Goal: Task Accomplishment & Management: Use online tool/utility

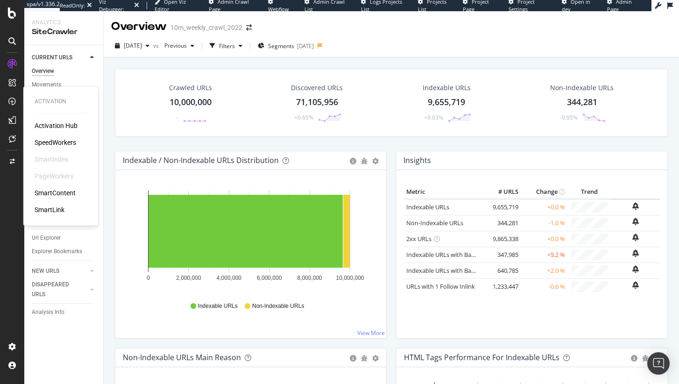
click at [48, 150] on div "Activation Hub SpeedWorkers SmartIndex PageWorkers SmartContent SmartLink" at bounding box center [61, 167] width 52 height 93
click at [50, 147] on div "SpeedWorkers" at bounding box center [56, 142] width 42 height 9
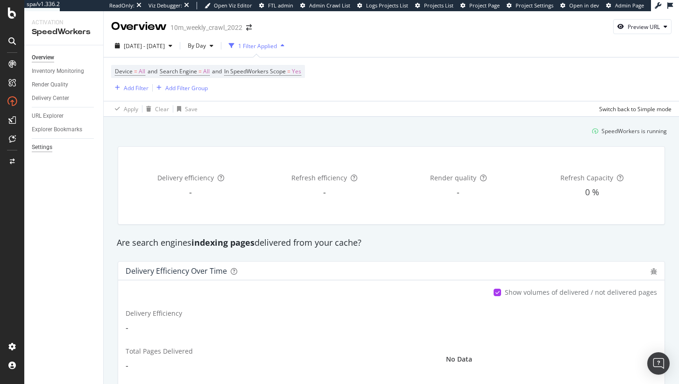
drag, startPoint x: 40, startPoint y: 150, endPoint x: 50, endPoint y: 143, distance: 11.8
click at [40, 150] on div "Settings" at bounding box center [42, 148] width 21 height 10
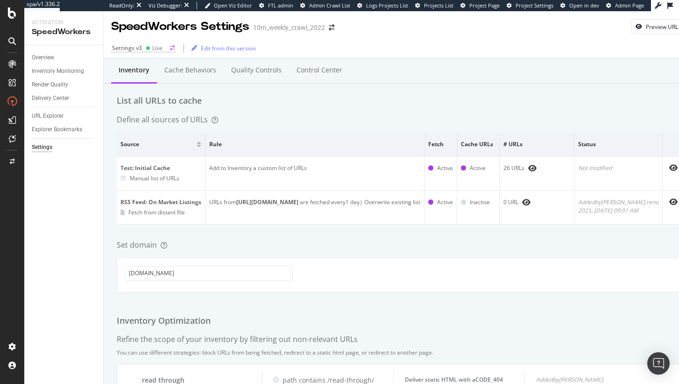
click at [167, 50] on div "Settings v3 Live" at bounding box center [143, 48] width 65 height 8
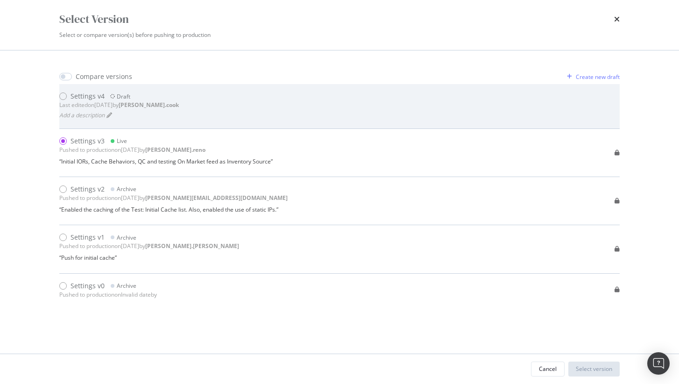
click at [167, 114] on div "Add a description" at bounding box center [119, 115] width 120 height 12
click at [71, 97] on div "Settings v4" at bounding box center [88, 96] width 34 height 9
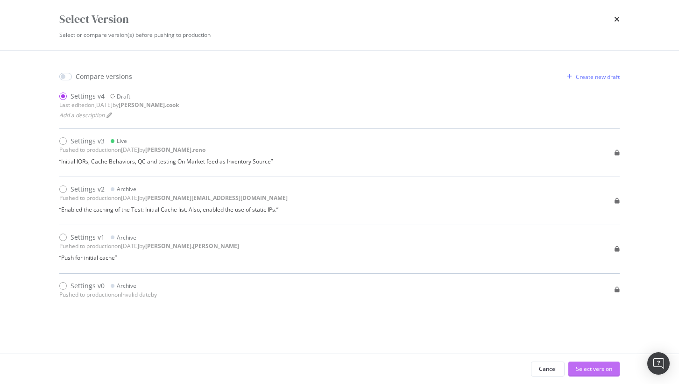
click at [614, 376] on button "Select version" at bounding box center [594, 369] width 51 height 15
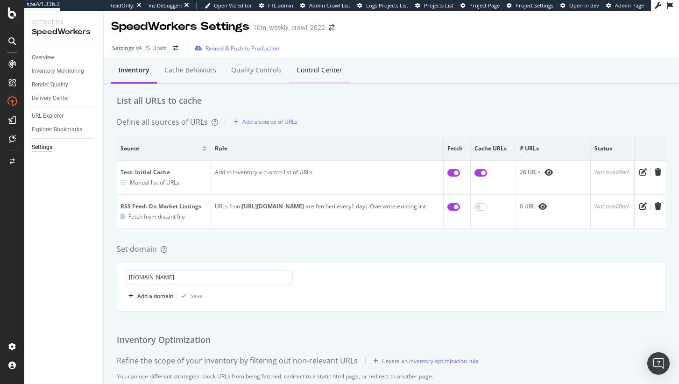
click at [297, 66] on div "Control Center" at bounding box center [320, 69] width 46 height 9
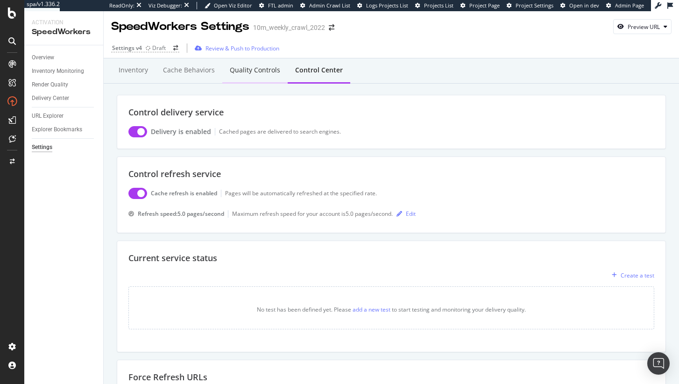
click at [265, 77] on div "Quality Controls" at bounding box center [254, 71] width 65 height 26
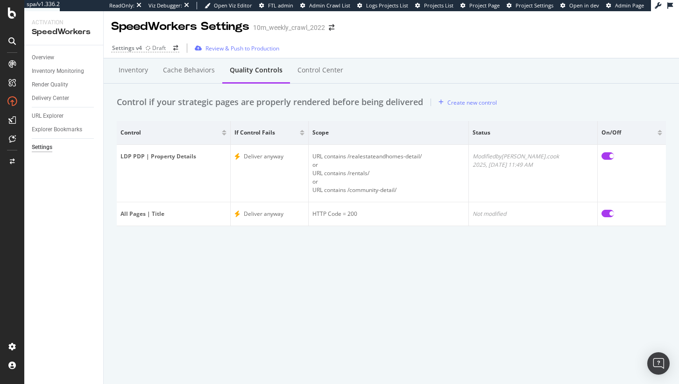
click at [620, 5] on span "Admin Page" at bounding box center [629, 5] width 29 height 7
click at [471, 105] on div "Create new control" at bounding box center [473, 103] width 50 height 8
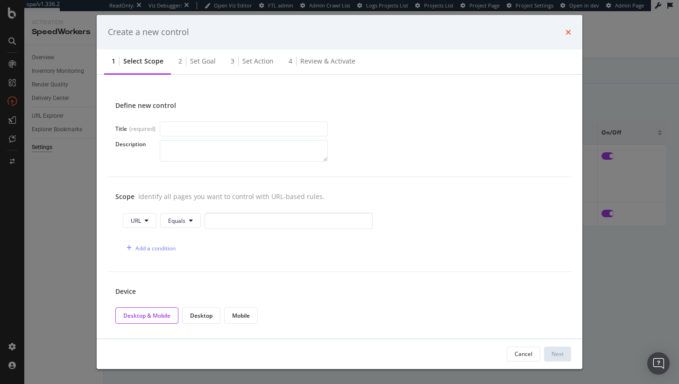
click at [565, 33] on div "Create a new control" at bounding box center [340, 32] width 464 height 12
click at [572, 30] on div "Create a new control" at bounding box center [340, 32] width 486 height 35
click at [569, 31] on icon "times" at bounding box center [569, 32] width 6 height 7
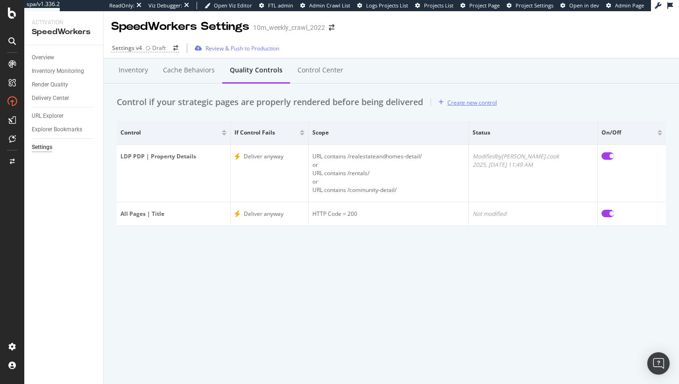
click at [472, 105] on div "Create new control" at bounding box center [473, 103] width 50 height 8
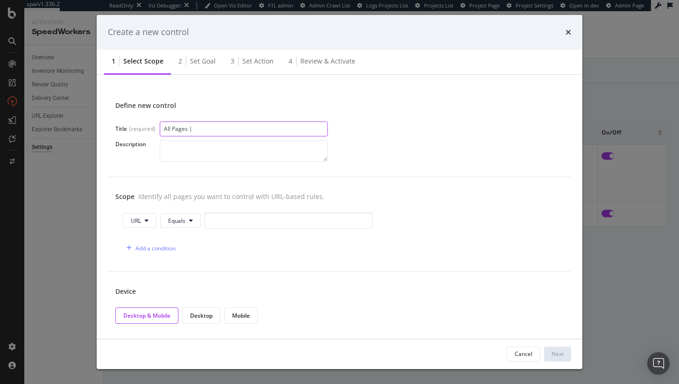
paste input "[class*="Footerstyles"]"
type input "All Pages | Footer"
click at [140, 222] on span "URL" at bounding box center [136, 221] width 10 height 8
click at [195, 223] on button "Equals" at bounding box center [180, 220] width 41 height 15
click at [263, 225] on input "modal" at bounding box center [289, 221] width 168 height 16
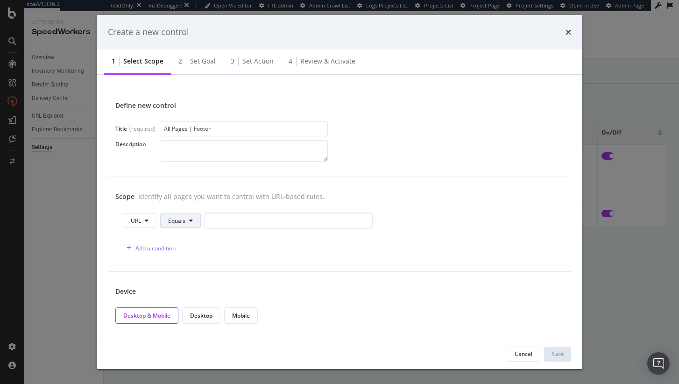
click at [178, 223] on span "Equals" at bounding box center [176, 221] width 17 height 8
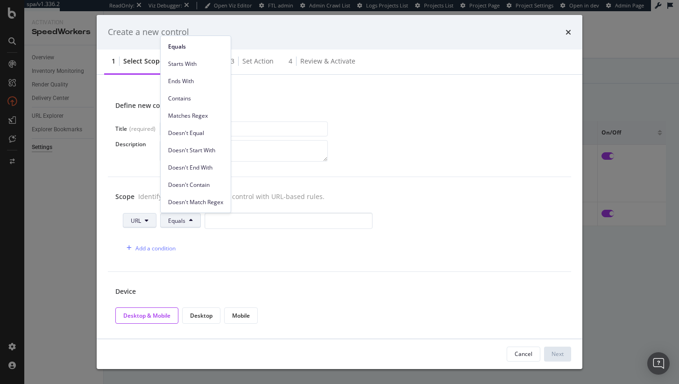
click at [150, 218] on button "URL" at bounding box center [140, 220] width 34 height 15
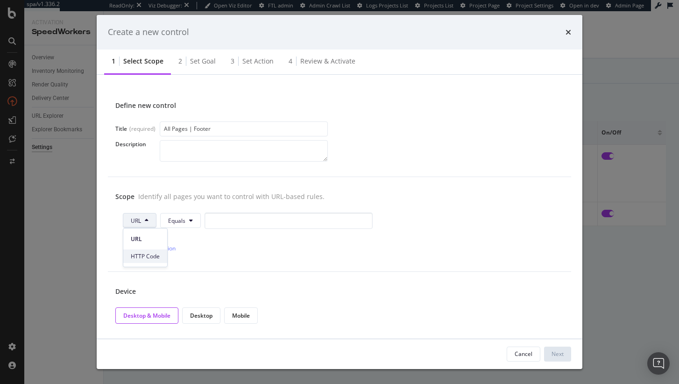
click at [161, 257] on div "HTTP Code" at bounding box center [145, 257] width 44 height 14
click at [246, 219] on input "0" at bounding box center [307, 221] width 168 height 16
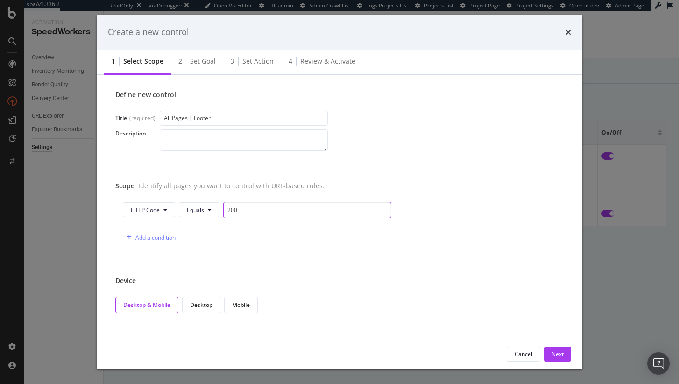
scroll to position [11, 0]
type input "200"
click at [218, 256] on div "Scope Identify all pages you want to control with URL-based rules. HTTP Code Eq…" at bounding box center [340, 213] width 464 height 95
click at [553, 356] on div "Next" at bounding box center [558, 354] width 12 height 8
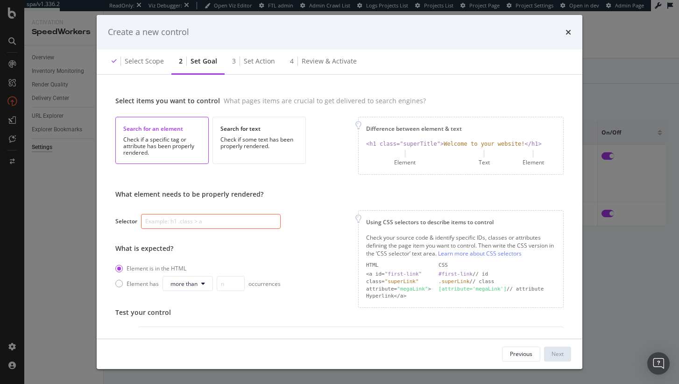
click at [210, 223] on input "modal" at bounding box center [211, 221] width 140 height 15
paste input "[class*="Footerstyles"]"
type input "[class*="Footerstyles"]"
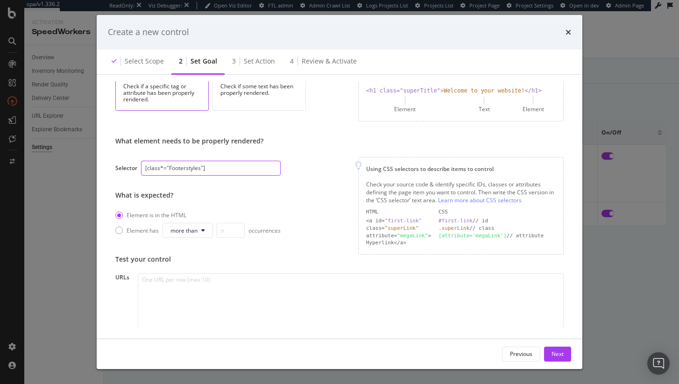
scroll to position [106, 0]
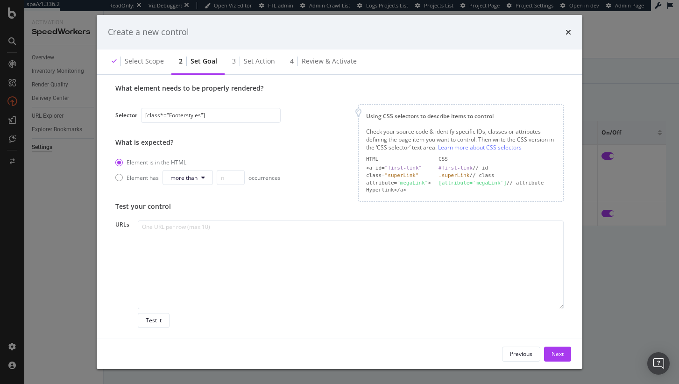
click at [284, 200] on div "What element needs to be properly rendered? Selector [class*="Footerstyles"] Wh…" at bounding box center [339, 143] width 449 height 118
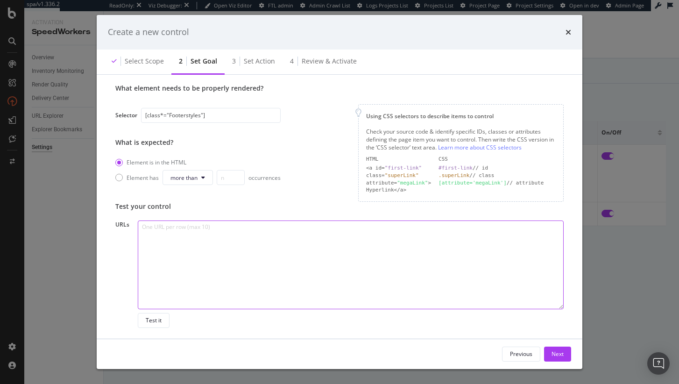
click at [280, 235] on textarea "modal" at bounding box center [351, 265] width 426 height 89
paste textarea "https://www.realtor.com/local/schools/Valor-Traditional-Academy-0730032031 http…"
type textarea "https://www.realtor.com/local/schools/Valor-Traditional-Academy-0730032031 http…"
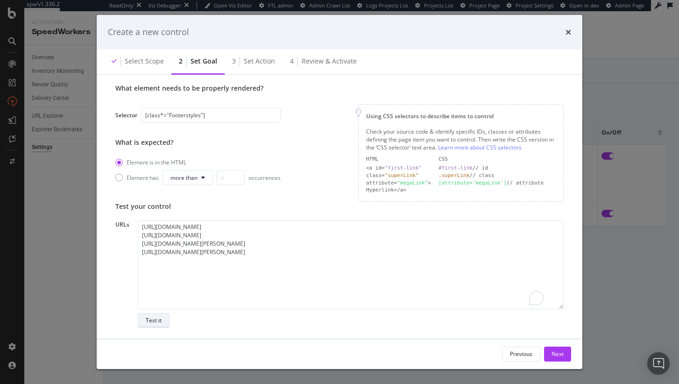
click at [157, 324] on div "Test it" at bounding box center [154, 320] width 16 height 13
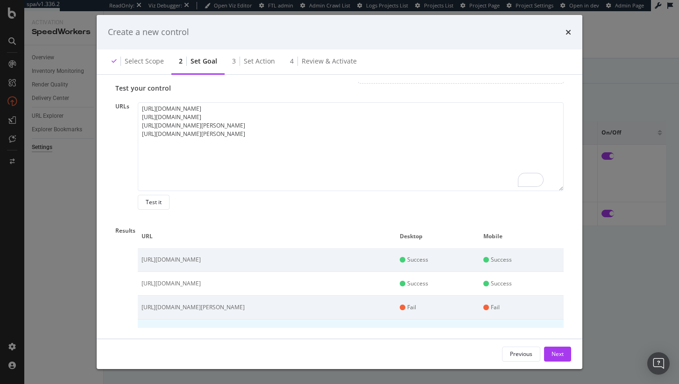
scroll to position [0, 0]
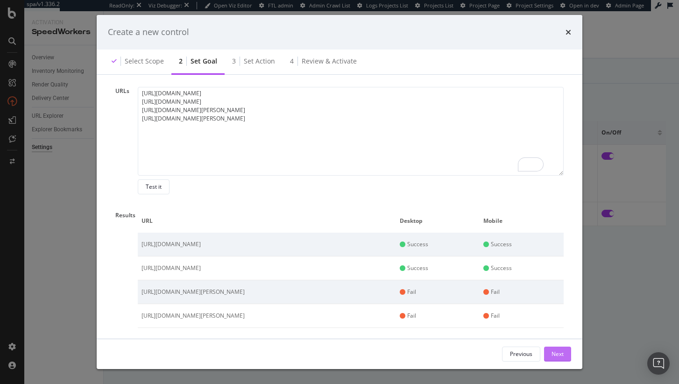
click at [563, 352] on div "Next" at bounding box center [558, 354] width 12 height 8
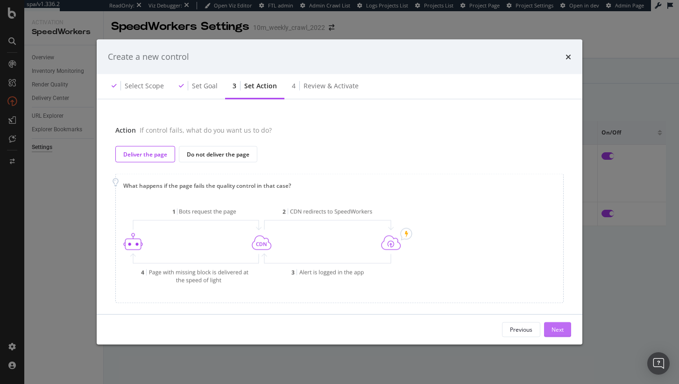
click at [558, 332] on div "Next" at bounding box center [558, 330] width 12 height 8
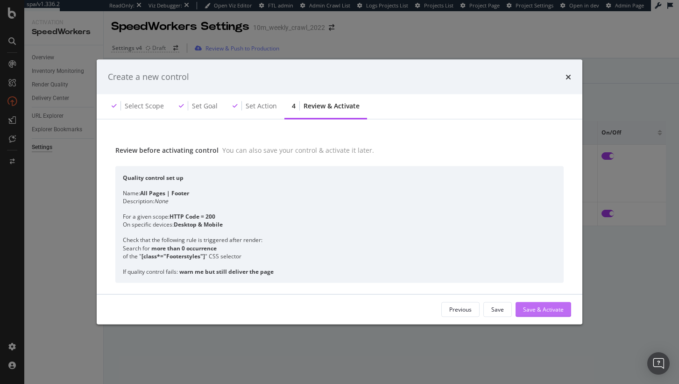
click at [542, 312] on div "Save & Activate" at bounding box center [543, 310] width 41 height 8
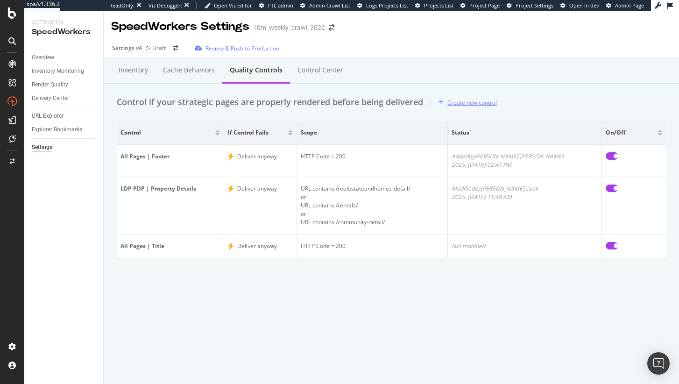
click at [476, 104] on div "Create new control" at bounding box center [473, 103] width 50 height 8
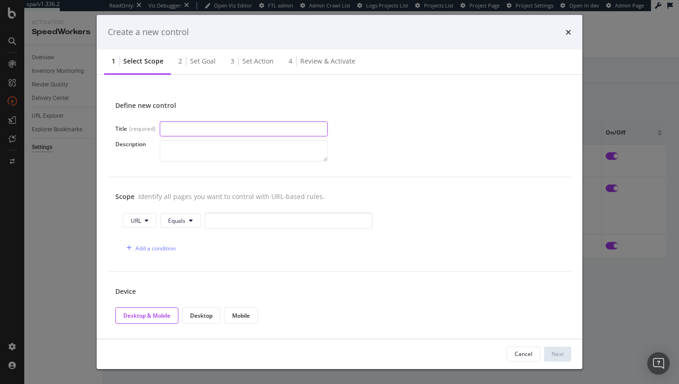
paste input "All Pages (www) | Main Navigation"
drag, startPoint x: 207, startPoint y: 130, endPoint x: 186, endPoint y: 128, distance: 21.1
click at [186, 128] on input "All Pages (www) | Main Navigation" at bounding box center [244, 128] width 168 height 15
click at [212, 171] on div "Define new control Title (required) All Pages| Main Navigation Description" at bounding box center [340, 131] width 464 height 91
click at [186, 130] on input "All Pages| Main Navigation" at bounding box center [244, 128] width 168 height 15
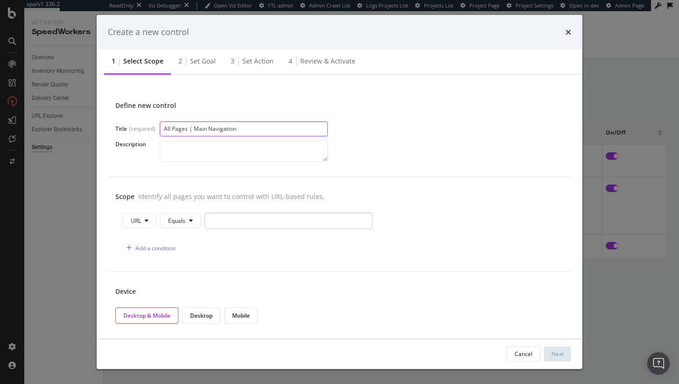
type input "All Pages | Main Navigation"
click at [229, 221] on input "modal" at bounding box center [289, 221] width 168 height 16
click at [151, 208] on div "Scope Identify all pages you want to control with URL-based rules. URL Equals A…" at bounding box center [340, 224] width 464 height 95
click at [149, 214] on button "URL" at bounding box center [140, 220] width 34 height 15
click at [159, 250] on div "HTTP Code" at bounding box center [145, 257] width 44 height 14
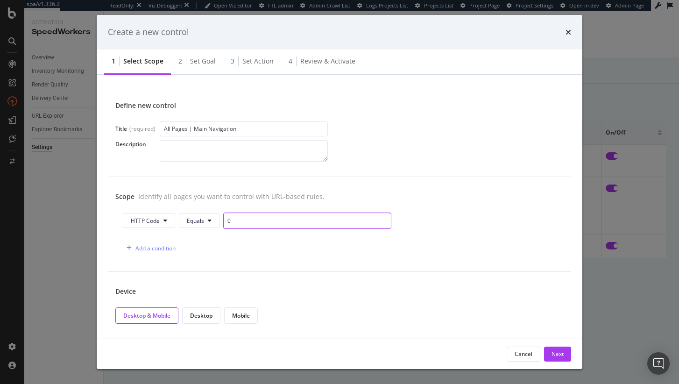
click at [262, 224] on input "0" at bounding box center [307, 221] width 168 height 16
click at [202, 216] on button "Equals" at bounding box center [199, 220] width 41 height 15
click at [254, 221] on input "0" at bounding box center [307, 221] width 168 height 16
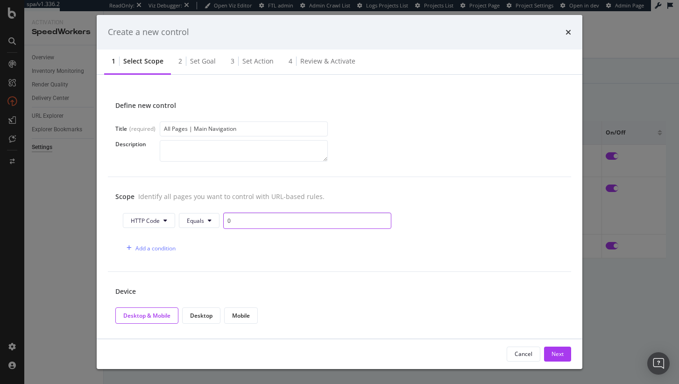
click at [254, 221] on input "0" at bounding box center [307, 221] width 168 height 16
type input "200"
click at [263, 299] on div "Device Desktop & Mobile Desktop Mobile" at bounding box center [340, 305] width 464 height 67
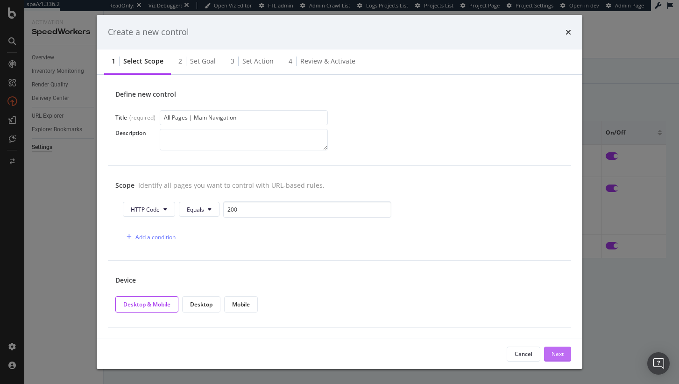
click at [557, 356] on div "Next" at bounding box center [558, 354] width 12 height 8
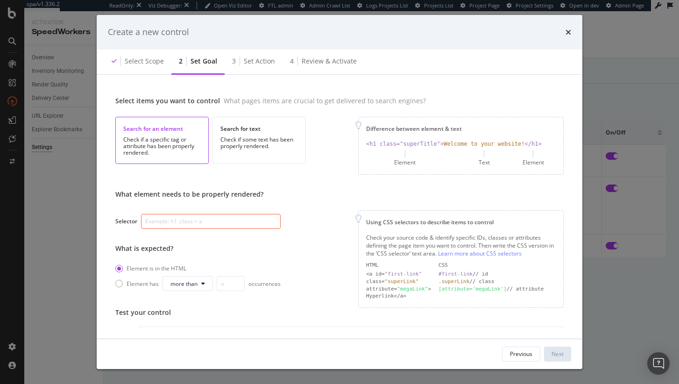
click at [217, 220] on input "modal" at bounding box center [211, 221] width 140 height 15
paste input "[class*="global-nav-main-group"]"
type input "[class*="global-nav-main-group"]"
click at [294, 244] on div "What element needs to be properly rendered? Selector [class*="global-nav-main-g…" at bounding box center [339, 249] width 449 height 118
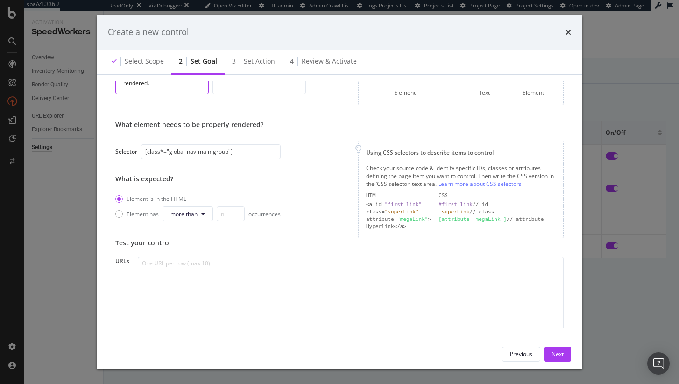
scroll to position [106, 0]
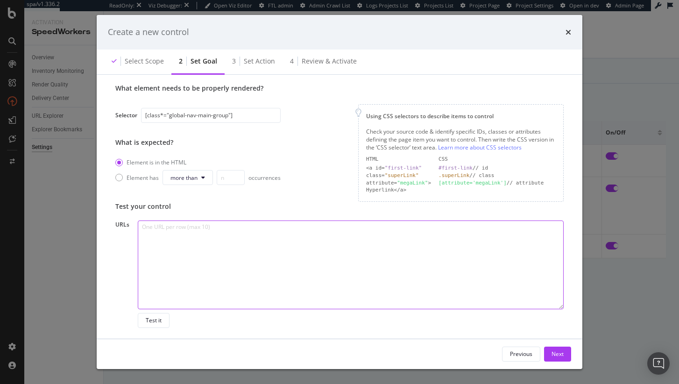
click at [277, 257] on textarea "To enrich screen reader interactions, please activate Accessibility in Grammarl…" at bounding box center [351, 265] width 426 height 89
paste textarea "https://www.realtor.com/local/schools/Valor-Traditional-Academy-0730032031 http…"
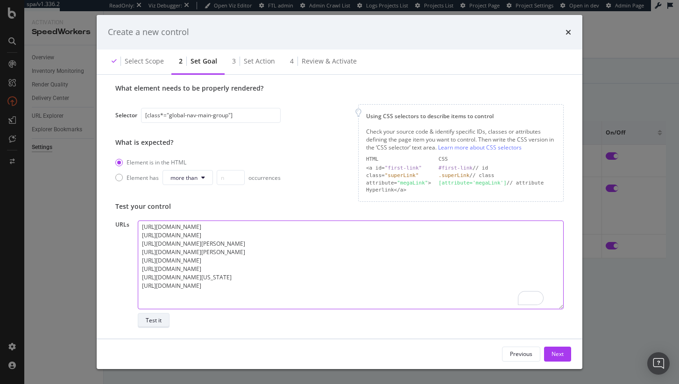
type textarea "https://www.realtor.com/local/schools/Valor-Traditional-Academy-0730032031 http…"
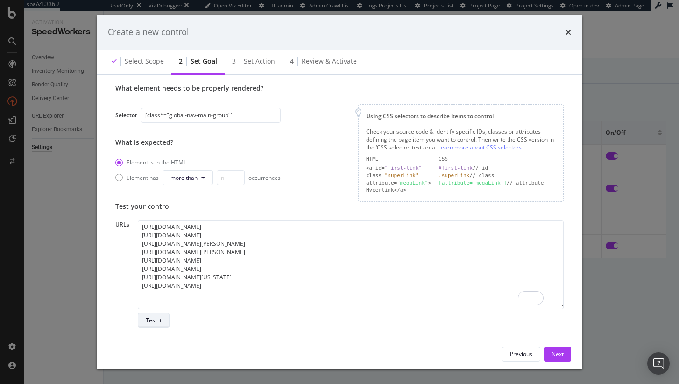
click at [158, 322] on div "Test it" at bounding box center [154, 320] width 16 height 8
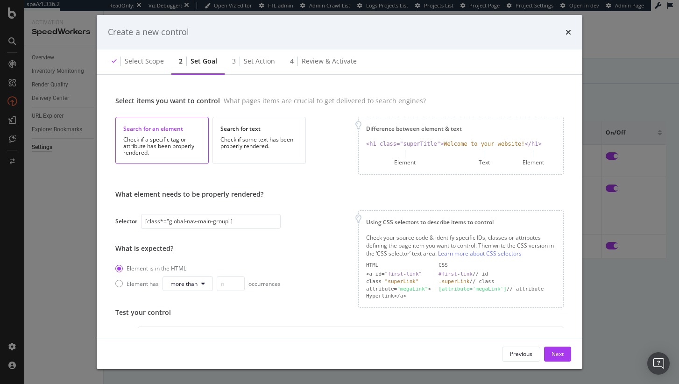
scroll to position [206, 0]
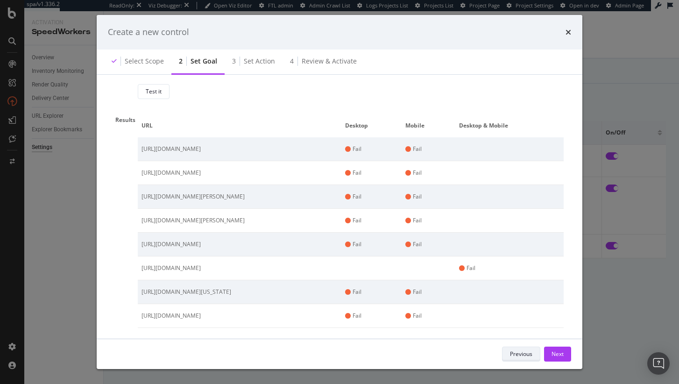
click at [523, 357] on div "Previous" at bounding box center [521, 354] width 22 height 8
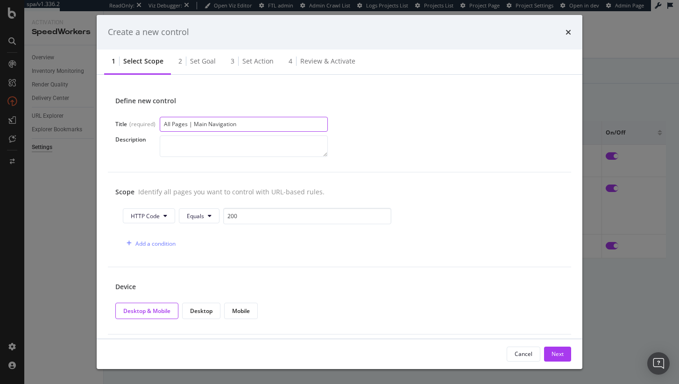
drag, startPoint x: 245, startPoint y: 125, endPoint x: 194, endPoint y: 123, distance: 51.0
click at [194, 123] on input "All Pages | Main Navigation" at bounding box center [244, 124] width 168 height 15
drag, startPoint x: 207, startPoint y: 123, endPoint x: 233, endPoint y: 135, distance: 28.2
click at [207, 123] on input "All Pages | MetaDescription" at bounding box center [244, 124] width 168 height 15
type input "All Pages | Meta Description"
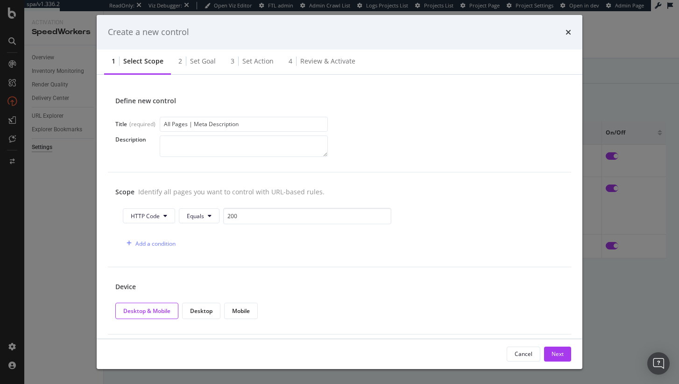
click at [434, 156] on div "Description" at bounding box center [339, 146] width 449 height 21
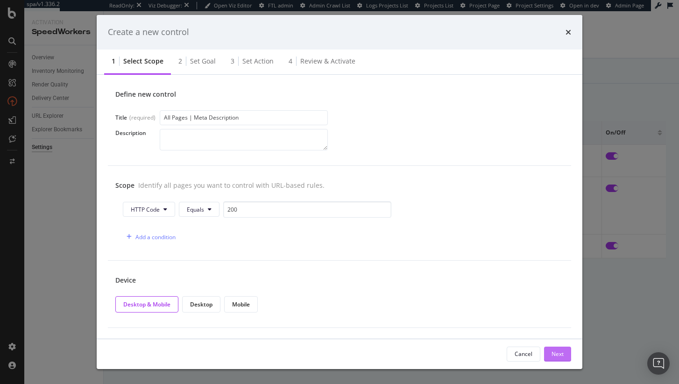
click at [563, 350] on div "Next" at bounding box center [558, 354] width 12 height 8
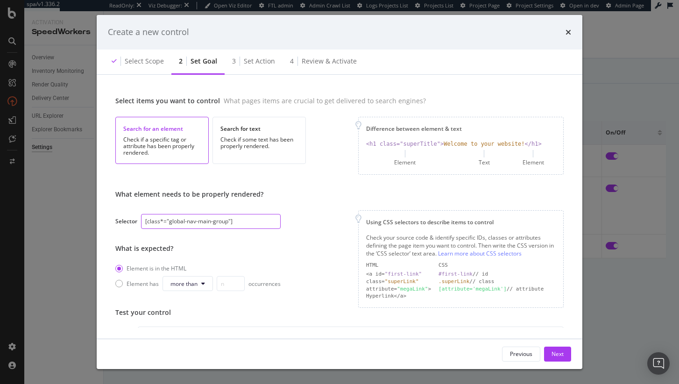
click at [214, 226] on input "[class*="global-nav-main-group"]" at bounding box center [211, 221] width 140 height 15
paste input "meta[name="description"
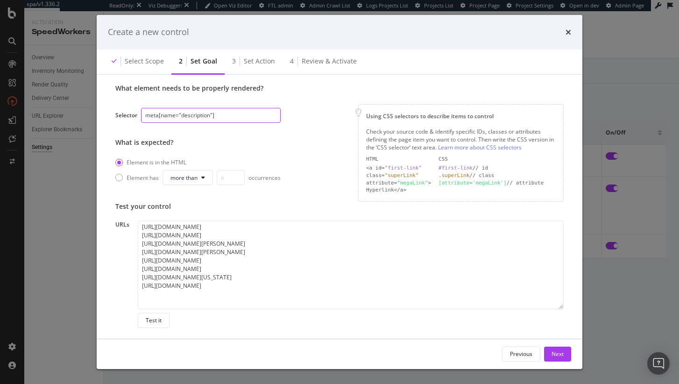
scroll to position [106, 0]
type input "meta[name="description"]"
click at [175, 324] on div "https://www.realtor.com/local/schools/Valor-Traditional-Academy-0730032031 http…" at bounding box center [351, 274] width 426 height 107
click at [155, 322] on div "Test it" at bounding box center [154, 320] width 16 height 8
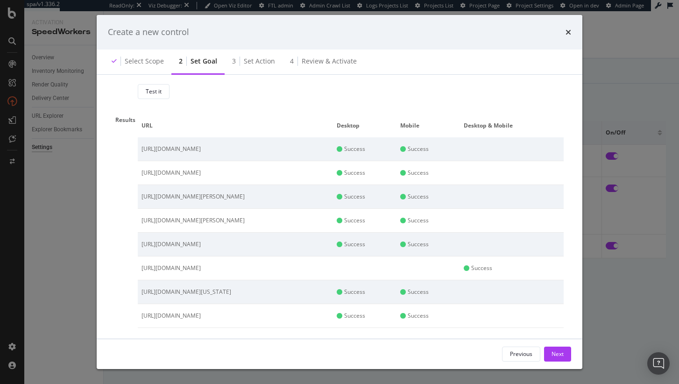
click at [551, 344] on div "Previous Next" at bounding box center [340, 354] width 486 height 30
click at [557, 350] on div "Next" at bounding box center [558, 354] width 12 height 8
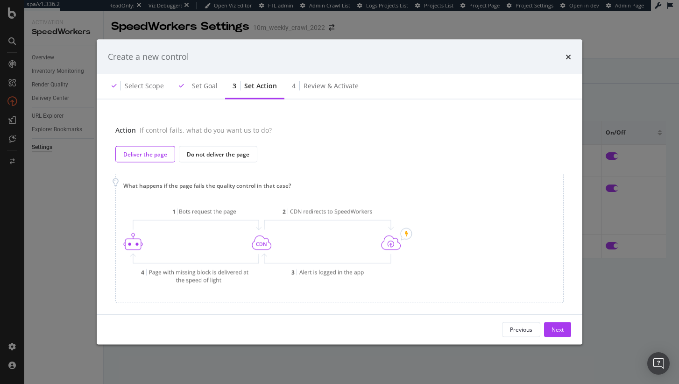
scroll to position [0, 0]
click at [578, 329] on div "Previous Next" at bounding box center [340, 329] width 486 height 30
click at [568, 330] on button "Next" at bounding box center [557, 329] width 27 height 15
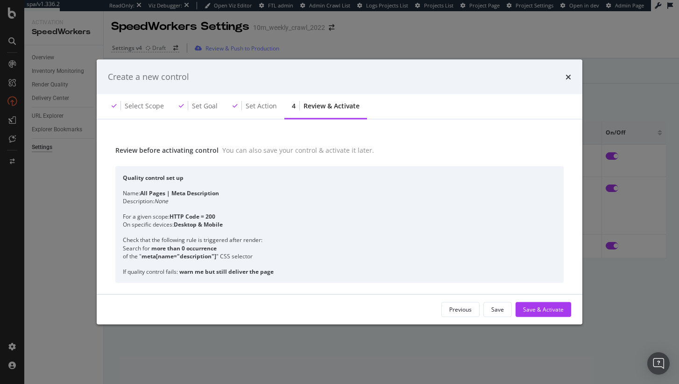
click at [564, 331] on div "Create a new control Select scope Set goal Set action 4 Review & Activate Revie…" at bounding box center [339, 192] width 679 height 384
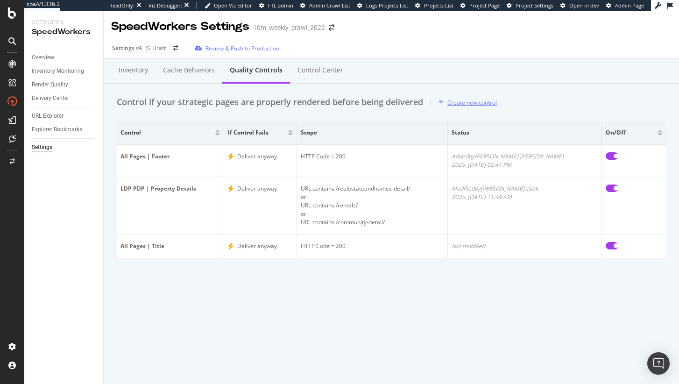
click at [459, 107] on div "Create new control" at bounding box center [466, 102] width 62 height 14
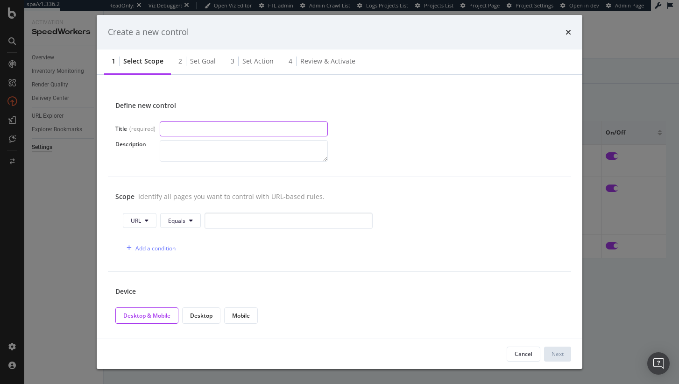
paste input "All Pages (www) | Meta Description"
drag, startPoint x: 207, startPoint y: 127, endPoint x: 189, endPoint y: 129, distance: 18.3
click at [189, 129] on input "All Pages (www) | Meta Description" at bounding box center [244, 128] width 168 height 15
type input "All Pages | Meta Description"
click at [144, 216] on button "URL" at bounding box center [140, 220] width 34 height 15
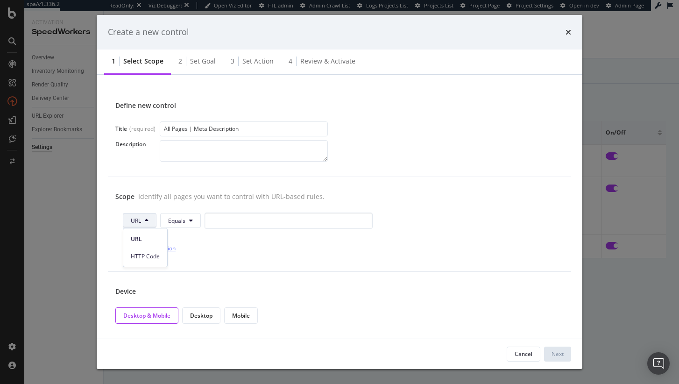
click at [150, 255] on span "HTTP Code" at bounding box center [145, 256] width 29 height 8
click at [237, 228] on input "0" at bounding box center [307, 221] width 168 height 16
click at [235, 223] on input "2100" at bounding box center [307, 221] width 168 height 16
type input "200"
click at [294, 296] on div "Device Desktop & Mobile Desktop Mobile" at bounding box center [340, 305] width 464 height 67
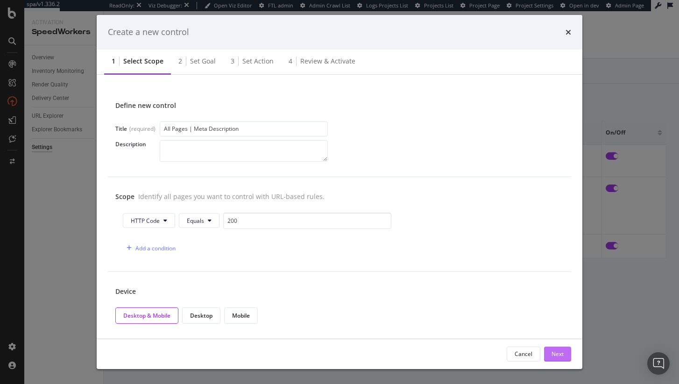
click at [554, 350] on div "Next" at bounding box center [558, 354] width 12 height 8
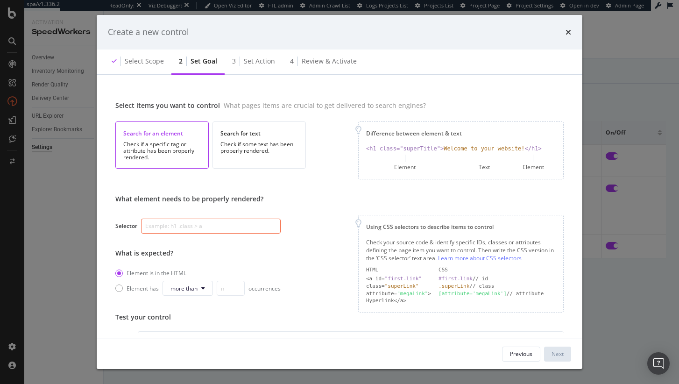
click at [222, 228] on input "modal" at bounding box center [211, 226] width 140 height 15
paste input "meta[name="description"]"
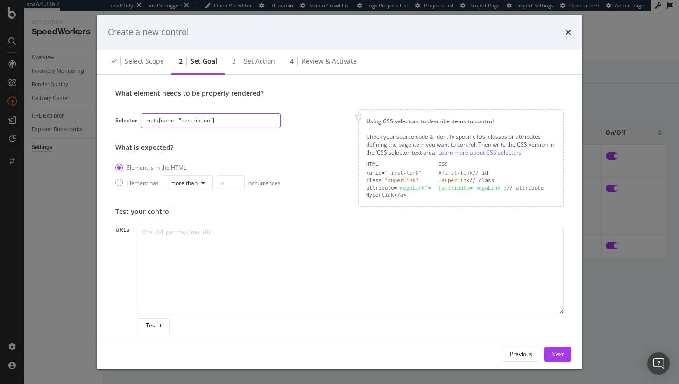
scroll to position [106, 0]
type input "meta[name="description"]"
click at [565, 358] on button "Next" at bounding box center [557, 354] width 27 height 15
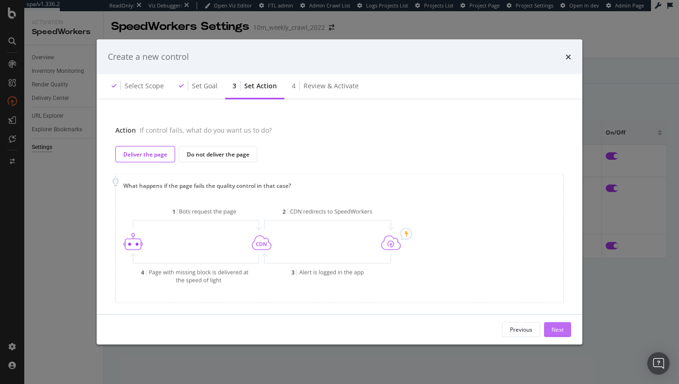
click at [554, 329] on div "Next" at bounding box center [558, 330] width 12 height 8
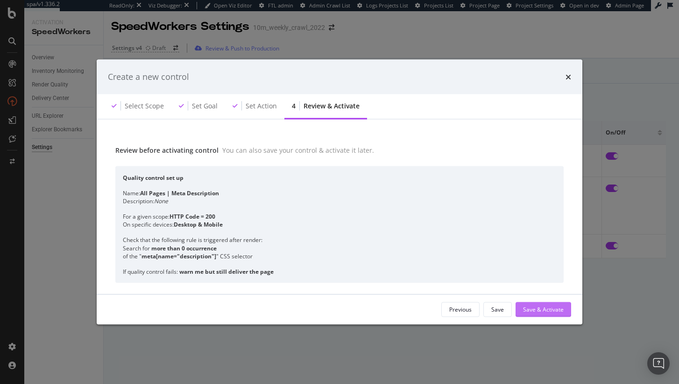
click at [555, 312] on div "Save & Activate" at bounding box center [543, 310] width 41 height 8
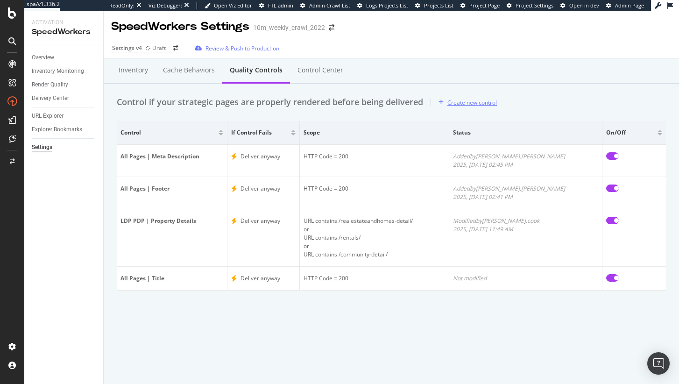
click at [478, 104] on div "Create new control" at bounding box center [473, 103] width 50 height 8
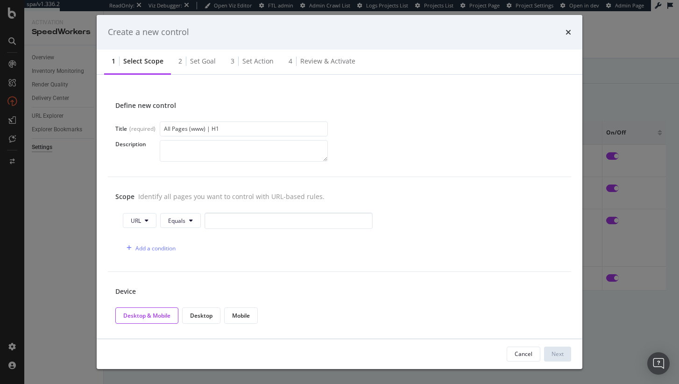
drag, startPoint x: 205, startPoint y: 126, endPoint x: 187, endPoint y: 126, distance: 17.8
click at [187, 126] on input "All Pages (www) | H1" at bounding box center [244, 128] width 168 height 15
type input "All Pages | H1"
click at [122, 220] on div "URL Equals Add a condition" at bounding box center [339, 235] width 449 height 44
click at [173, 218] on span "Equals" at bounding box center [176, 221] width 17 height 8
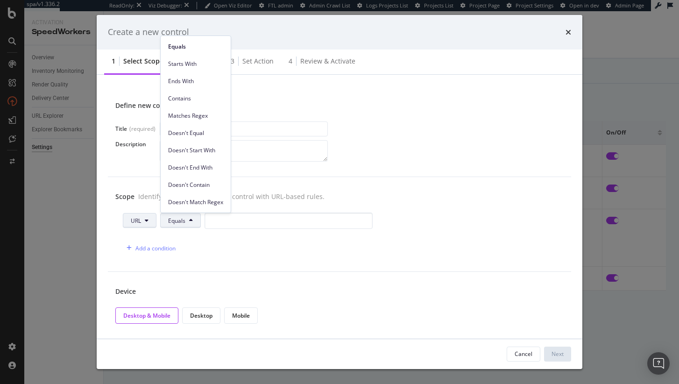
click at [140, 219] on span "URL" at bounding box center [136, 221] width 10 height 8
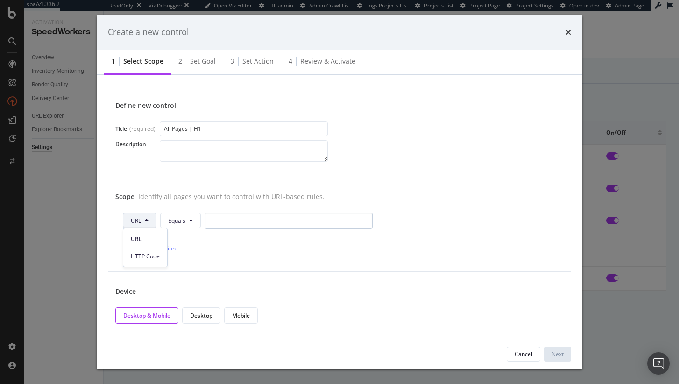
drag, startPoint x: 156, startPoint y: 257, endPoint x: 228, endPoint y: 224, distance: 79.5
click at [156, 257] on span "HTTP Code" at bounding box center [145, 256] width 29 height 8
click at [228, 224] on input "0" at bounding box center [307, 221] width 168 height 16
type input "200"
click at [259, 244] on div "Add a condition" at bounding box center [340, 248] width 434 height 16
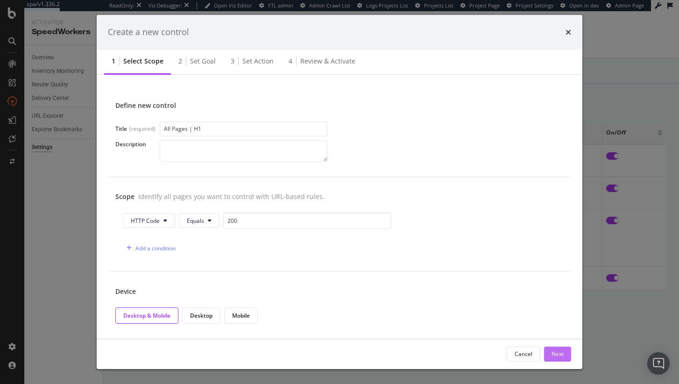
click at [559, 354] on div "Next" at bounding box center [558, 354] width 12 height 8
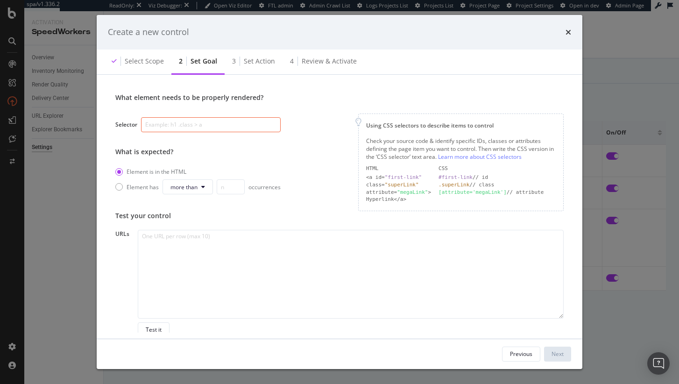
scroll to position [105, 0]
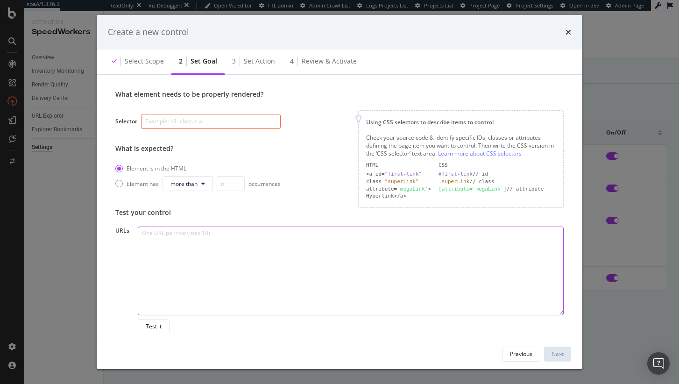
click at [223, 282] on textarea "To enrich screen reader interactions, please activate Accessibility in Grammarl…" at bounding box center [351, 271] width 426 height 89
paste textarea "https://www.realtor.com/local/schools/Valor-Traditional-Academy-0730032031 http…"
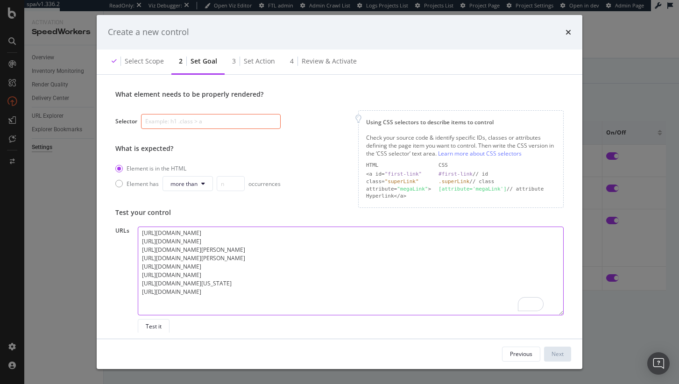
type textarea "https://www.realtor.com/local/schools/Valor-Traditional-Academy-0730032031 http…"
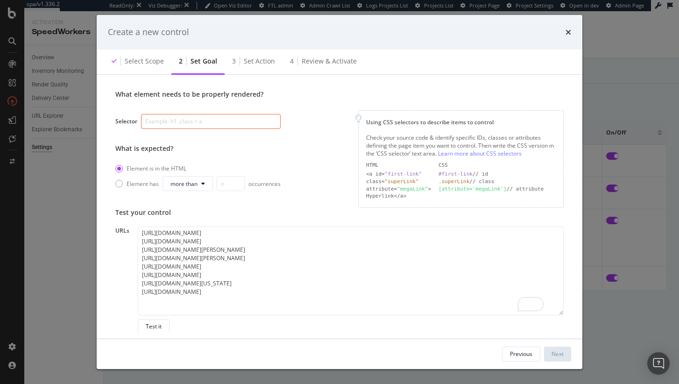
click at [192, 119] on input "modal" at bounding box center [211, 121] width 140 height 15
paste input "h1"
type input "h1"
click at [159, 325] on div "Test it" at bounding box center [154, 325] width 16 height 8
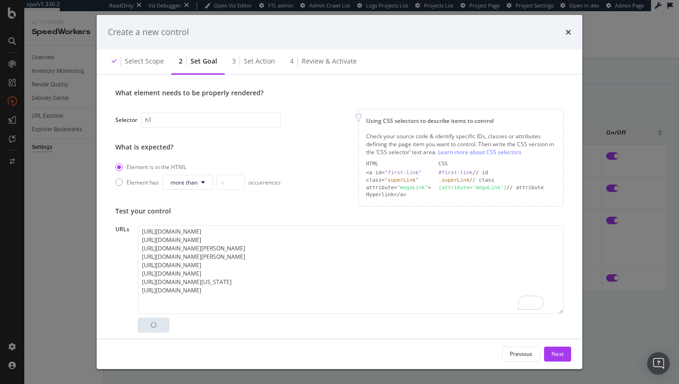
scroll to position [5, 0]
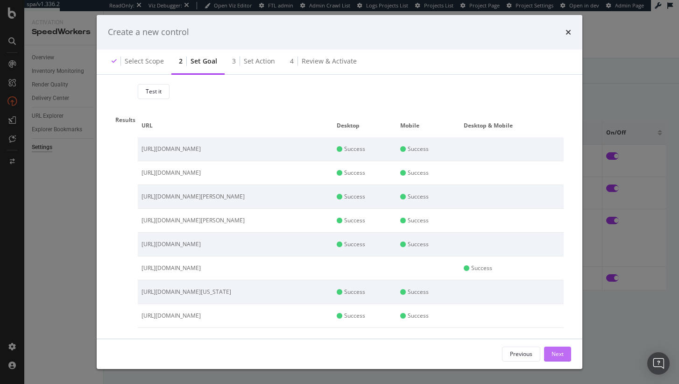
click at [566, 353] on button "Next" at bounding box center [557, 354] width 27 height 15
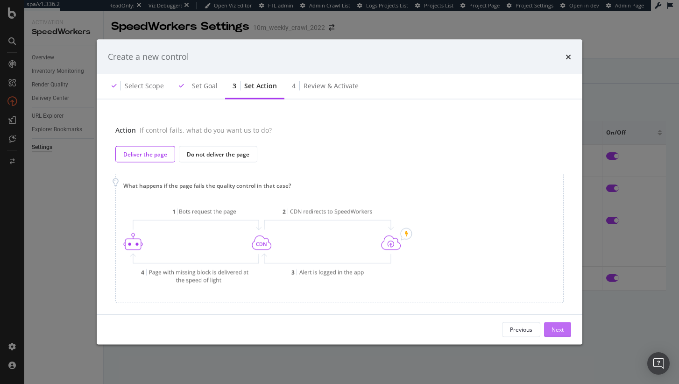
click at [562, 335] on div "Next" at bounding box center [558, 329] width 12 height 14
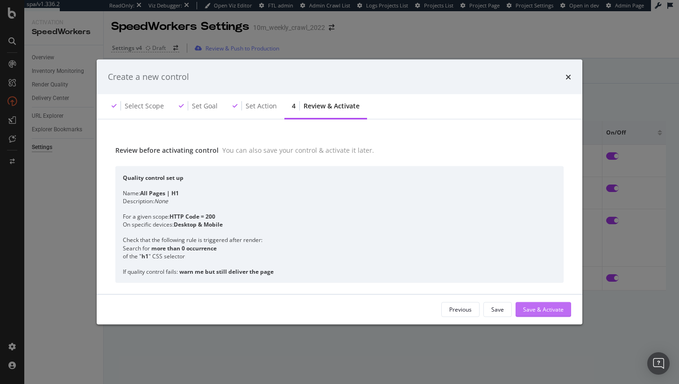
click at [556, 313] on div "Save & Activate" at bounding box center [543, 310] width 41 height 8
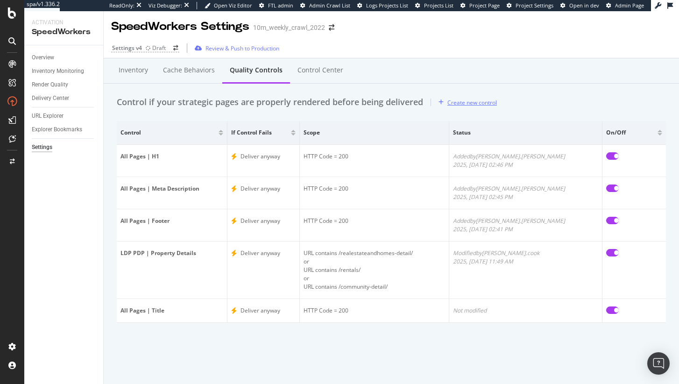
click at [481, 103] on div "Create new control" at bounding box center [473, 103] width 50 height 8
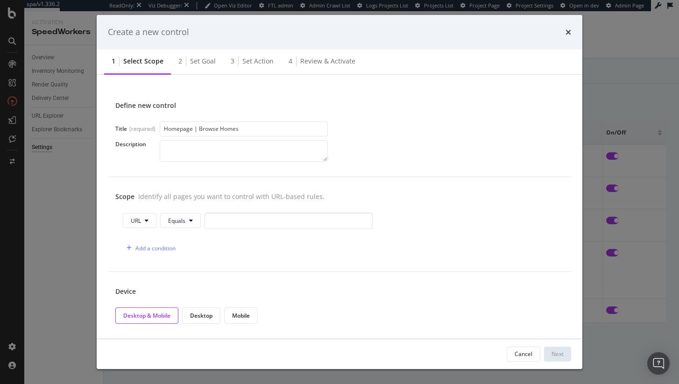
type input "Homepage | Browse Homes"
click at [218, 148] on textarea "modal" at bounding box center [244, 150] width 168 height 21
click at [227, 222] on input "modal" at bounding box center [289, 221] width 168 height 16
click at [564, 33] on div "Create a new control" at bounding box center [340, 32] width 464 height 12
click at [567, 32] on icon "times" at bounding box center [569, 32] width 6 height 7
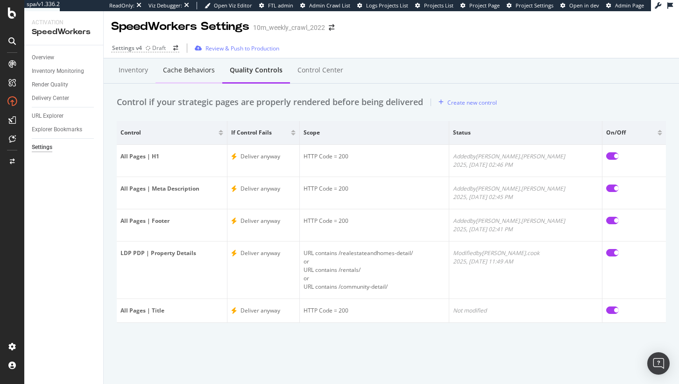
click at [168, 68] on div "Cache behaviors" at bounding box center [189, 69] width 52 height 9
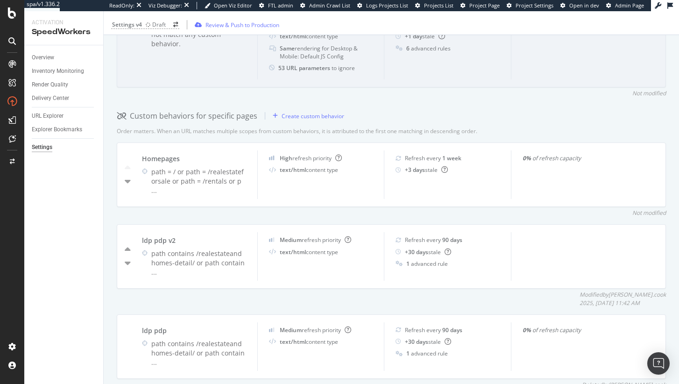
scroll to position [307, 0]
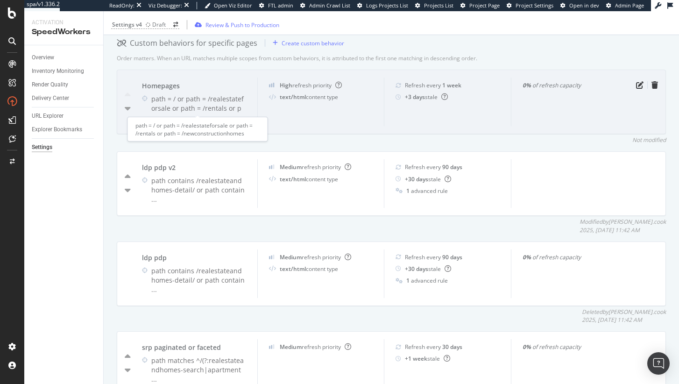
click at [214, 113] on div "path = / or path = /realestateforsale or path = /rentals or p ..." at bounding box center [198, 108] width 95 height 28
click at [205, 89] on div "Homepages" at bounding box center [194, 85] width 104 height 9
click at [638, 85] on div at bounding box center [648, 84] width 21 height 7
click at [636, 86] on icon "pen-to-square" at bounding box center [639, 84] width 7 height 7
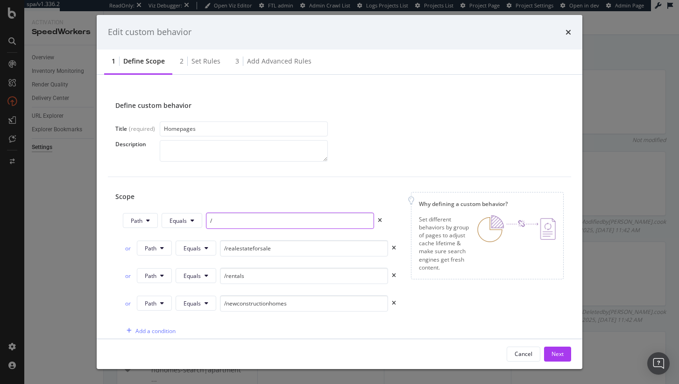
click at [238, 227] on input "/" at bounding box center [290, 221] width 168 height 16
click at [237, 223] on input "/" at bounding box center [290, 221] width 168 height 16
click at [242, 255] on input "/realestateforsale" at bounding box center [304, 248] width 168 height 16
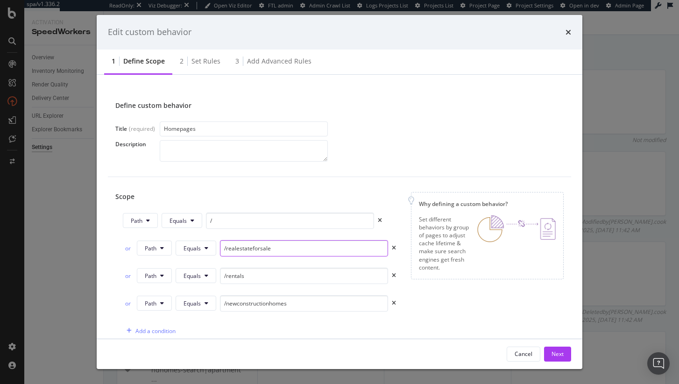
click at [242, 255] on input "/realestateforsale" at bounding box center [304, 248] width 168 height 16
click at [251, 268] on input "/rentals" at bounding box center [304, 276] width 168 height 16
click at [251, 276] on input "/rentals" at bounding box center [304, 276] width 168 height 16
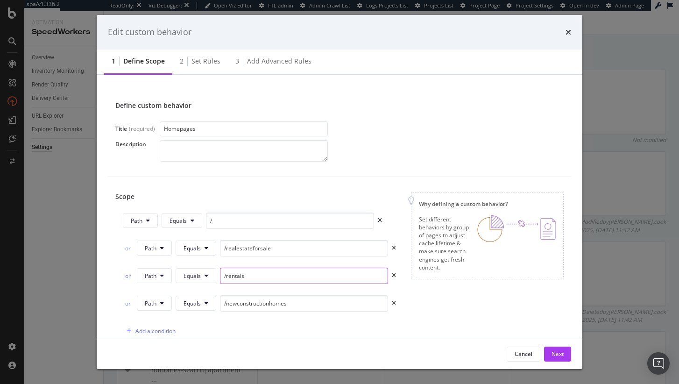
click at [251, 276] on input "/rentals" at bounding box center [304, 276] width 168 height 16
click at [262, 305] on input "/newconstructionhomes" at bounding box center [304, 303] width 168 height 16
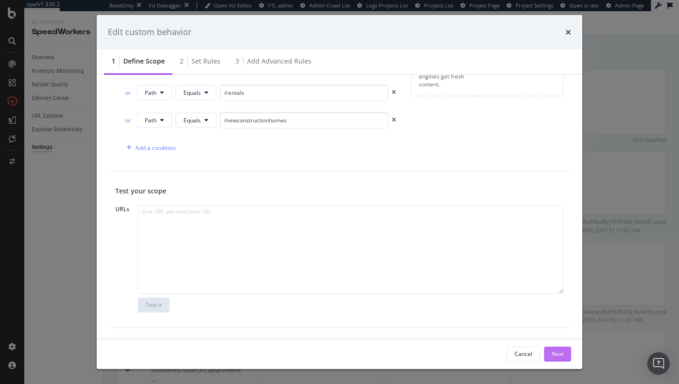
click at [547, 351] on button "Next" at bounding box center [557, 354] width 27 height 15
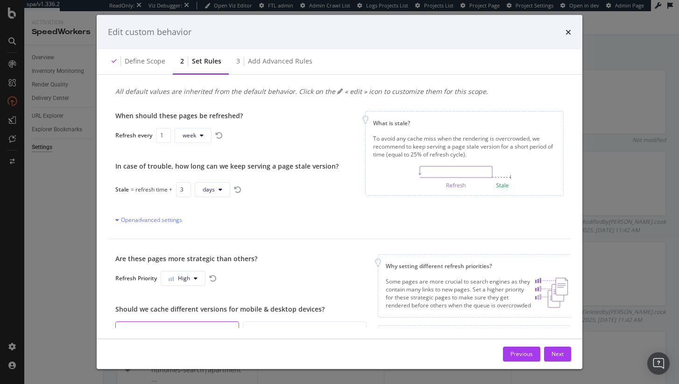
click at [572, 31] on div "Edit custom behavior" at bounding box center [340, 32] width 486 height 35
click at [564, 30] on div "Edit custom behavior" at bounding box center [340, 32] width 464 height 12
click at [567, 31] on icon "times" at bounding box center [569, 32] width 6 height 7
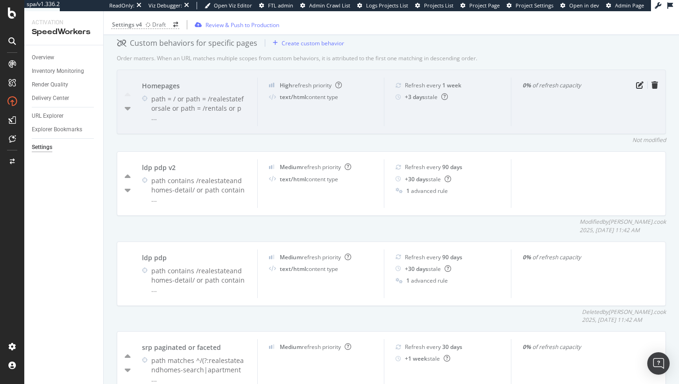
click at [249, 101] on div "Homepages path = / or path = /realestateforsale or path = /rentals or p ..." at bounding box center [194, 102] width 127 height 49
click at [217, 100] on div "path = / or path = /realestateforsale or path = /rentals or p ..." at bounding box center [198, 108] width 95 height 28
click at [636, 81] on icon "pen-to-square" at bounding box center [639, 84] width 7 height 7
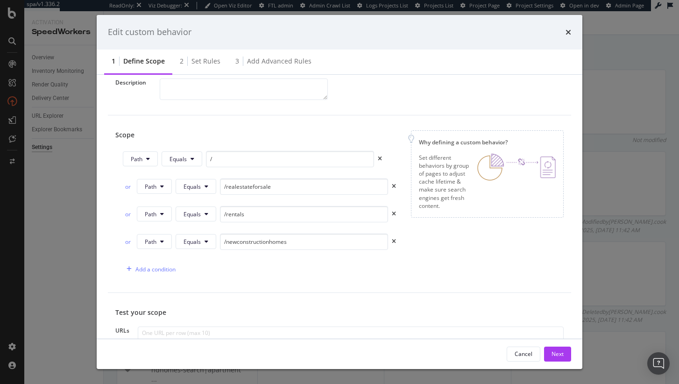
scroll to position [150, 0]
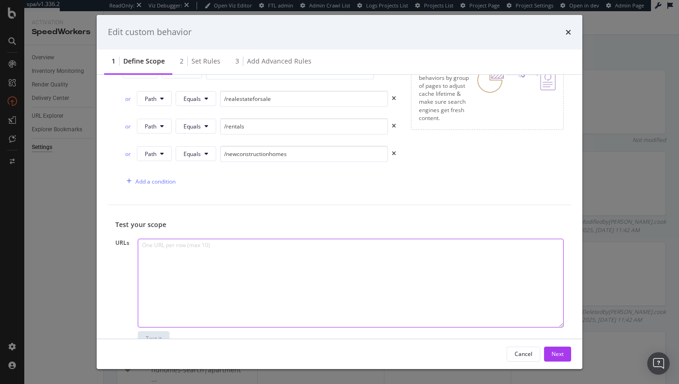
click at [294, 302] on textarea "modal" at bounding box center [351, 283] width 426 height 89
paste textarea "https://www.realtor.com/"
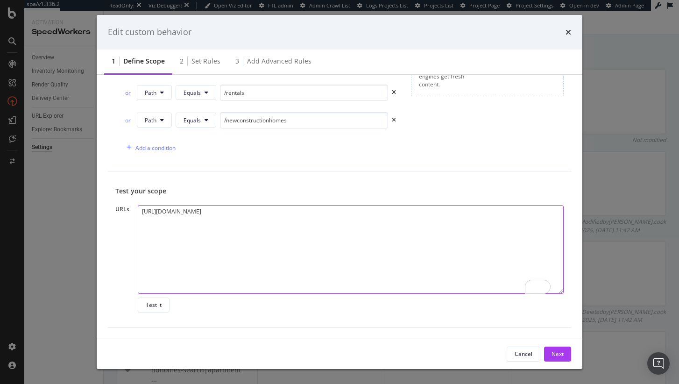
scroll to position [183, 0]
type textarea "https://www.realtor.com/"
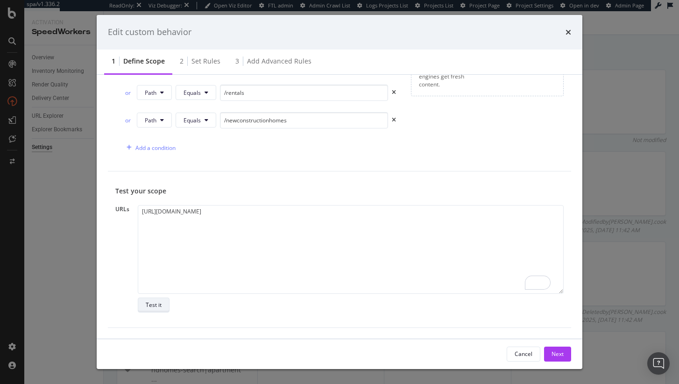
click at [159, 305] on div "Test it" at bounding box center [154, 305] width 16 height 8
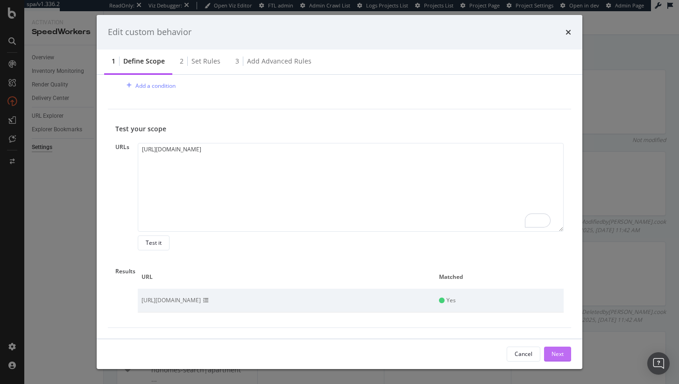
click at [559, 349] on div "Next" at bounding box center [558, 354] width 12 height 14
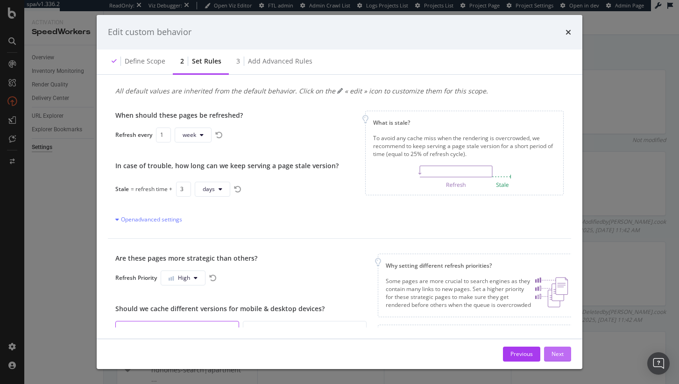
scroll to position [10, 0]
click at [568, 32] on icon "times" at bounding box center [569, 32] width 6 height 7
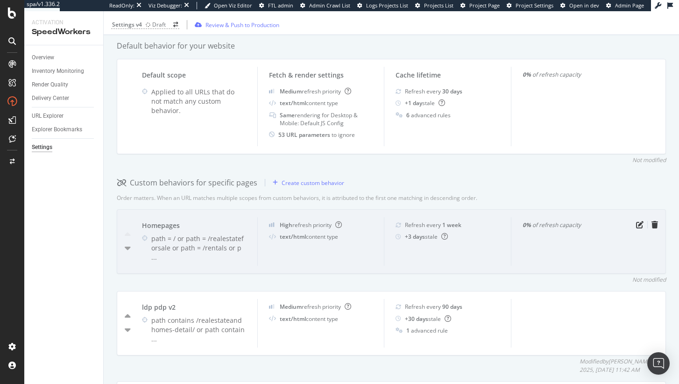
scroll to position [169, 0]
click at [636, 223] on icon "pen-to-square" at bounding box center [639, 223] width 7 height 7
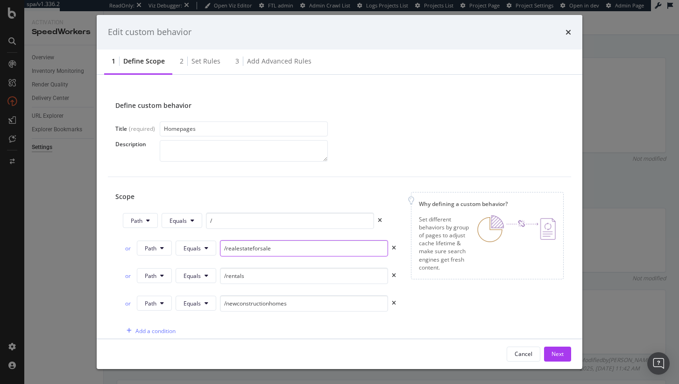
click at [255, 252] on input "/realestateforsale" at bounding box center [304, 248] width 168 height 16
click at [244, 279] on input "/rentals" at bounding box center [304, 276] width 168 height 16
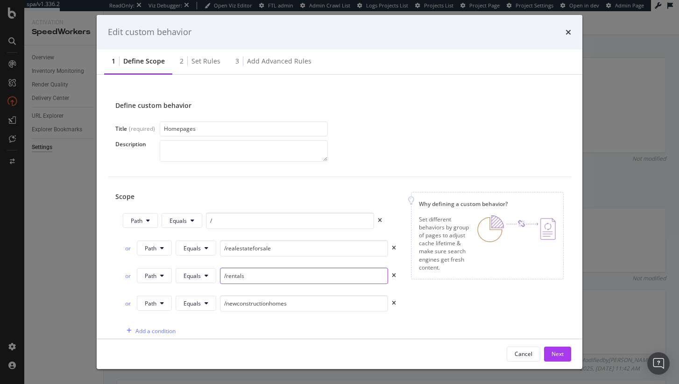
click at [244, 279] on input "/rentals" at bounding box center [304, 276] width 168 height 16
click at [243, 297] on input "/newconstructionhomes" at bounding box center [304, 303] width 168 height 16
click at [244, 297] on input "/newconstructionhomes" at bounding box center [304, 303] width 168 height 16
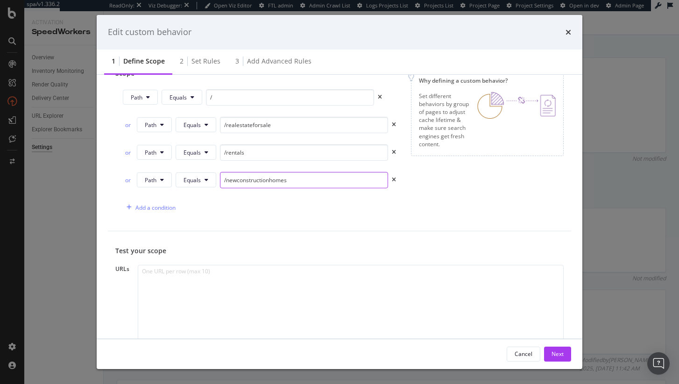
scroll to position [183, 0]
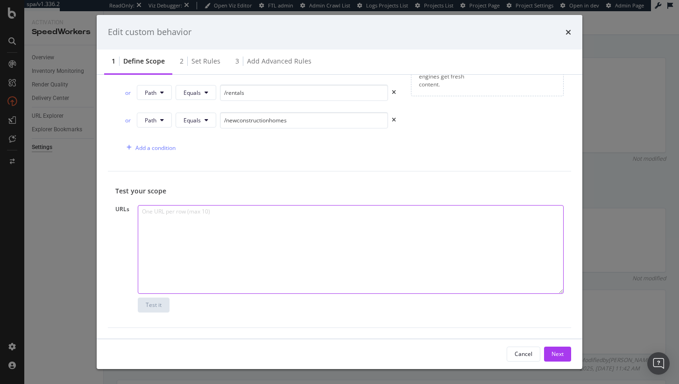
click at [238, 250] on textarea "modal" at bounding box center [351, 249] width 426 height 89
paste textarea "https://www.realtor.com/realestateforsale"
drag, startPoint x: 259, startPoint y: 220, endPoint x: 208, endPoint y: 220, distance: 50.5
click at [208, 220] on textarea "https://www.realtor.com/realestateforsale https://www.realtor.com/realestatefor…" at bounding box center [351, 249] width 426 height 89
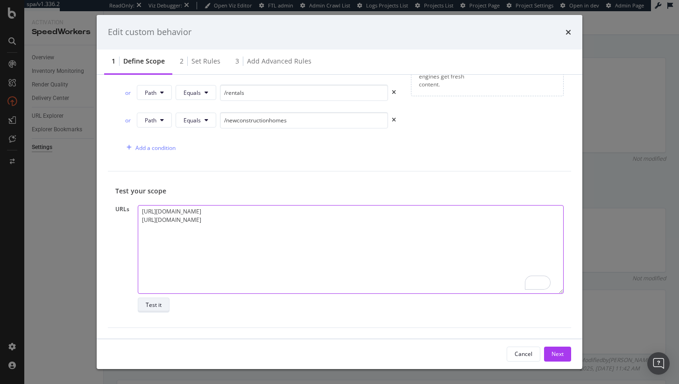
type textarea "https://www.realtor.com/realestateforsale https://www.realtor.com/"
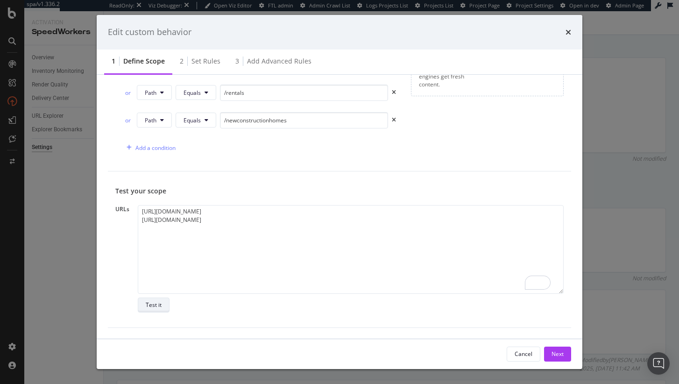
click at [153, 303] on div "Test it" at bounding box center [154, 305] width 16 height 8
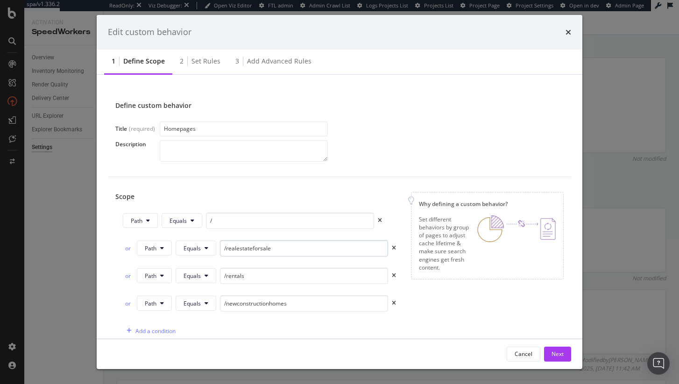
scroll to position [269, 0]
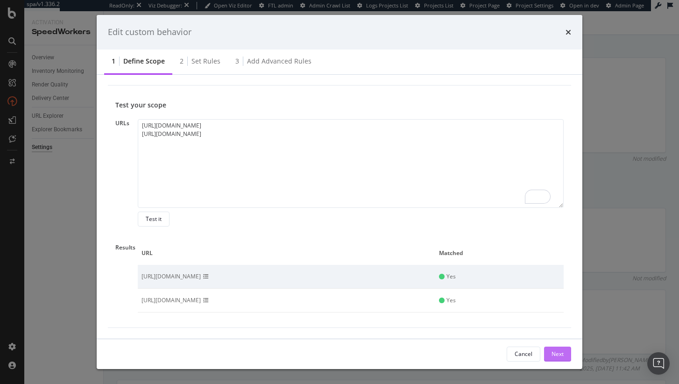
click at [556, 358] on div "Next" at bounding box center [558, 354] width 12 height 14
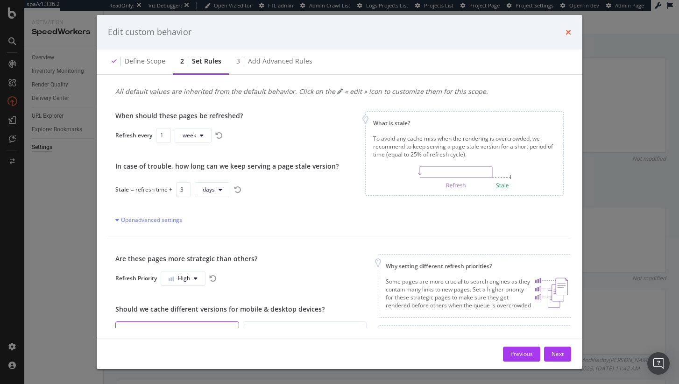
click at [569, 33] on icon "times" at bounding box center [569, 32] width 6 height 7
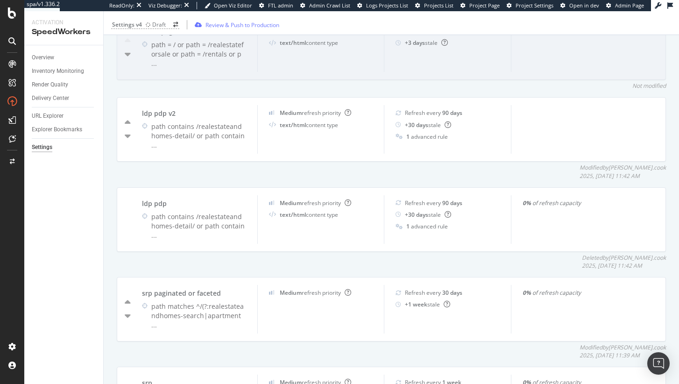
scroll to position [373, 0]
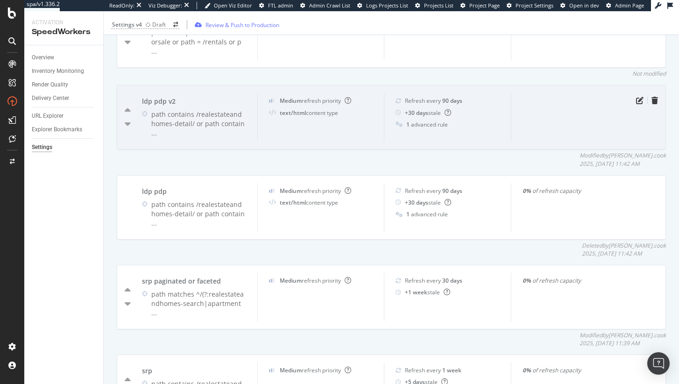
click at [196, 118] on div "path contains /realestateandhomes-detail/ or path contain ..." at bounding box center [198, 124] width 95 height 28
click at [201, 97] on div "ldp pdp v2" at bounding box center [194, 101] width 104 height 9
click at [636, 97] on icon "pen-to-square" at bounding box center [639, 100] width 7 height 7
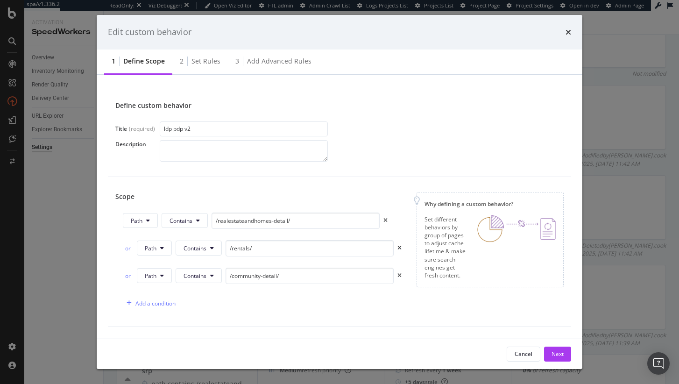
click at [284, 212] on div "Scope Path Contains /realestateandhomes-detail/ or Path Contains /rentals/ or P…" at bounding box center [265, 252] width 301 height 120
click at [283, 217] on input "/realestateandhomes-detail/" at bounding box center [296, 221] width 168 height 16
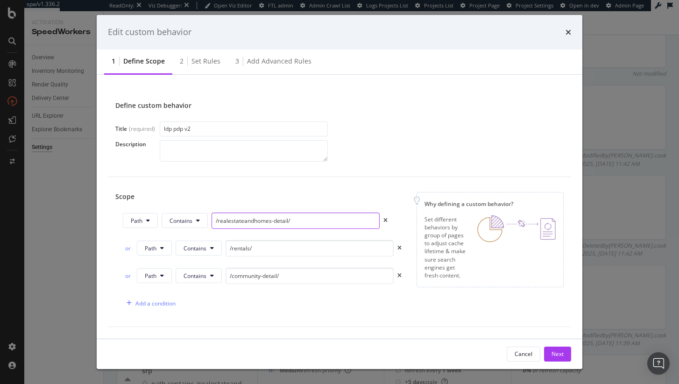
click at [295, 215] on input "/realestateandhomes-detail/" at bounding box center [296, 221] width 168 height 16
click at [295, 223] on input "/realestateandhomes-detail/" at bounding box center [296, 221] width 168 height 16
click at [570, 30] on icon "times" at bounding box center [569, 32] width 6 height 7
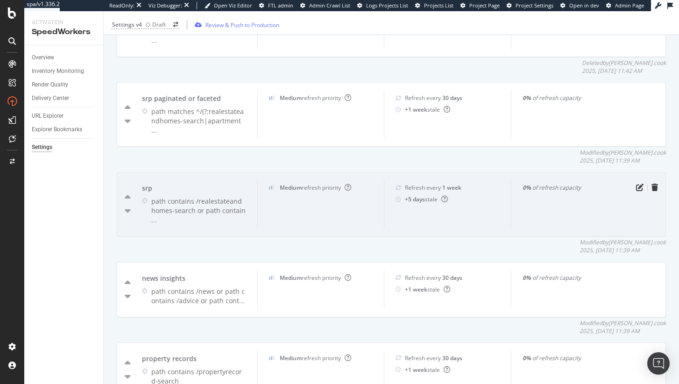
scroll to position [567, 0]
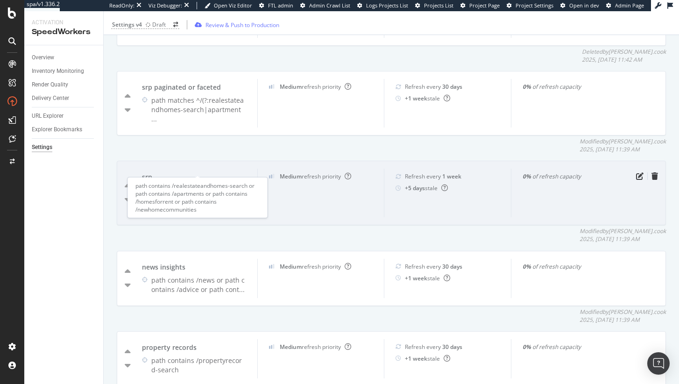
click at [229, 186] on div "path contains /realestateandhomes-search or path contain ..." at bounding box center [198, 200] width 95 height 28
click at [636, 172] on icon "pen-to-square" at bounding box center [639, 175] width 7 height 7
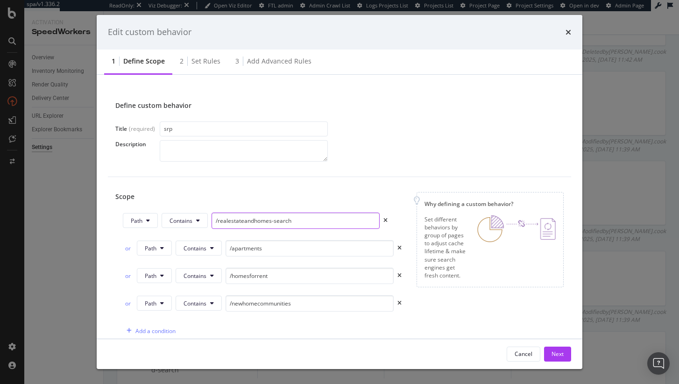
click at [268, 222] on input "/realestateandhomes-search" at bounding box center [296, 221] width 168 height 16
click at [257, 257] on div "or Path Contains /apartments" at bounding box center [262, 250] width 279 height 20
click at [258, 241] on input "/apartments" at bounding box center [310, 248] width 168 height 16
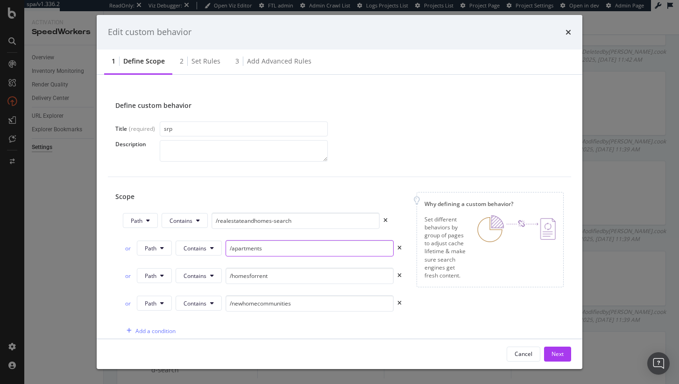
click at [258, 241] on input "/apartments" at bounding box center [310, 248] width 168 height 16
click at [274, 274] on input "/homesforrent" at bounding box center [310, 276] width 168 height 16
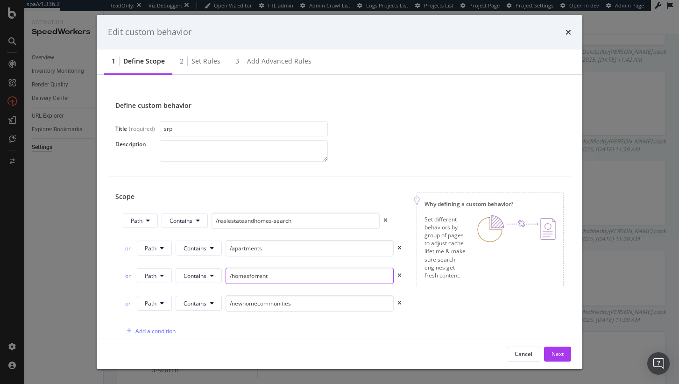
click at [274, 274] on input "/homesforrent" at bounding box center [310, 276] width 168 height 16
click at [254, 302] on input "/newhomecommunities" at bounding box center [310, 303] width 168 height 16
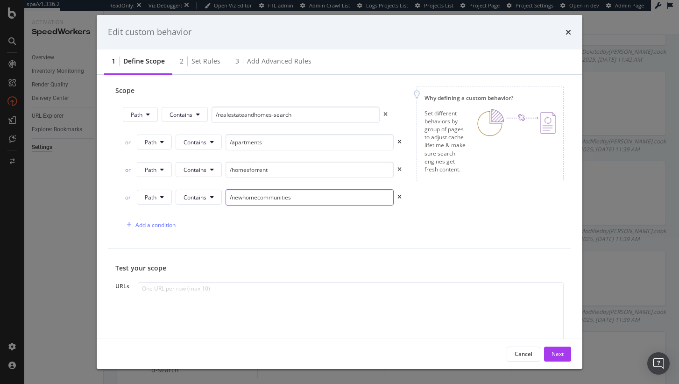
scroll to position [0, 0]
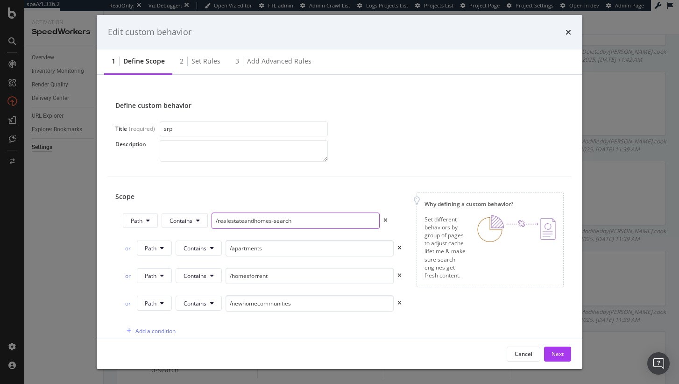
click at [263, 222] on input "/realestateandhomes-search" at bounding box center [296, 221] width 168 height 16
click at [274, 243] on input "/apartments" at bounding box center [310, 248] width 168 height 16
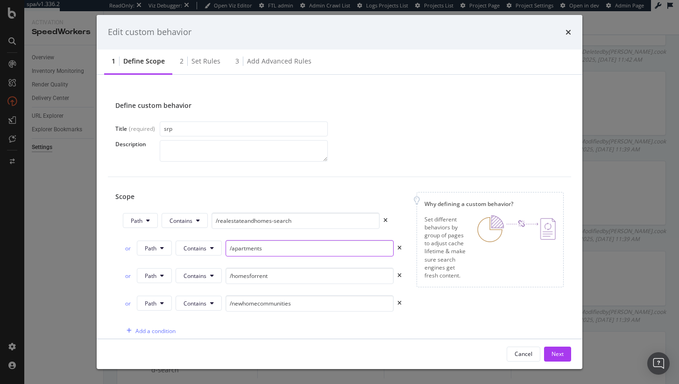
click at [274, 243] on input "/apartments" at bounding box center [310, 248] width 168 height 16
click at [274, 279] on input "/homesforrent" at bounding box center [310, 276] width 168 height 16
click at [289, 303] on input "/newhomecommunities" at bounding box center [310, 303] width 168 height 16
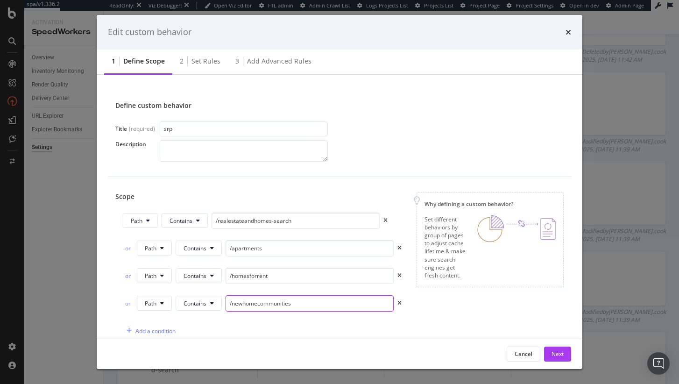
click at [289, 303] on input "/newhomecommunities" at bounding box center [310, 303] width 168 height 16
click at [264, 213] on input "/realestateandhomes-search" at bounding box center [296, 221] width 168 height 16
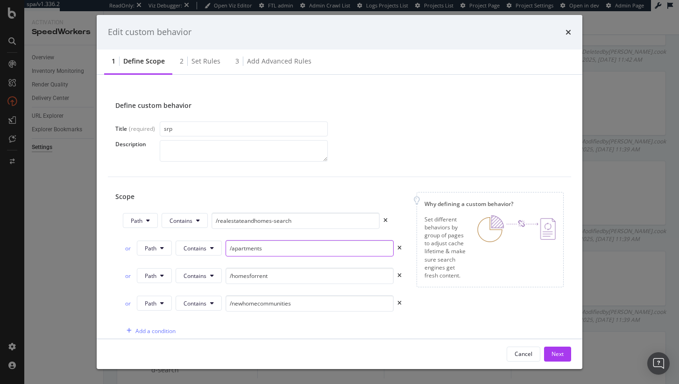
click at [255, 246] on input "/apartments" at bounding box center [310, 248] width 168 height 16
click at [255, 247] on input "/apartments" at bounding box center [310, 248] width 168 height 16
click at [258, 271] on input "/homesforrent" at bounding box center [310, 276] width 168 height 16
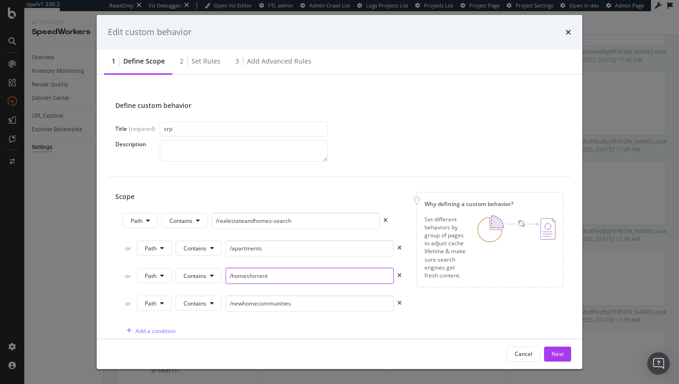
click at [258, 271] on input "/homesforrent" at bounding box center [310, 276] width 168 height 16
click at [261, 305] on input "/newhomecommunities" at bounding box center [310, 303] width 168 height 16
click at [510, 354] on button "Cancel" at bounding box center [524, 354] width 34 height 15
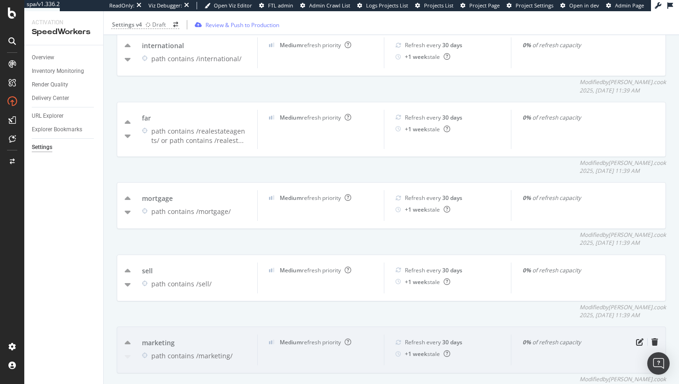
scroll to position [898, 0]
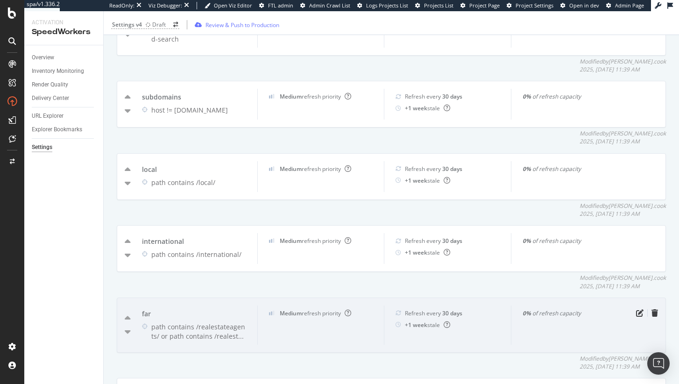
click at [191, 309] on div "far" at bounding box center [194, 313] width 104 height 9
click at [636, 309] on icon "pen-to-square" at bounding box center [639, 312] width 7 height 7
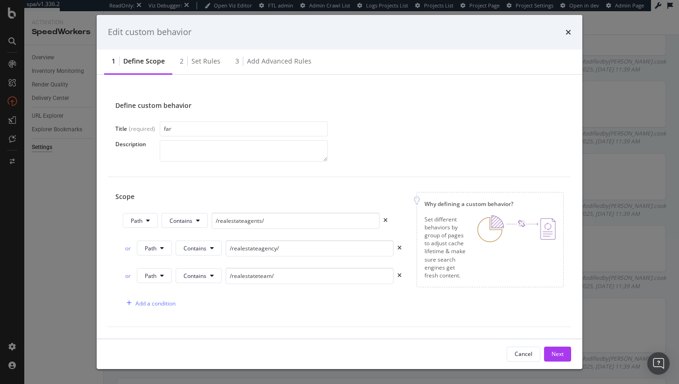
click at [304, 231] on div "Path Contains /realestateagents/" at bounding box center [262, 223] width 279 height 20
click at [301, 224] on input "/realestateagents/" at bounding box center [296, 221] width 168 height 16
click at [235, 250] on input "/realestateagency/" at bounding box center [310, 248] width 168 height 16
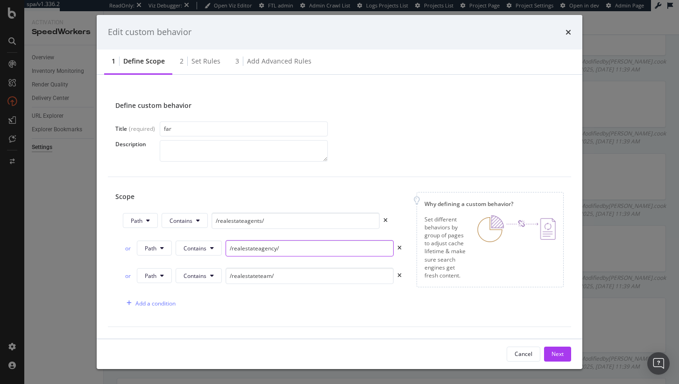
click at [235, 250] on input "/realestateagency/" at bounding box center [310, 248] width 168 height 16
click at [257, 275] on input "/realestateteam/" at bounding box center [310, 276] width 168 height 16
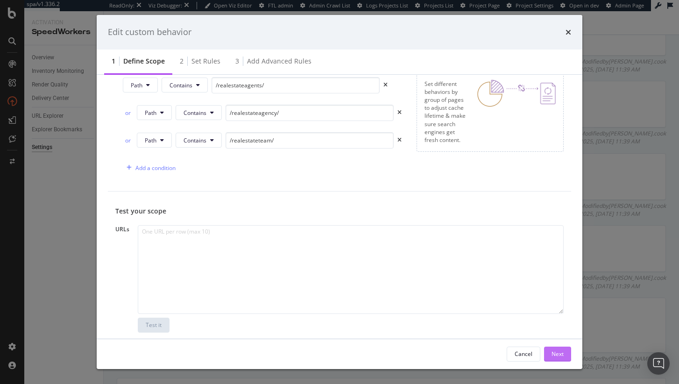
click at [563, 350] on div "Next" at bounding box center [558, 354] width 12 height 14
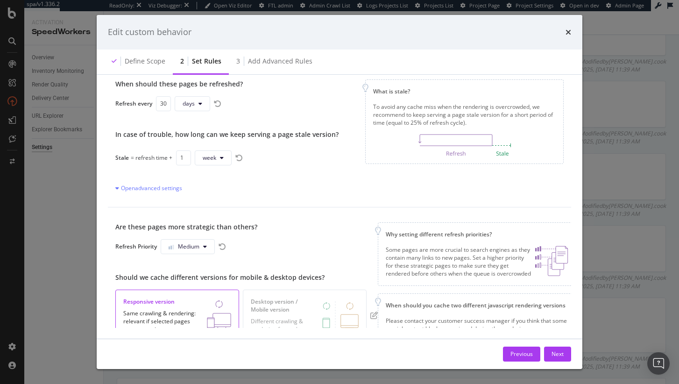
scroll to position [33, 0]
click at [519, 354] on div "Previous" at bounding box center [522, 354] width 22 height 8
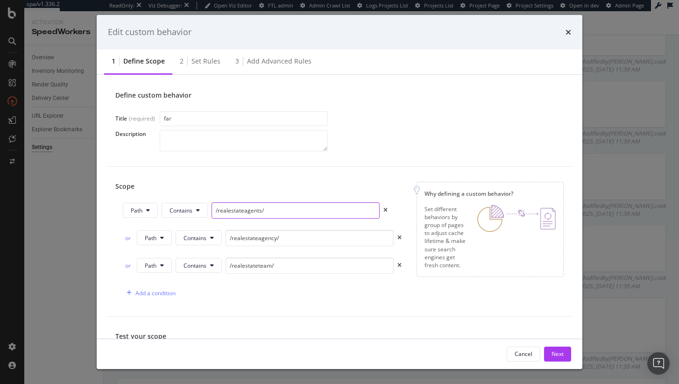
click at [261, 211] on input "/realestateagents/" at bounding box center [296, 210] width 168 height 16
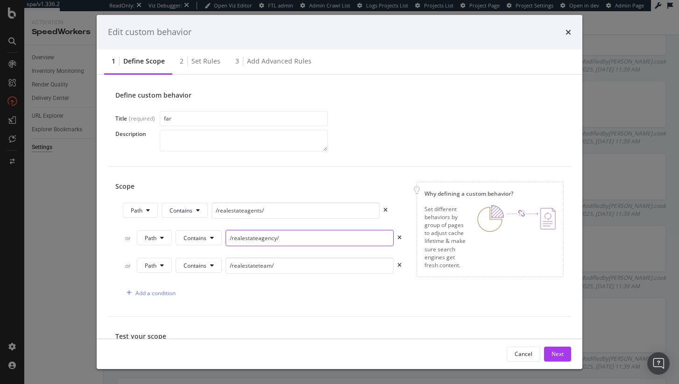
click at [246, 237] on input "/realestateagency/" at bounding box center [310, 238] width 168 height 16
click at [271, 266] on input "/realestateteam/" at bounding box center [310, 265] width 168 height 16
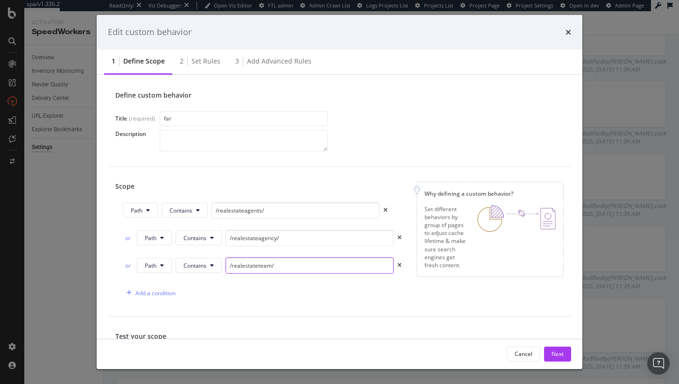
click at [271, 266] on input "/realestateteam/" at bounding box center [310, 265] width 168 height 16
click at [569, 32] on icon "times" at bounding box center [569, 32] width 6 height 7
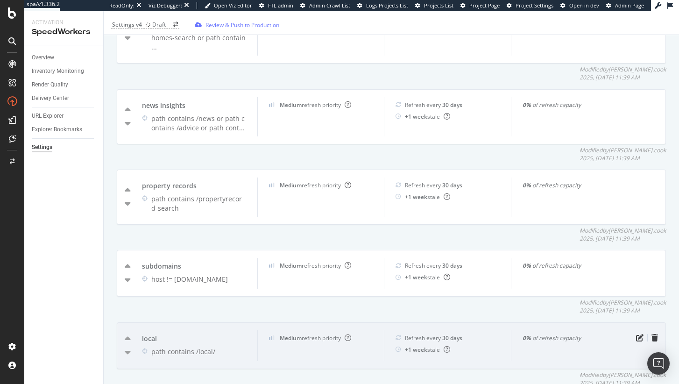
scroll to position [725, 0]
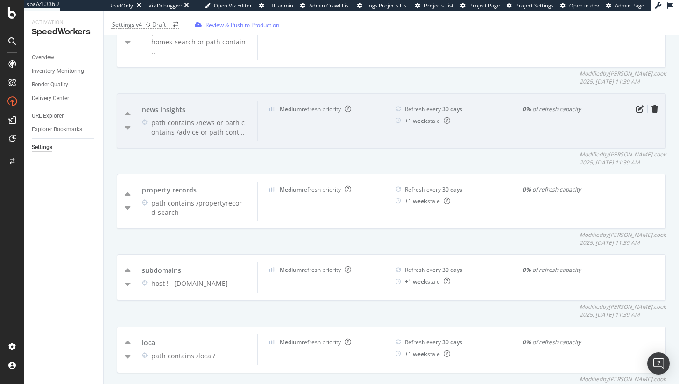
click at [298, 101] on div "Medium refresh priority" at bounding box center [320, 120] width 127 height 39
click at [636, 105] on icon "pen-to-square" at bounding box center [639, 108] width 7 height 7
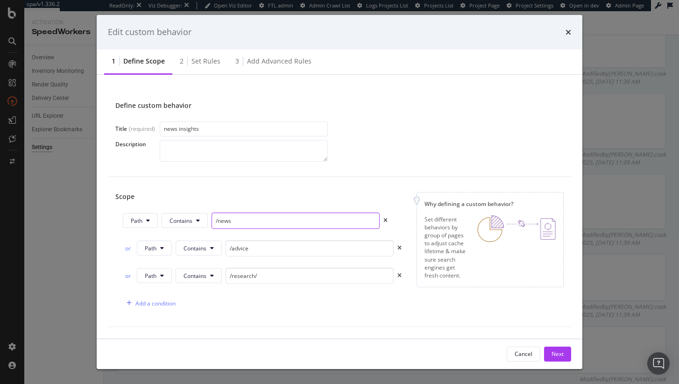
click at [271, 219] on input "/news" at bounding box center [296, 221] width 168 height 16
click at [255, 253] on input "/advice" at bounding box center [310, 248] width 168 height 16
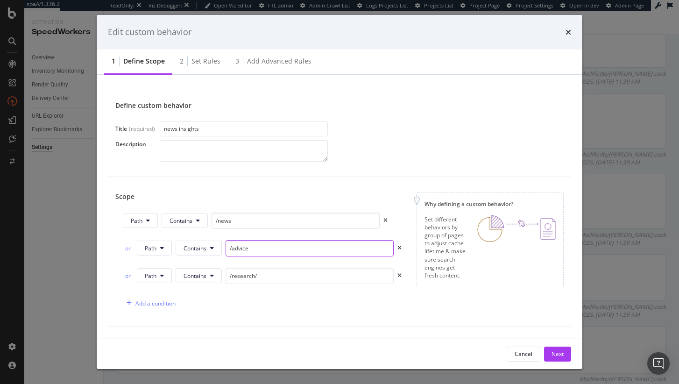
click at [255, 253] on input "/advice" at bounding box center [310, 248] width 168 height 16
click at [256, 279] on input "/research/" at bounding box center [310, 276] width 168 height 16
click at [567, 30] on icon "times" at bounding box center [569, 32] width 6 height 7
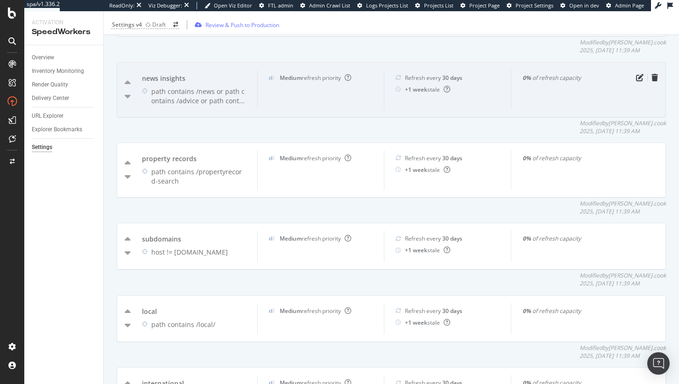
scroll to position [589, 0]
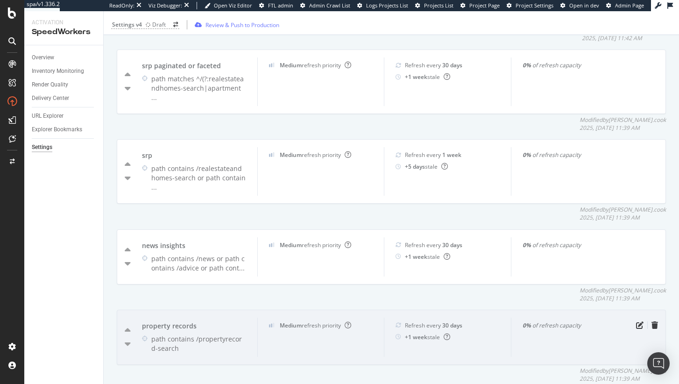
click at [291, 321] on b "Medium" at bounding box center [291, 325] width 22 height 8
click at [636, 321] on icon "pen-to-square" at bounding box center [639, 324] width 7 height 7
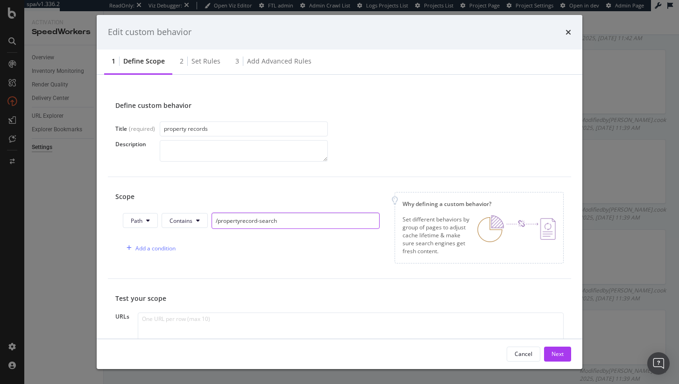
click at [239, 221] on input "/propertyrecord-search" at bounding box center [296, 221] width 168 height 16
click at [567, 32] on icon "times" at bounding box center [569, 32] width 6 height 7
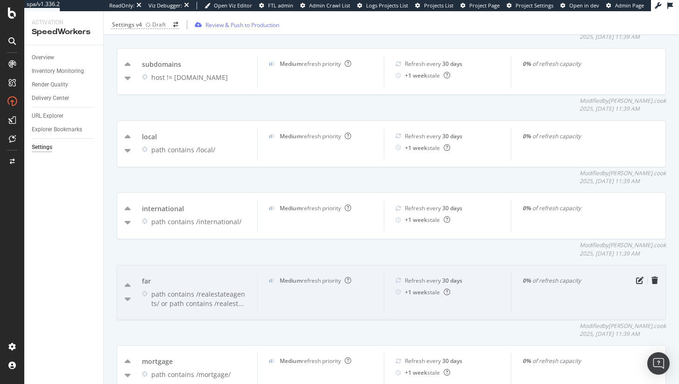
scroll to position [959, 0]
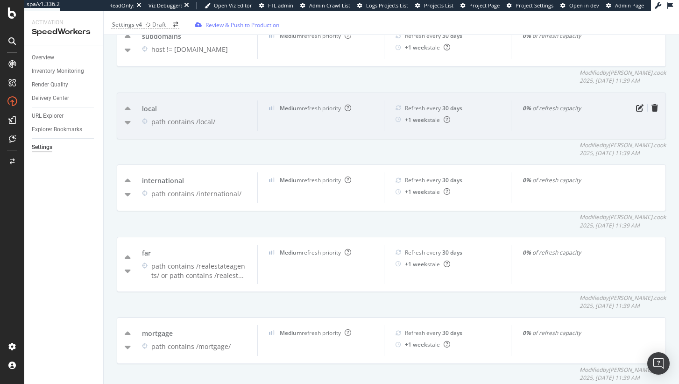
click at [226, 117] on div "path contains /local/" at bounding box center [198, 121] width 95 height 9
click at [636, 104] on icon "pen-to-square" at bounding box center [639, 107] width 7 height 7
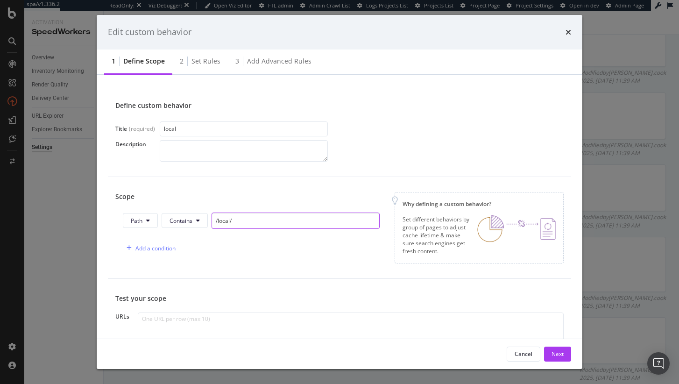
click at [238, 223] on input "/local/" at bounding box center [296, 221] width 168 height 16
click at [569, 31] on icon "times" at bounding box center [569, 32] width 6 height 7
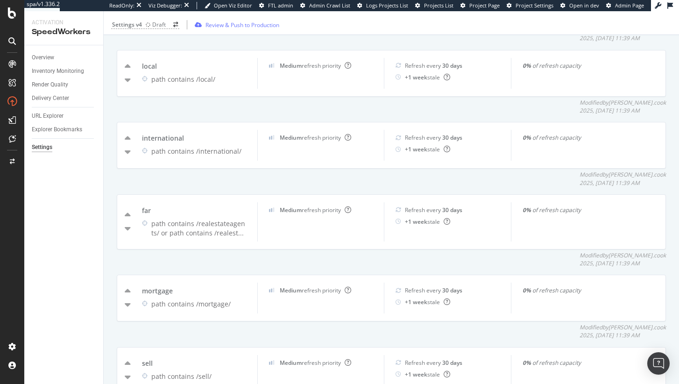
scroll to position [1002, 0]
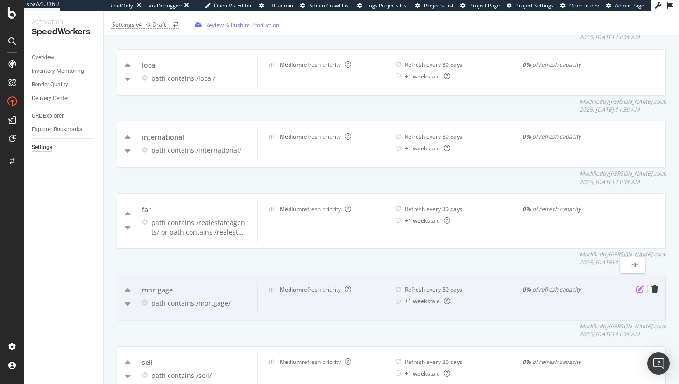
click at [636, 285] on icon "pen-to-square" at bounding box center [639, 288] width 7 height 7
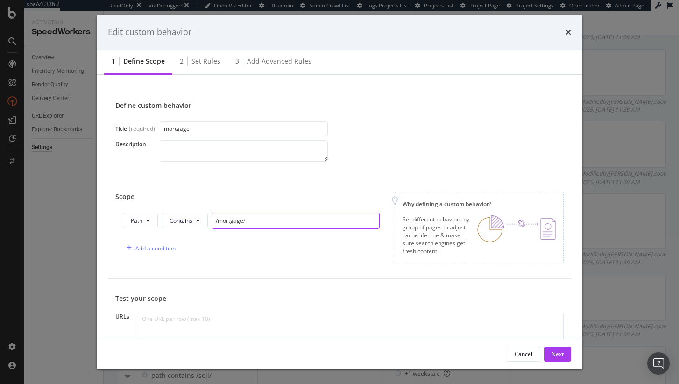
click at [246, 225] on input "/mortgage/" at bounding box center [296, 221] width 168 height 16
click at [244, 223] on input "/mortgage/" at bounding box center [296, 221] width 168 height 16
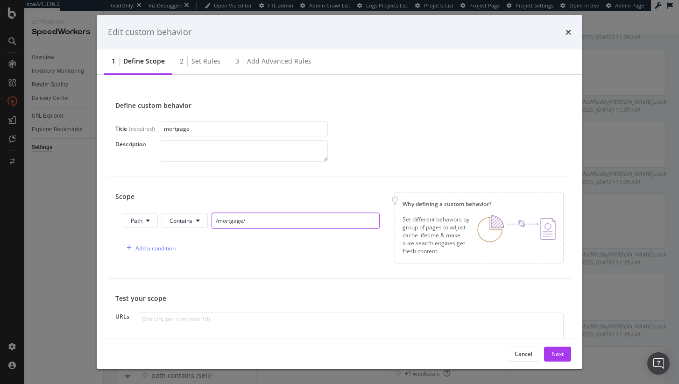
click at [244, 223] on input "/mortgage/" at bounding box center [296, 221] width 168 height 16
click at [568, 30] on icon "times" at bounding box center [569, 32] width 6 height 7
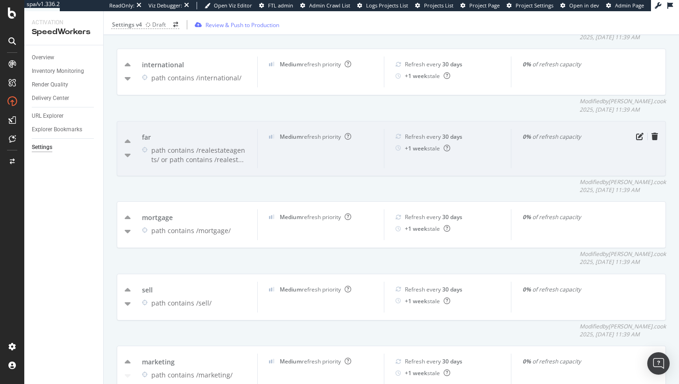
scroll to position [1094, 0]
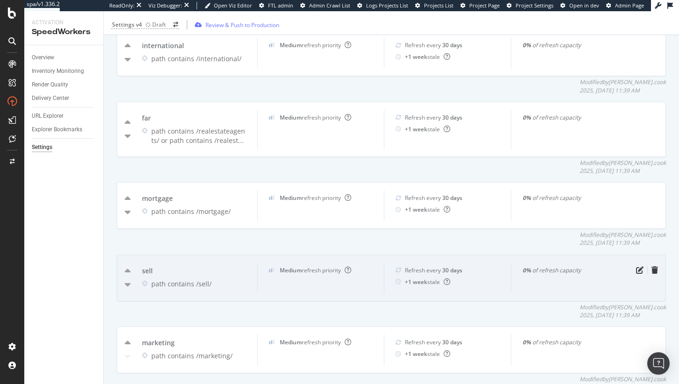
click at [213, 263] on div "sell path contains /sell/" at bounding box center [194, 278] width 127 height 31
drag, startPoint x: 222, startPoint y: 246, endPoint x: 194, endPoint y: 246, distance: 28.0
click at [194, 279] on div "path contains /sell/" at bounding box center [198, 283] width 95 height 9
copy div "/sell/"
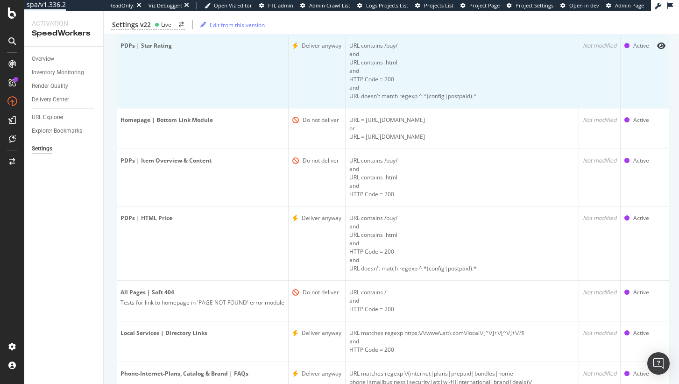
scroll to position [159, 0]
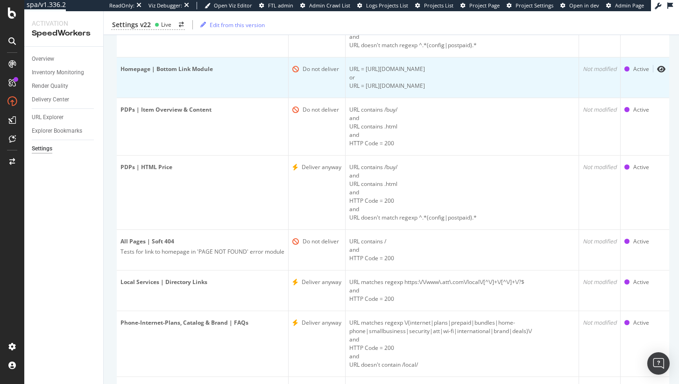
click at [260, 92] on td "Homepage | Bottom Link Module" at bounding box center [203, 77] width 172 height 41
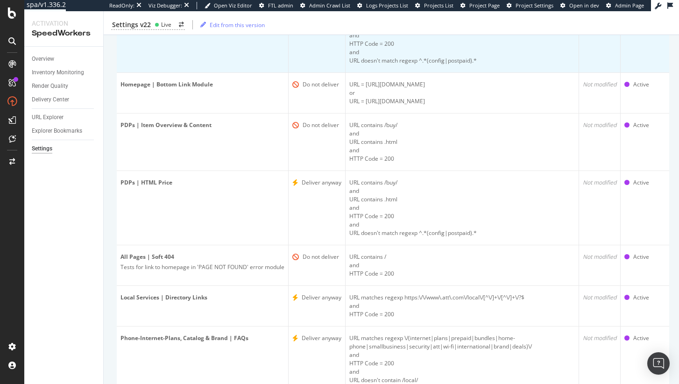
scroll to position [261, 0]
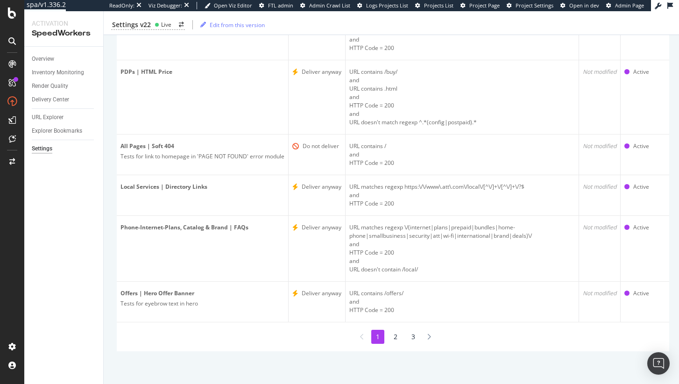
click at [412, 330] on li "3" at bounding box center [413, 337] width 13 height 14
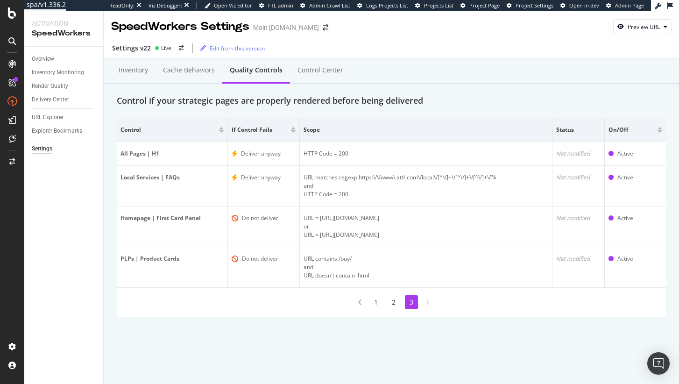
scroll to position [0, 0]
click at [398, 302] on li "2" at bounding box center [393, 302] width 13 height 14
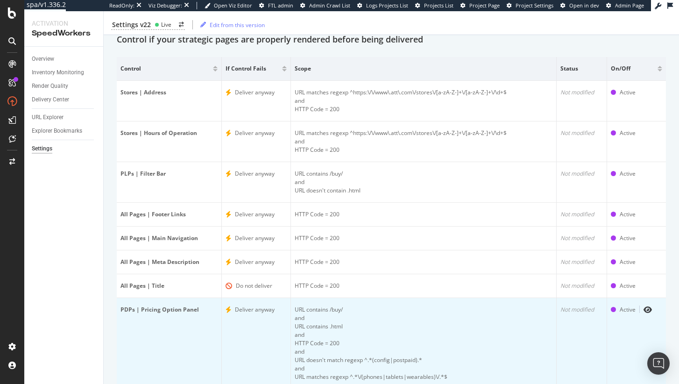
scroll to position [128, 0]
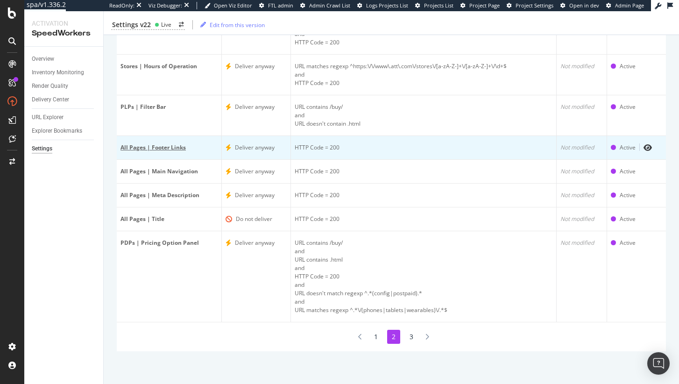
click at [156, 146] on div "All Pages | Footer Links" at bounding box center [169, 147] width 97 height 8
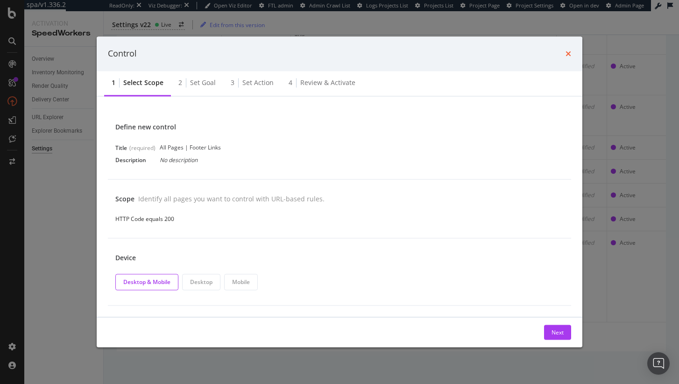
click at [567, 52] on icon "times" at bounding box center [569, 53] width 6 height 7
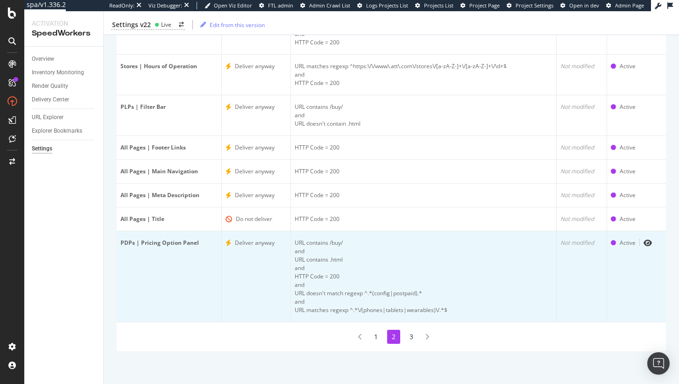
scroll to position [0, 0]
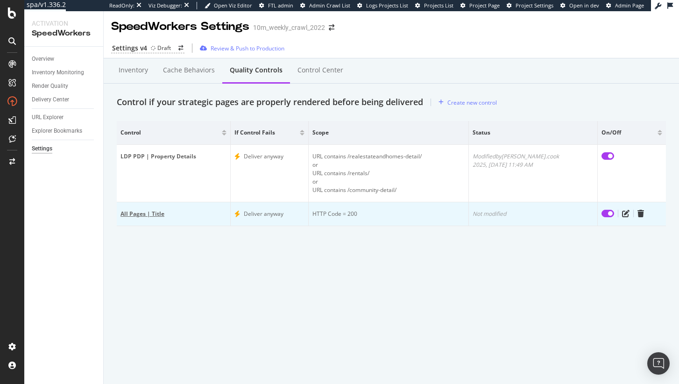
click at [171, 214] on div "All Pages | Title" at bounding box center [174, 214] width 106 height 8
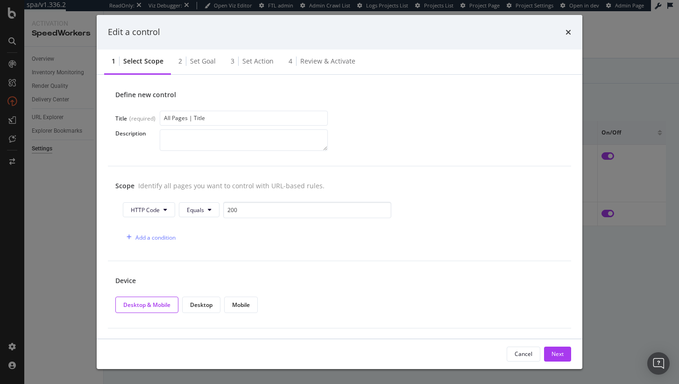
scroll to position [11, 0]
click at [166, 213] on button "HTTP Code" at bounding box center [149, 209] width 52 height 15
click at [223, 230] on div "Add a condition" at bounding box center [340, 237] width 434 height 16
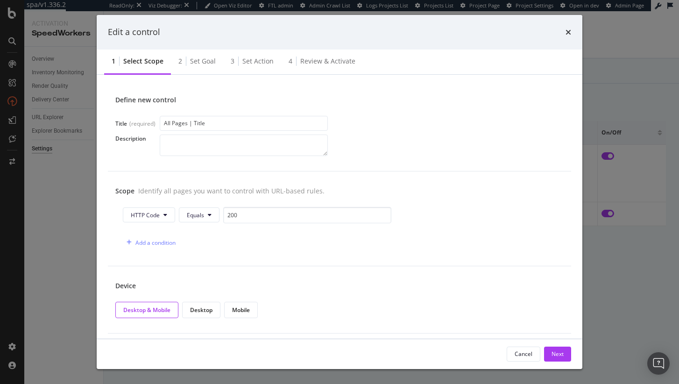
scroll to position [0, 0]
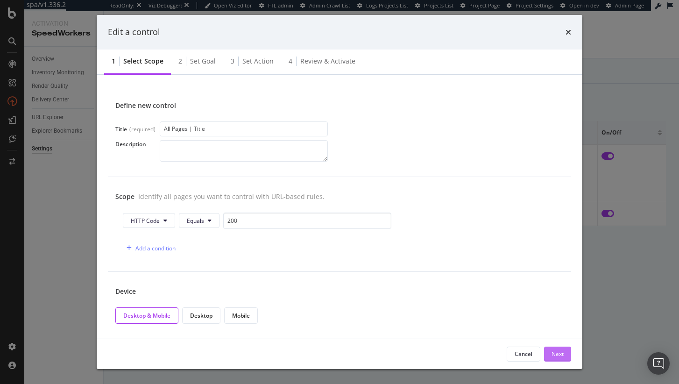
click at [561, 352] on div "Next" at bounding box center [558, 354] width 12 height 8
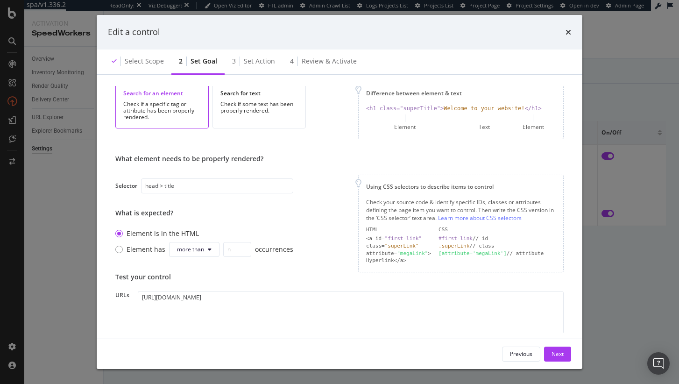
scroll to position [41, 0]
click at [568, 32] on icon "times" at bounding box center [569, 32] width 6 height 7
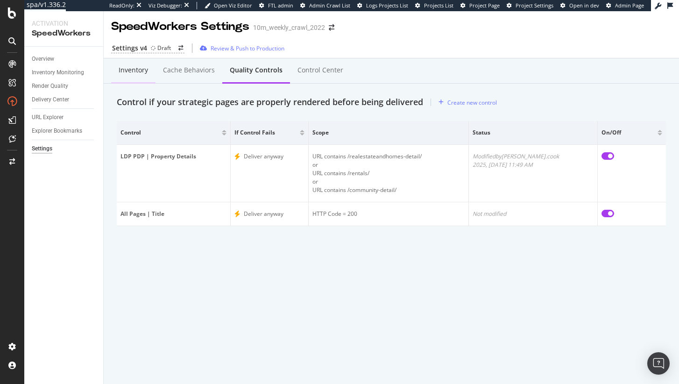
click at [124, 71] on div "Inventory" at bounding box center [133, 69] width 29 height 9
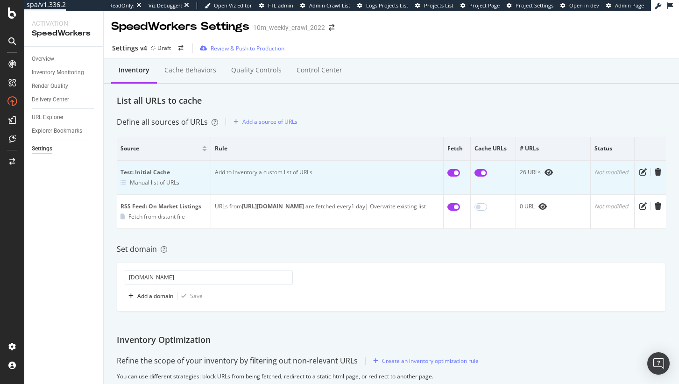
click at [533, 172] on div "26 URLs" at bounding box center [553, 172] width 67 height 8
click at [545, 172] on icon "eye" at bounding box center [549, 172] width 8 height 7
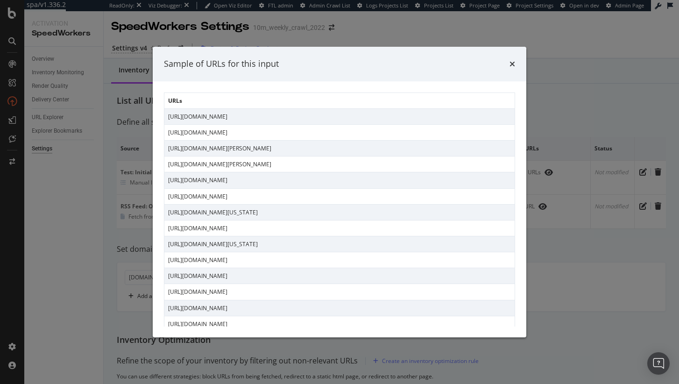
drag, startPoint x: 362, startPoint y: 210, endPoint x: 165, endPoint y: 112, distance: 219.6
click at [165, 112] on tbody "https://www.realtor.com/local/schools/Valor-Traditional-Academy-0730032031 http…" at bounding box center [339, 315] width 351 height 415
copy tbody "https://www.realtor.com/local/schools/Valor-Traditional-Academy-0730032031 http…"
click at [320, 176] on td "https://www.realtor.com/realestateforsale" at bounding box center [339, 180] width 351 height 16
drag, startPoint x: 312, startPoint y: 177, endPoint x: 170, endPoint y: 119, distance: 153.6
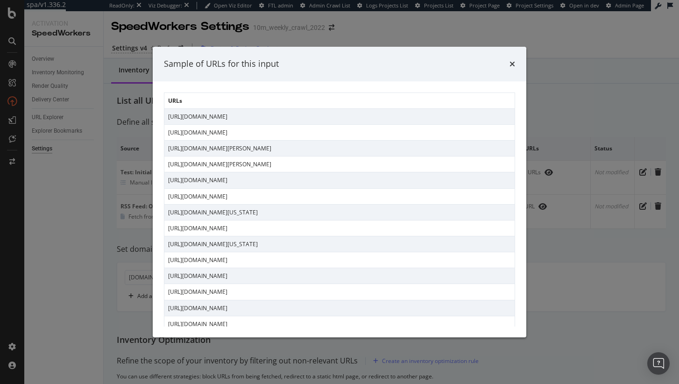
click at [170, 119] on tbody "https://www.realtor.com/local/schools/Valor-Traditional-Academy-0730032031 http…" at bounding box center [339, 315] width 351 height 415
copy tbody "ttps://www.realtor.com/local/schools/Valor-Traditional-Academy-0730032031 https…"
drag, startPoint x: 170, startPoint y: 119, endPoint x: 163, endPoint y: 118, distance: 7.5
click at [163, 118] on div "URLs https://www.realtor.com/local/schools/Valor-Traditional-Academy-0730032031…" at bounding box center [340, 209] width 374 height 256
click at [295, 174] on td "https://www.realtor.com/realestateforsale" at bounding box center [339, 180] width 351 height 16
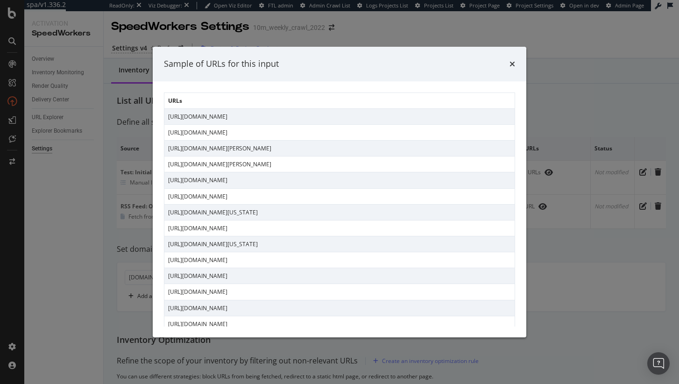
drag, startPoint x: 440, startPoint y: 166, endPoint x: 158, endPoint y: 117, distance: 286.1
click at [158, 117] on div "URLs https://www.realtor.com/local/schools/Valor-Traditional-Academy-0730032031…" at bounding box center [340, 209] width 374 height 256
drag, startPoint x: 431, startPoint y: 156, endPoint x: 164, endPoint y: 118, distance: 269.5
click at [164, 118] on tbody "https://www.realtor.com/local/schools/Valor-Traditional-Academy-0730032031 http…" at bounding box center [339, 315] width 351 height 415
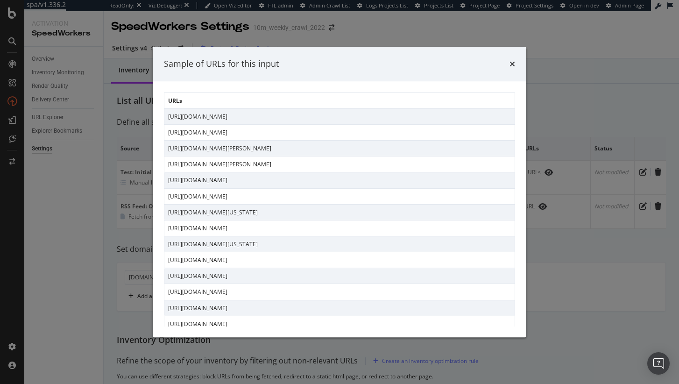
copy tbody "https://www.realtor.com/local/schools/Valor-Traditional-Academy-0730032031 http…"
click at [360, 148] on td "https://www.realtor.com/international/jm/2-rocky-hill-boscobel-st-mary-parish-3…" at bounding box center [339, 149] width 351 height 16
click at [369, 147] on td "https://www.realtor.com/international/jm/2-rocky-hill-boscobel-st-mary-parish-3…" at bounding box center [339, 149] width 351 height 16
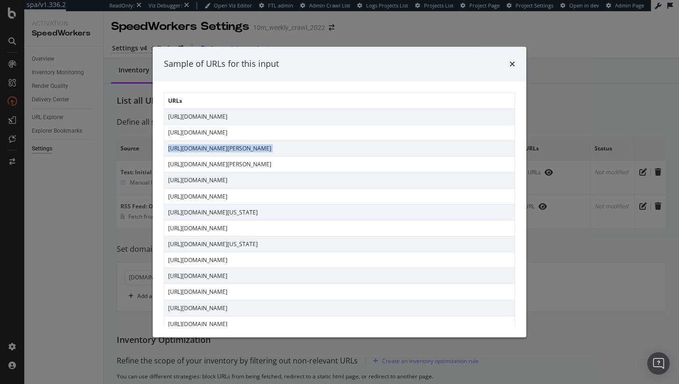
click at [369, 147] on td "https://www.realtor.com/international/jm/2-rocky-hill-boscobel-st-mary-parish-3…" at bounding box center [339, 149] width 351 height 16
copy td "https://www.realtor.com/international/jm/2-rocky-hill-boscobel-st-mary-parish-3…"
drag, startPoint x: 341, startPoint y: 228, endPoint x: 166, endPoint y: 114, distance: 208.4
click at [166, 114] on tbody "https://www.realtor.com/local/schools/Valor-Traditional-Academy-0730032031 http…" at bounding box center [339, 315] width 351 height 415
copy tbody "https://www.realtor.com/local/schools/Valor-Traditional-Academy-0730032031 http…"
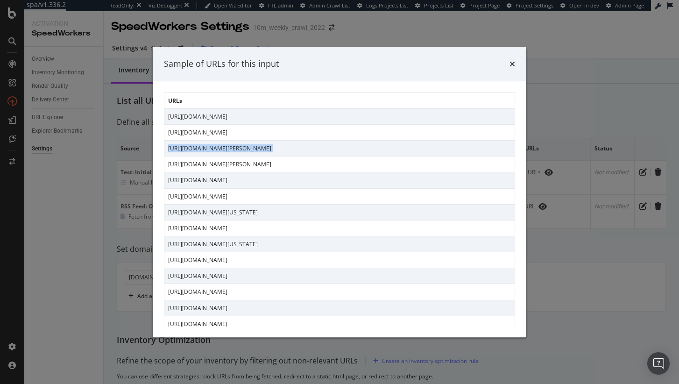
copy tbody "https://www.realtor.com/local/schools/Valor-Traditional-Academy-0730032031 http…"
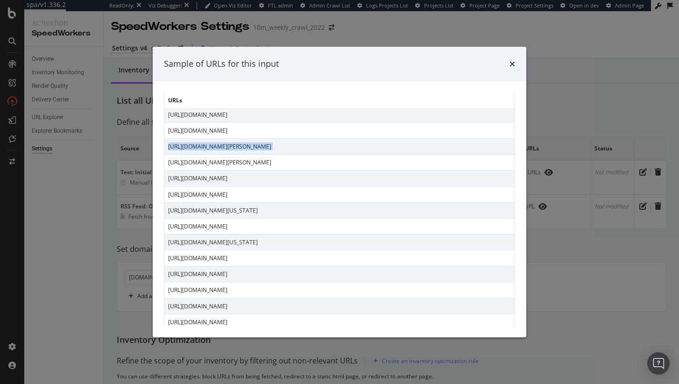
click at [257, 177] on td "https://www.realtor.com/realestateforsale" at bounding box center [339, 179] width 351 height 16
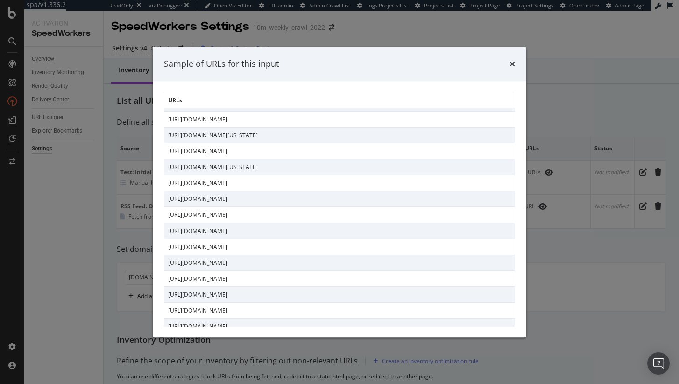
scroll to position [188, 0]
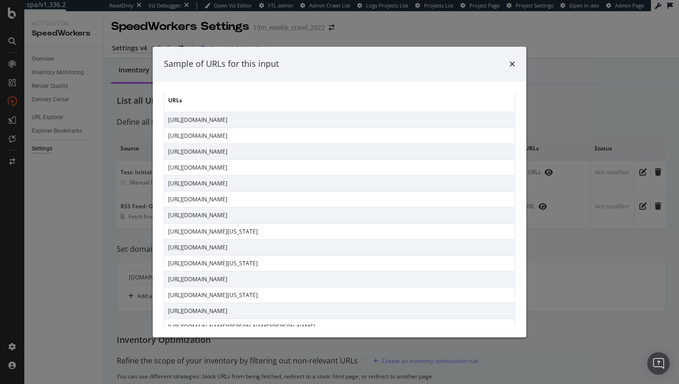
click at [221, 199] on td "https://www.realtor.com/" at bounding box center [339, 200] width 351 height 16
copy td "https://www.realtor.com/"
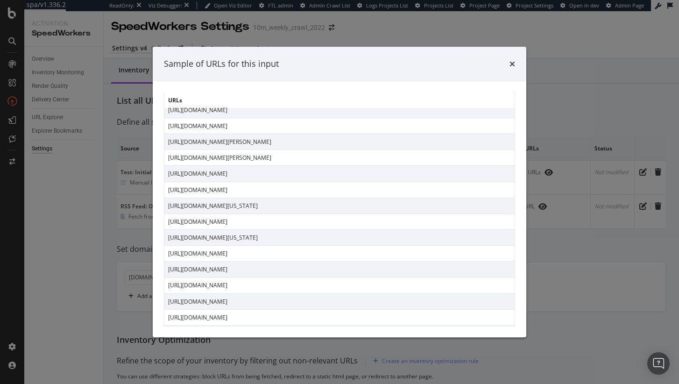
scroll to position [0, 0]
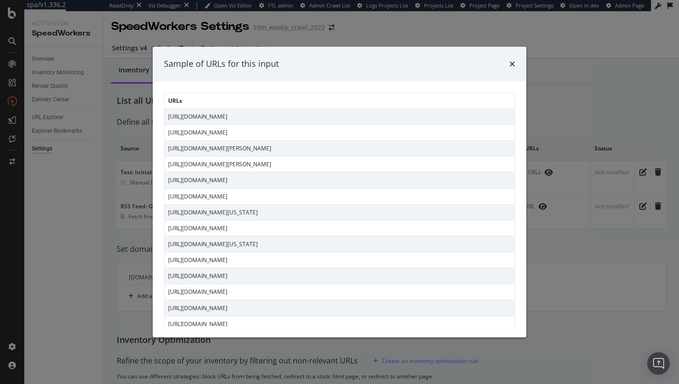
click at [274, 171] on td "https://www.realtor.com/international/jm/27-diamond-close-unit-apt-1-stony-hill…" at bounding box center [339, 165] width 351 height 16
click at [272, 179] on td "https://www.realtor.com/realestateforsale" at bounding box center [339, 180] width 351 height 16
copy td "https://www.realtor.com/realestateforsale"
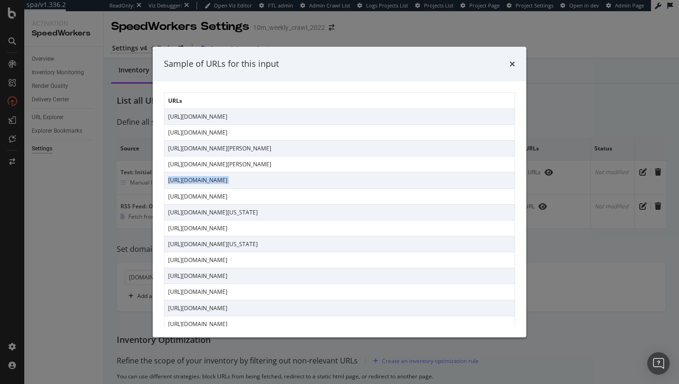
copy td "https://www.realtor.com/realestateforsale"
click at [270, 193] on td "https://www.realtor.com/soldhomes" at bounding box center [339, 196] width 351 height 16
click at [271, 181] on td "https://www.realtor.com/realestateforsale" at bounding box center [339, 180] width 351 height 16
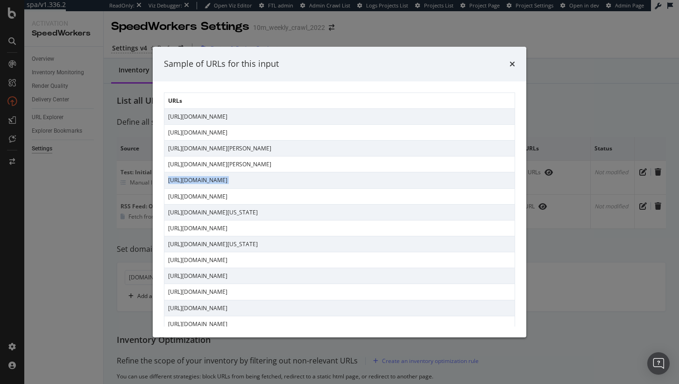
copy td "https://www.realtor.com/realestateforsale"
click at [313, 211] on td "https://www.realtor.com/realestateandhomes-search/Connecticut" at bounding box center [339, 212] width 351 height 16
drag, startPoint x: 342, startPoint y: 248, endPoint x: 168, endPoint y: 208, distance: 178.8
click at [168, 208] on tbody "https://www.realtor.com/local/schools/Valor-Traditional-Academy-0730032031 http…" at bounding box center [339, 315] width 351 height 415
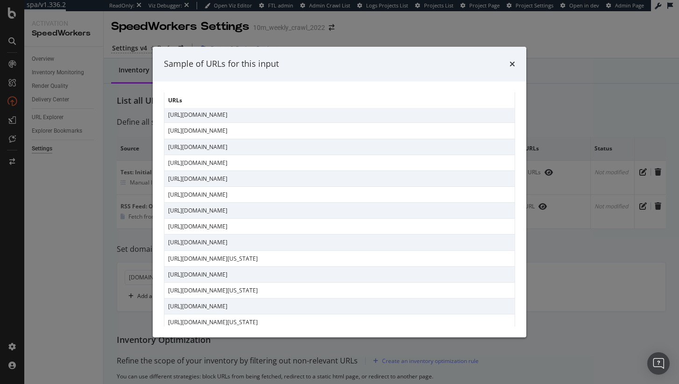
scroll to position [198, 0]
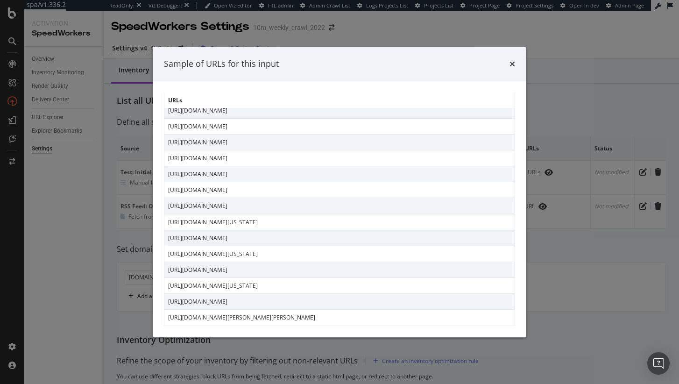
click at [339, 317] on td "https://www.realtor.com/news/celebrity-real-estate/dylan-dreyer-husband-brian-f…" at bounding box center [339, 318] width 351 height 16
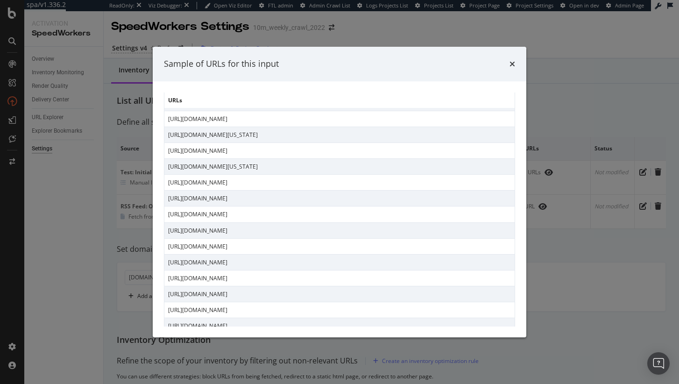
scroll to position [76, 0]
click at [272, 211] on td "https://www.realtor.com/realestateagents/" at bounding box center [339, 216] width 351 height 16
click at [272, 212] on td "https://www.realtor.com/realestateagents/" at bounding box center [339, 216] width 351 height 16
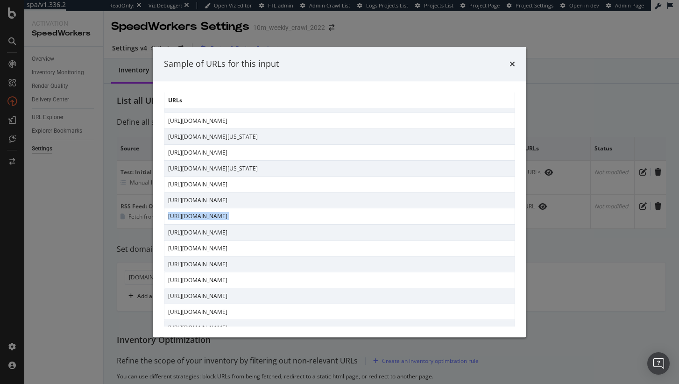
click at [272, 212] on td "https://www.realtor.com/realestateagents/" at bounding box center [339, 216] width 351 height 16
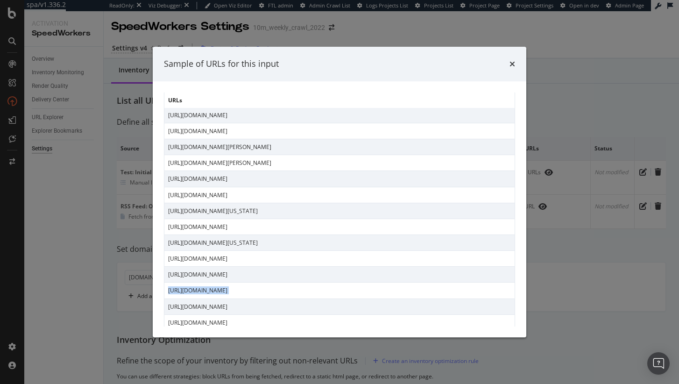
scroll to position [0, 0]
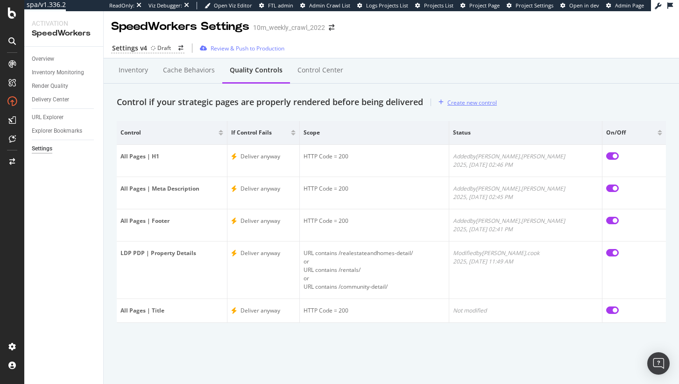
click at [466, 102] on div "Create new control" at bounding box center [473, 103] width 50 height 8
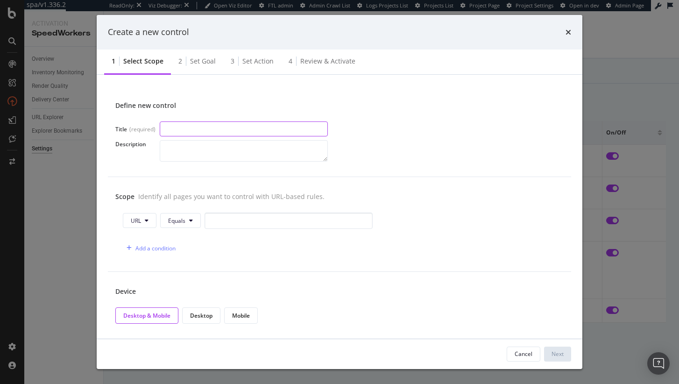
paste input "Homepage | Browse Homes"
type input "Homepage | Browse Homes"
click at [179, 225] on button "Equals" at bounding box center [180, 220] width 41 height 15
click at [253, 224] on input "modal" at bounding box center [289, 221] width 168 height 16
paste input "/"
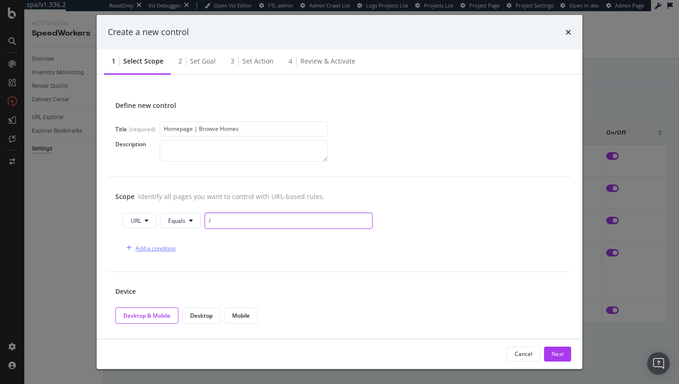
type input "/"
click at [172, 244] on div "Add a condition" at bounding box center [156, 248] width 40 height 8
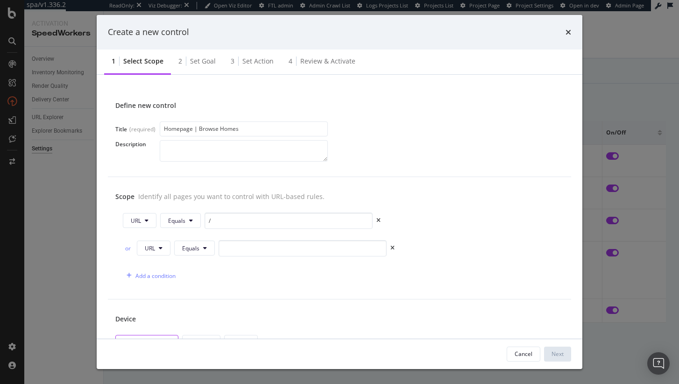
click at [151, 231] on div "URL Equals /" at bounding box center [340, 223] width 434 height 20
click at [150, 221] on button "URL" at bounding box center [140, 220] width 34 height 15
click at [248, 253] on input "modal" at bounding box center [303, 248] width 168 height 16
paste input "/realestateforsale"
type input "/realestateforsale"
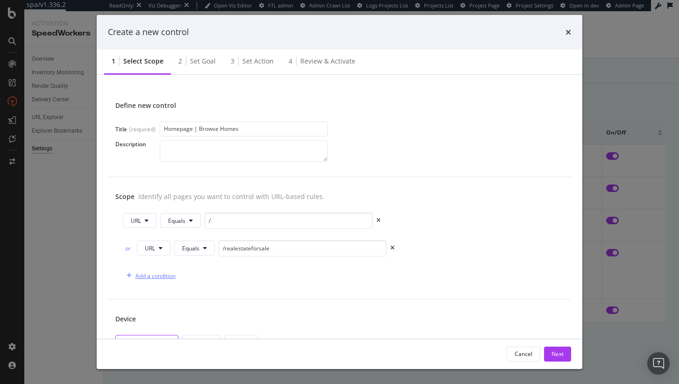
click at [159, 270] on div "Add a condition" at bounding box center [149, 276] width 53 height 14
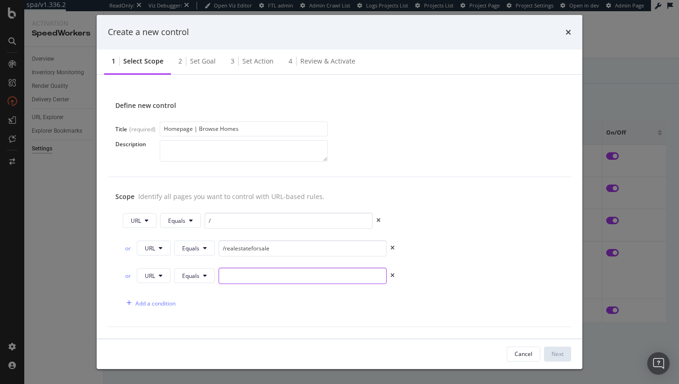
click at [275, 278] on input "modal" at bounding box center [303, 276] width 168 height 16
paste input "/rentals"
type input "/rentals"
click at [148, 307] on div "Add a condition" at bounding box center [149, 303] width 53 height 14
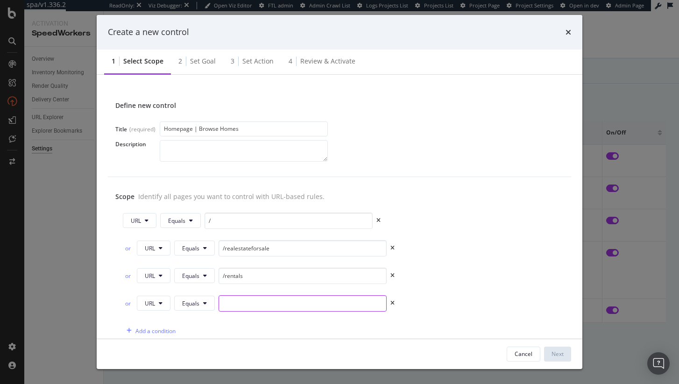
click at [228, 302] on input "modal" at bounding box center [303, 303] width 168 height 16
paste input "/newconstructionhomes"
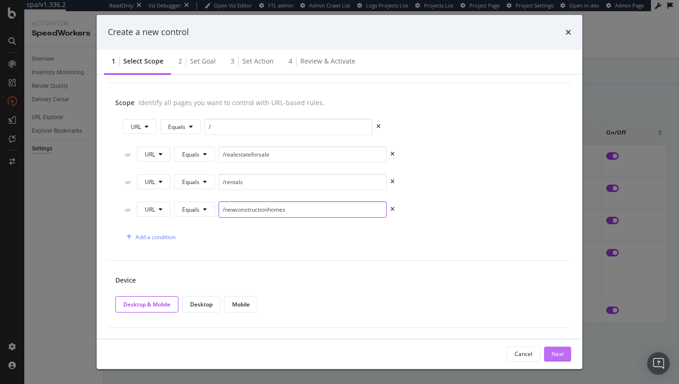
type input "/newconstructionhomes"
click at [558, 352] on div "Next" at bounding box center [558, 354] width 12 height 8
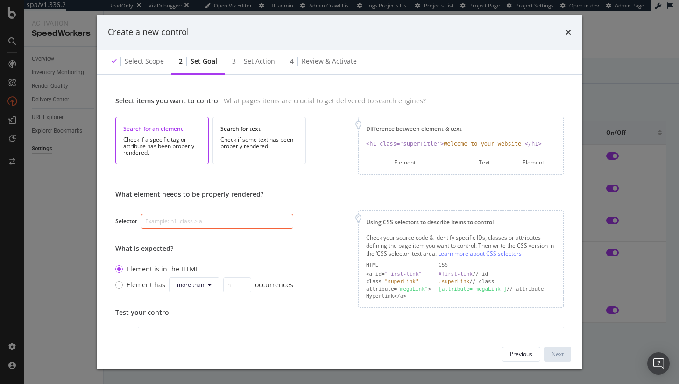
click at [199, 217] on input "modal" at bounding box center [217, 221] width 152 height 15
paste input ".collections-wrapper"
type input ".collections-wrapper"
click at [288, 199] on div "What element needs to be properly rendered? Selector .collections-wrapper What …" at bounding box center [204, 243] width 178 height 107
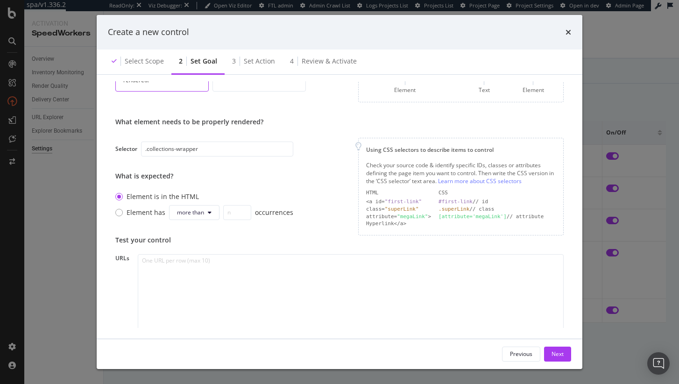
scroll to position [106, 0]
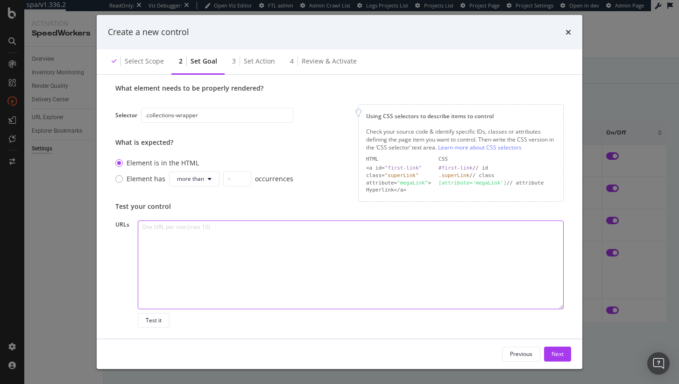
click at [253, 247] on textarea "modal" at bounding box center [351, 265] width 426 height 89
click at [271, 244] on textarea "To enrich screen reader interactions, please activate Accessibility in Grammarl…" at bounding box center [351, 265] width 426 height 89
paste textarea "https://www.realtor.com/"
type textarea "https://www.realtor.com/"
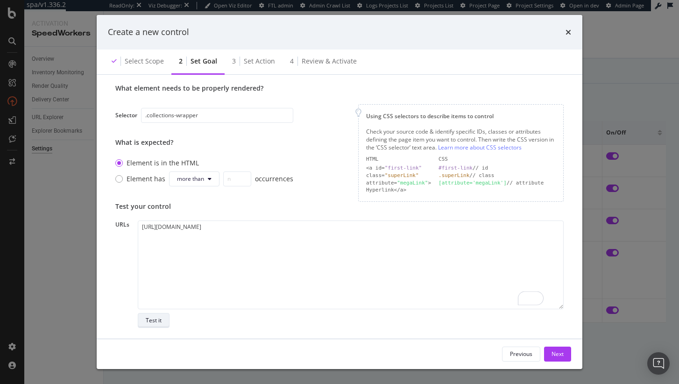
click at [150, 318] on div "Test it" at bounding box center [154, 320] width 16 height 8
click at [154, 322] on div "Test it" at bounding box center [154, 320] width 16 height 8
click at [144, 322] on button "Test it" at bounding box center [154, 320] width 32 height 15
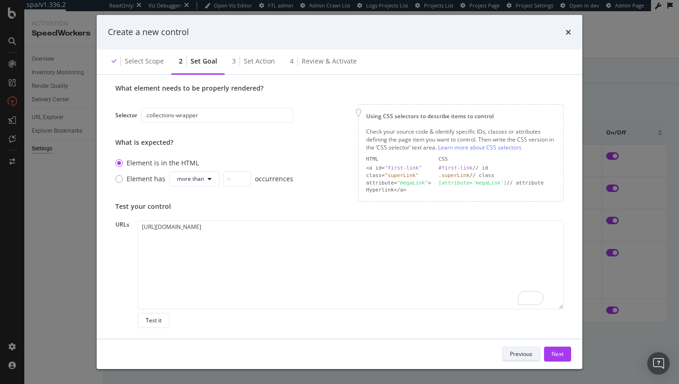
click at [522, 357] on div "Previous" at bounding box center [521, 354] width 22 height 8
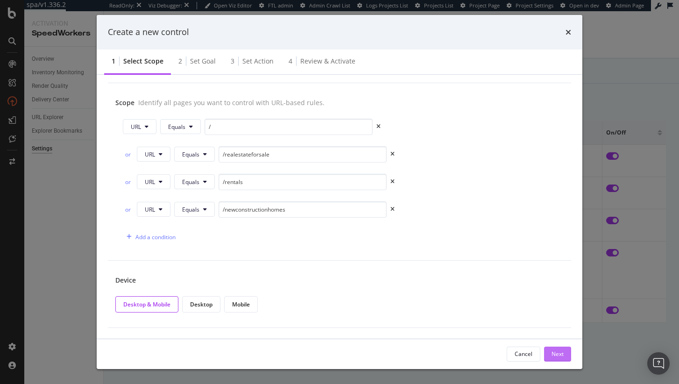
click at [556, 355] on div "Next" at bounding box center [558, 354] width 12 height 8
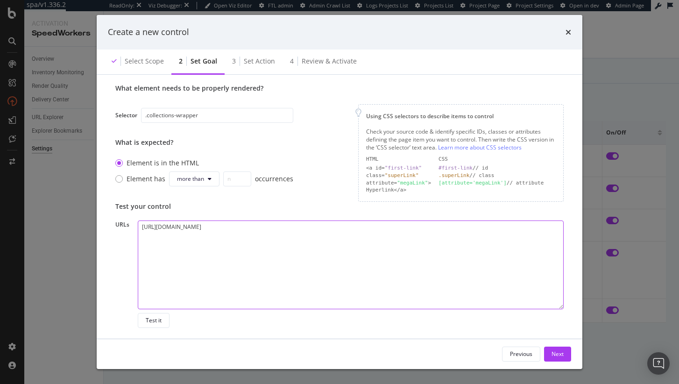
click at [255, 278] on textarea "https://www.realtor.com/" at bounding box center [351, 265] width 426 height 89
click at [221, 240] on textarea "https://www.realtor.com/" at bounding box center [351, 265] width 426 height 89
paste textarea "https://www.realtor.com/realestateforsale"
type textarea "https://www.realtor.com/ https://www.realtor.com/realestateforsale"
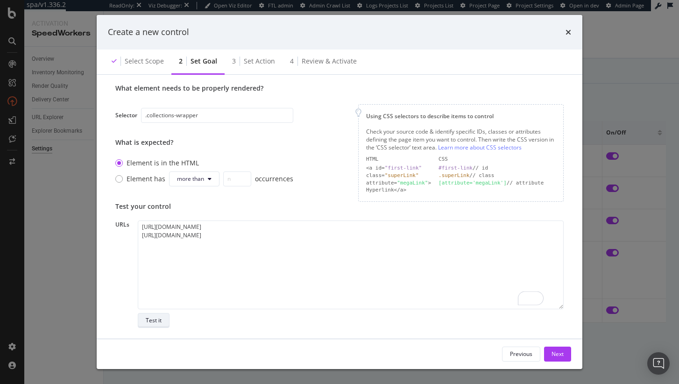
click at [146, 324] on div "Test it" at bounding box center [154, 320] width 16 height 8
click at [557, 353] on div "Next" at bounding box center [558, 354] width 12 height 8
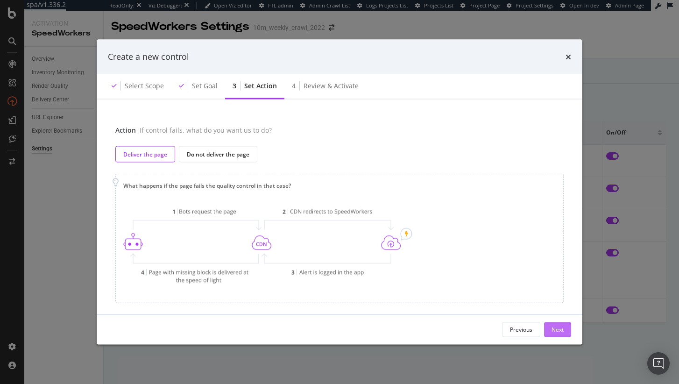
click at [559, 333] on div "Next" at bounding box center [558, 330] width 12 height 8
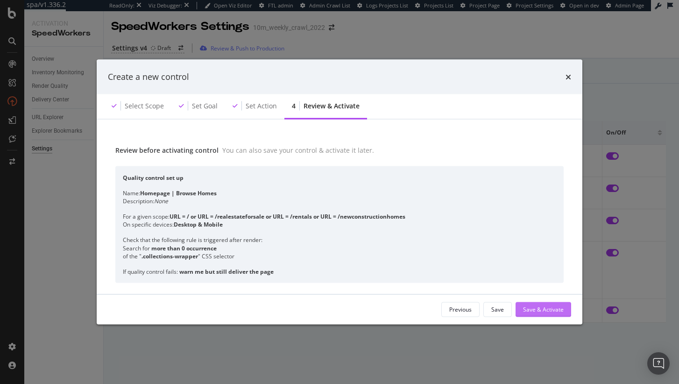
click at [555, 307] on div "Save & Activate" at bounding box center [543, 310] width 41 height 8
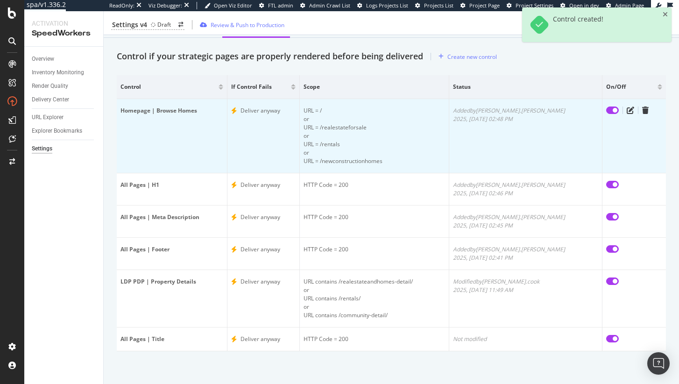
click at [606, 110] on input "checkbox" at bounding box center [612, 110] width 13 height 7
checkbox input "false"
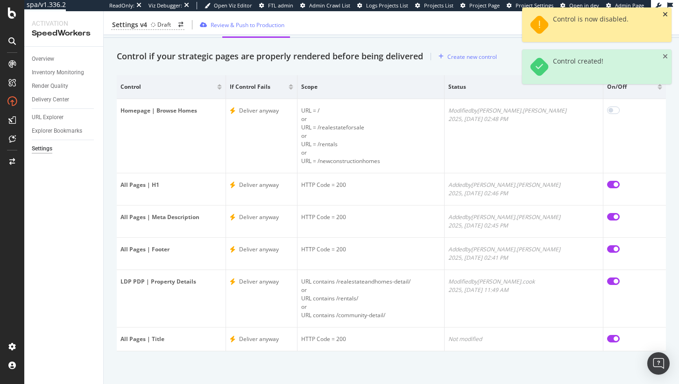
click at [667, 14] on icon "close toast" at bounding box center [665, 14] width 5 height 7
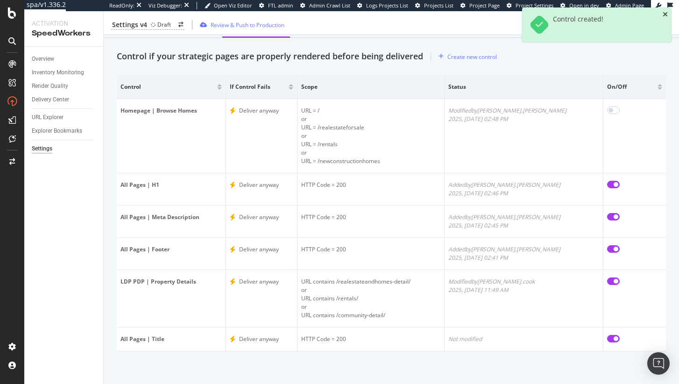
click at [667, 14] on icon "close toast" at bounding box center [665, 14] width 5 height 7
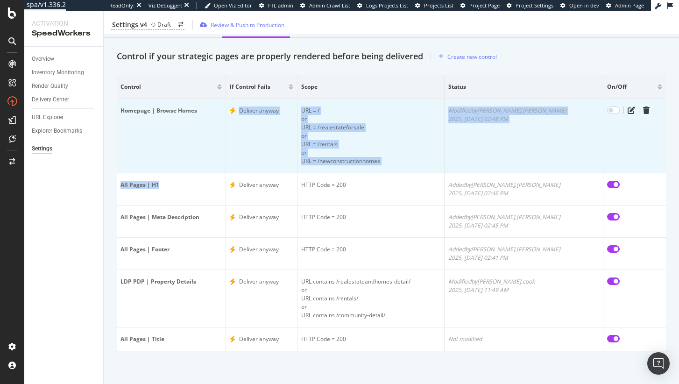
drag, startPoint x: 205, startPoint y: 186, endPoint x: 217, endPoint y: 128, distance: 60.1
click at [217, 128] on tbody "Homepage | Browse Homes Deliver anyway URL = / or URL = /realestateforsale or U…" at bounding box center [391, 225] width 549 height 252
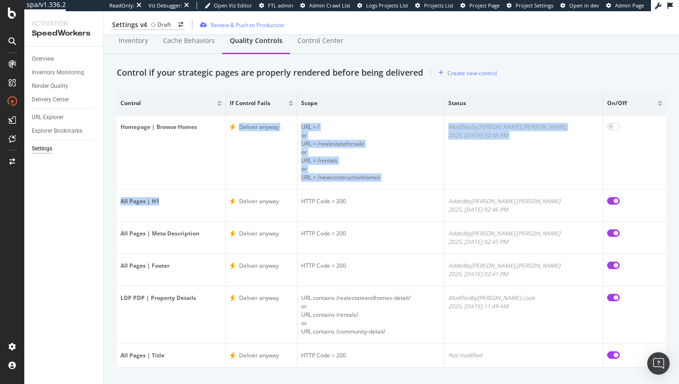
scroll to position [28, 0]
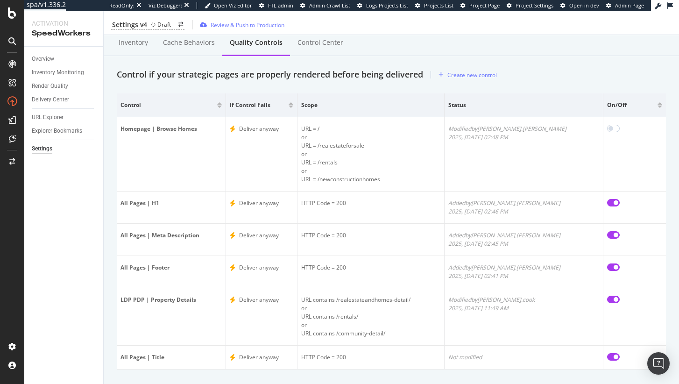
click at [658, 107] on div at bounding box center [660, 107] width 5 height 2
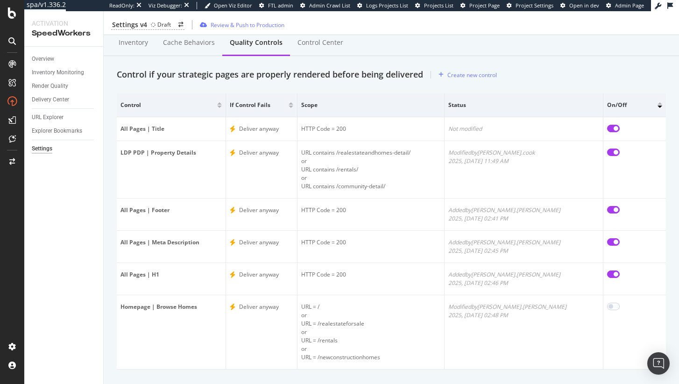
click at [658, 103] on div at bounding box center [660, 103] width 5 height 2
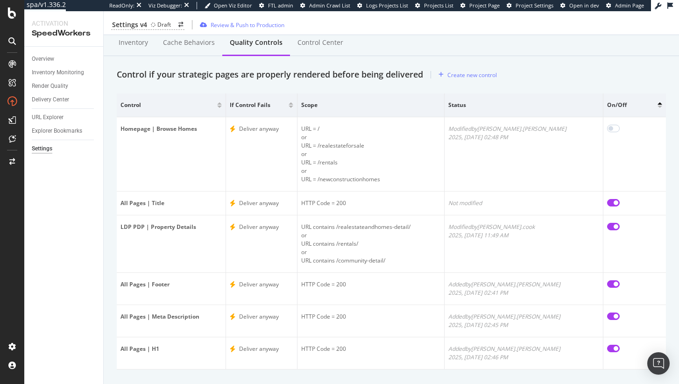
click at [222, 107] on div at bounding box center [219, 107] width 5 height 2
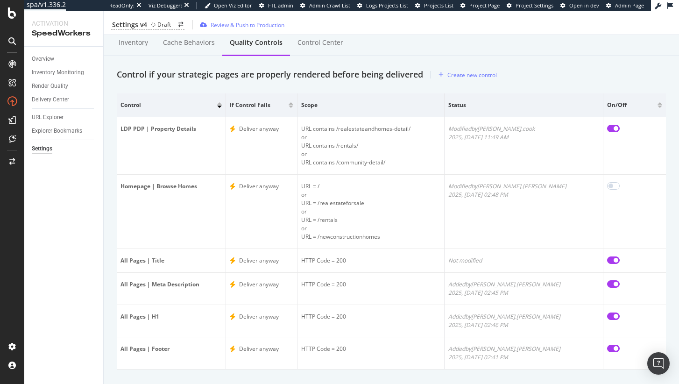
click at [222, 107] on div at bounding box center [219, 107] width 5 height 2
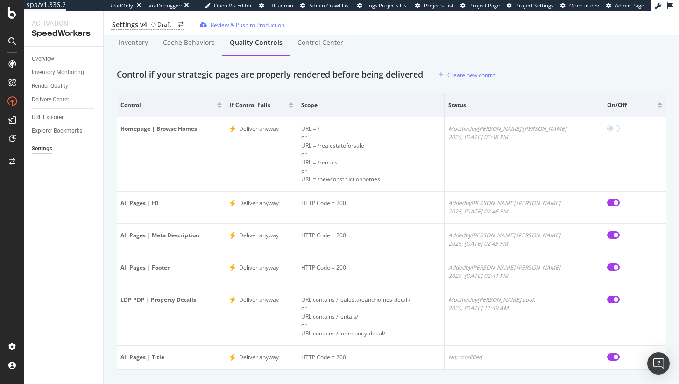
click at [222, 107] on div at bounding box center [219, 107] width 5 height 2
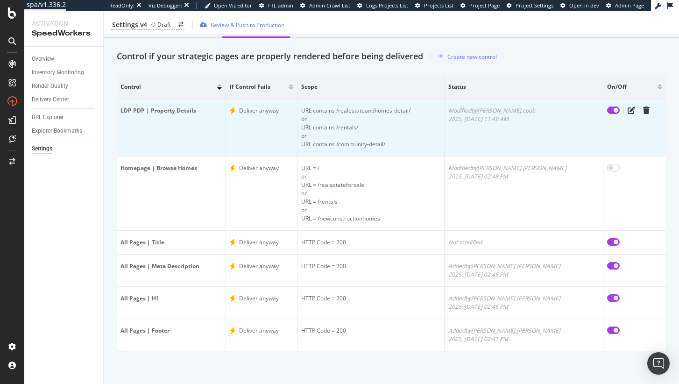
scroll to position [46, 0]
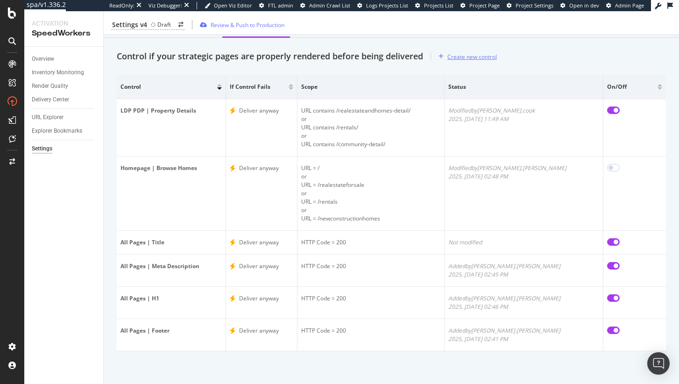
click at [473, 60] on div "Create new control" at bounding box center [473, 57] width 50 height 8
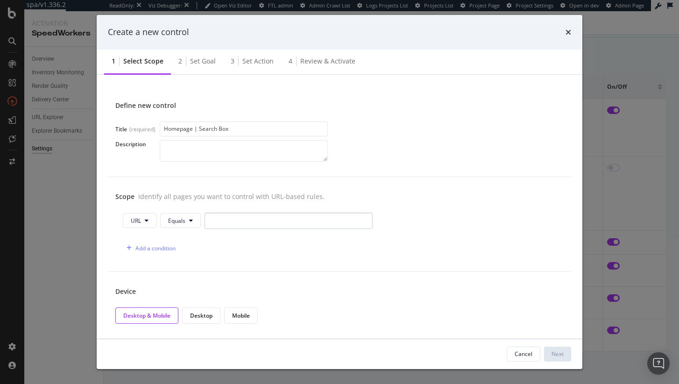
type input "Homepage | Search Box"
click at [234, 228] on input "modal" at bounding box center [289, 221] width 168 height 16
type input "/"
click at [166, 245] on div "Add a condition" at bounding box center [156, 248] width 40 height 8
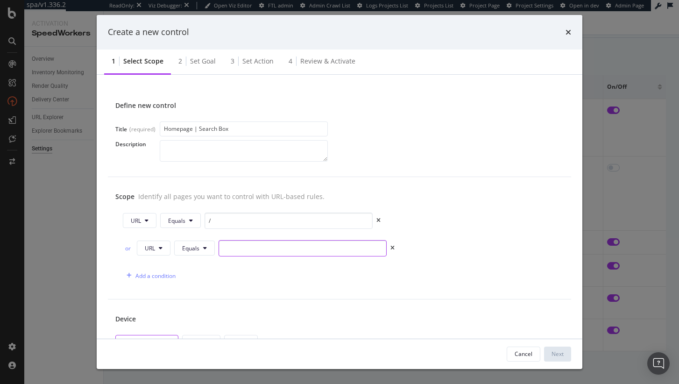
click at [235, 252] on input "modal" at bounding box center [303, 248] width 168 height 16
paste input "/realestateforsale"
type input "/realestateforsale"
click at [162, 273] on div "Add a condition" at bounding box center [156, 276] width 40 height 8
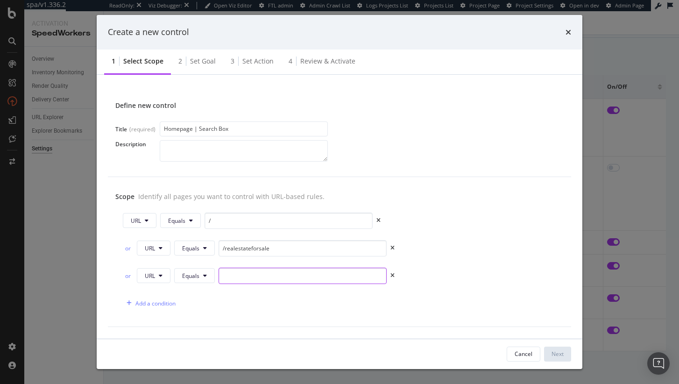
click at [231, 277] on input "modal" at bounding box center [303, 276] width 168 height 16
paste input "/rentals"
type input "/rentals"
click at [155, 302] on div "Add a condition" at bounding box center [156, 304] width 40 height 8
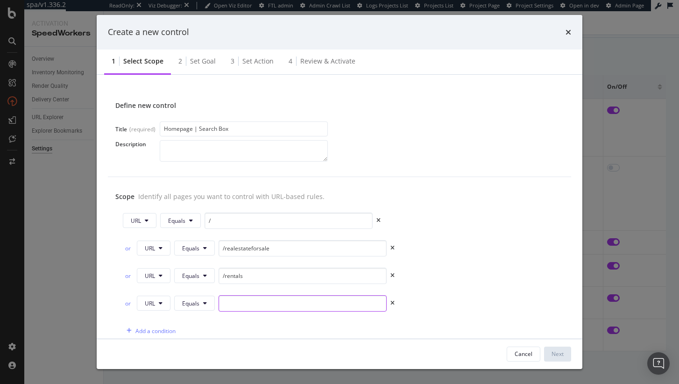
click at [254, 301] on input "modal" at bounding box center [303, 303] width 168 height 16
paste input "/newconstructionhomes"
type input "/newconstructionhomes"
click at [497, 230] on div "URL Equals /" at bounding box center [340, 223] width 434 height 20
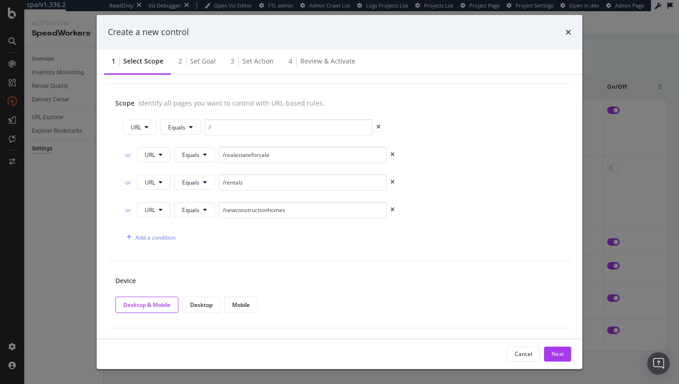
scroll to position [94, 0]
click at [553, 356] on div "Next" at bounding box center [558, 354] width 12 height 8
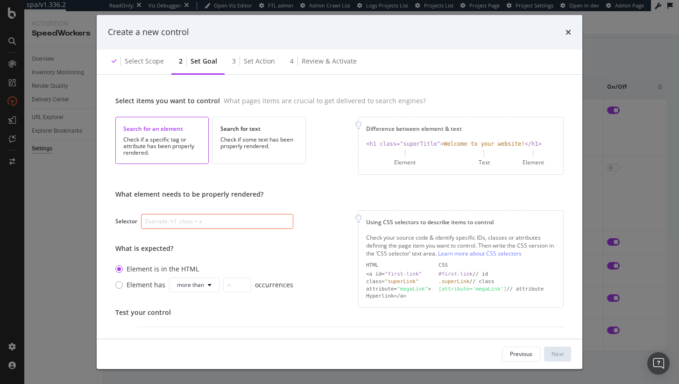
click at [203, 215] on input "modal" at bounding box center [217, 221] width 152 height 15
paste input "[aria-controls="search-bar-listbox"]"
type input "[aria-controls="search-bar-listbox"]"
click at [317, 186] on div "Select items you want to control What pages items are crucial to get delivered …" at bounding box center [340, 204] width 464 height 247
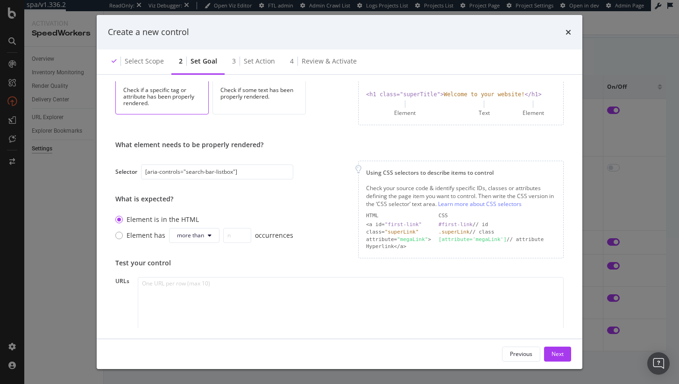
scroll to position [50, 0]
click at [240, 299] on textarea "To enrich screen reader interactions, please activate Accessibility in Grammarl…" at bounding box center [351, 320] width 426 height 89
paste textarea "https://www.realtor.com/realestateforsale"
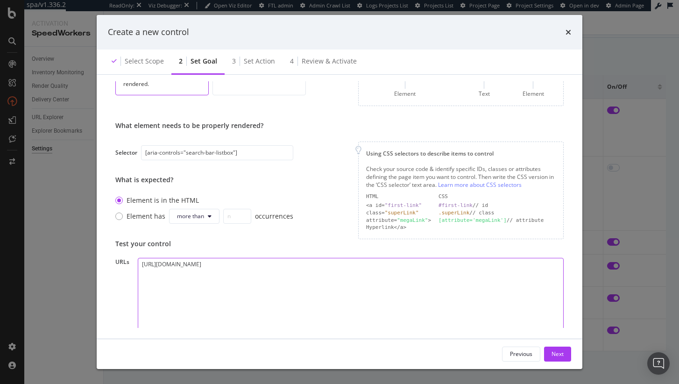
scroll to position [70, 0]
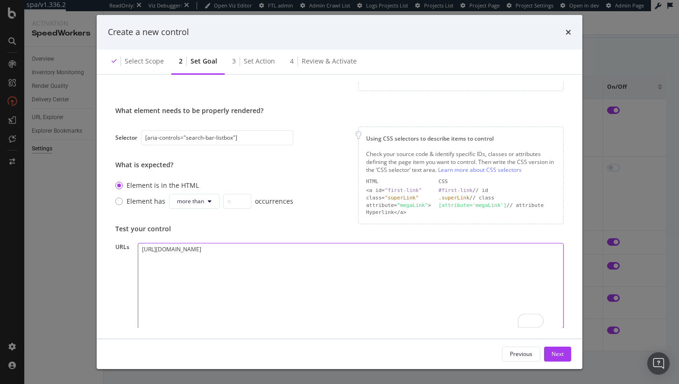
paste textarea "https://www.realtor.com/realestateforsale"
drag, startPoint x: 248, startPoint y: 260, endPoint x: 206, endPoint y: 261, distance: 42.1
click at [206, 261] on textarea "https://www.realtor.com/realestateforsale https://www.realtor.com/realestatefor…" at bounding box center [351, 287] width 426 height 89
type textarea "https://www.realtor.com/realestateforsale https://www.realtor.com/"
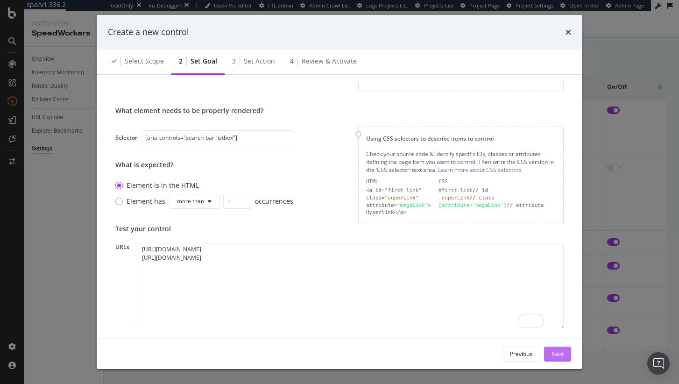
click at [557, 350] on div "Next" at bounding box center [558, 354] width 12 height 8
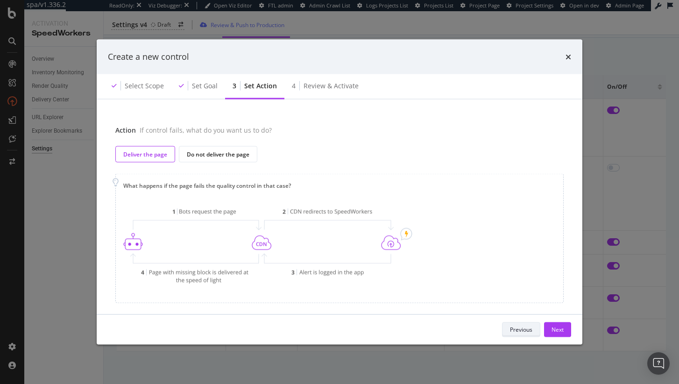
click at [532, 330] on div "Previous" at bounding box center [521, 330] width 22 height 8
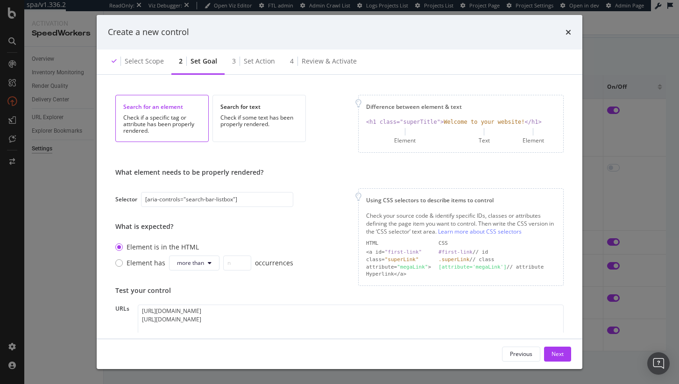
scroll to position [106, 0]
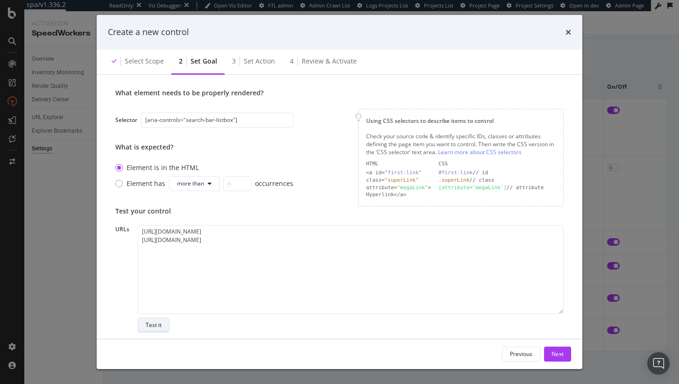
click at [164, 321] on button "Test it" at bounding box center [154, 325] width 32 height 15
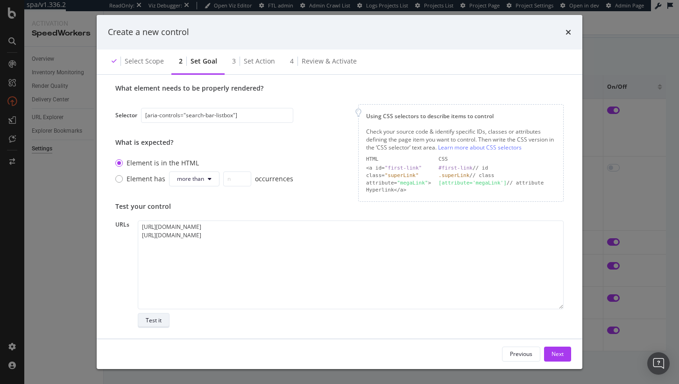
click at [142, 324] on button "Test it" at bounding box center [154, 320] width 32 height 15
click at [557, 355] on div "Next" at bounding box center [558, 354] width 12 height 8
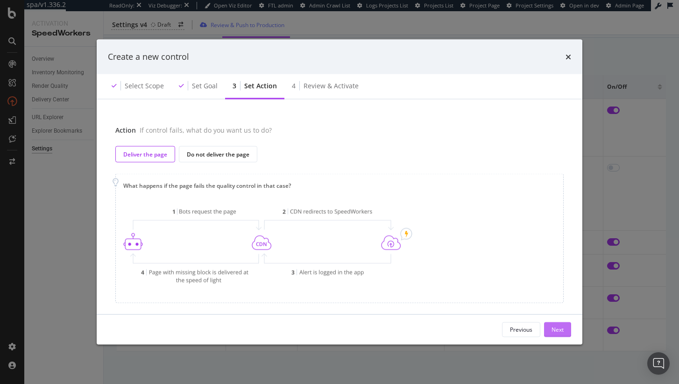
click at [565, 333] on button "Next" at bounding box center [557, 329] width 27 height 15
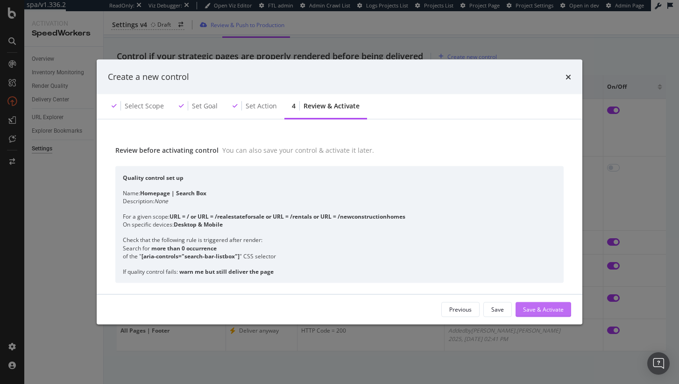
click at [561, 305] on div "Save & Activate" at bounding box center [543, 309] width 41 height 14
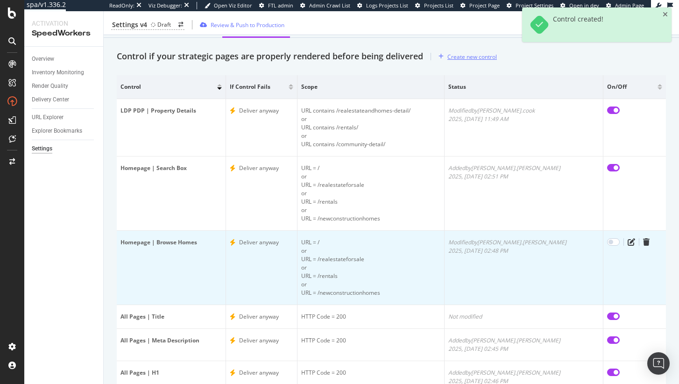
scroll to position [120, 0]
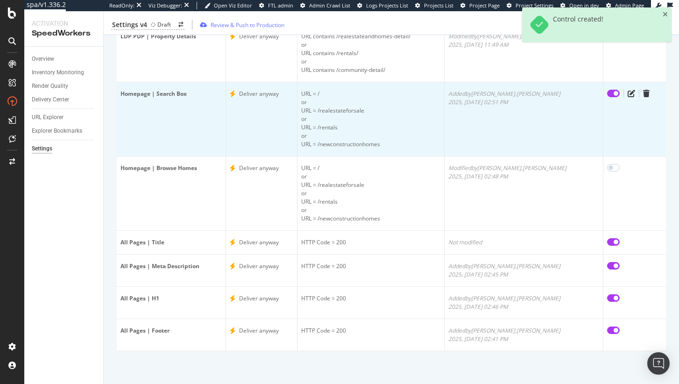
click at [607, 92] on input "checkbox" at bounding box center [613, 93] width 13 height 7
checkbox input "false"
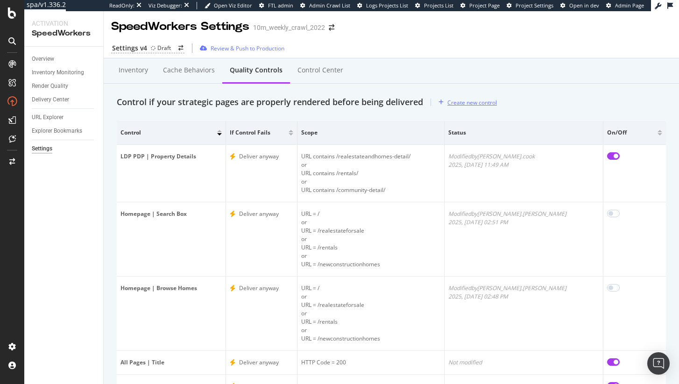
click at [467, 101] on div "Create new control" at bounding box center [473, 103] width 50 height 8
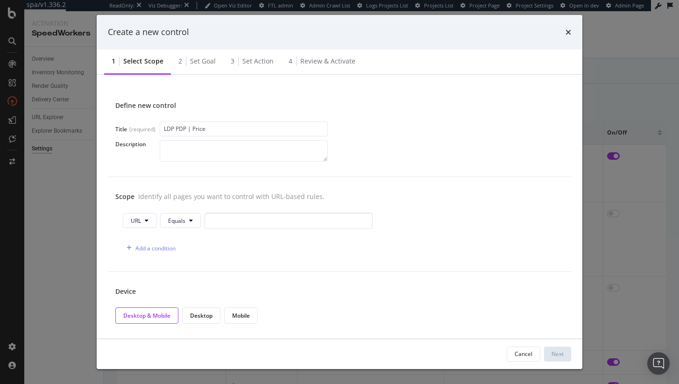
type input "LDP PDP | Price"
click at [217, 147] on textarea "modal" at bounding box center [244, 150] width 168 height 21
click at [182, 219] on span "Equals" at bounding box center [176, 221] width 17 height 8
click at [299, 188] on div "Scope Identify all pages you want to control with URL-based rules. URL Equals A…" at bounding box center [340, 224] width 464 height 95
click at [176, 217] on span "Equals" at bounding box center [176, 221] width 17 height 8
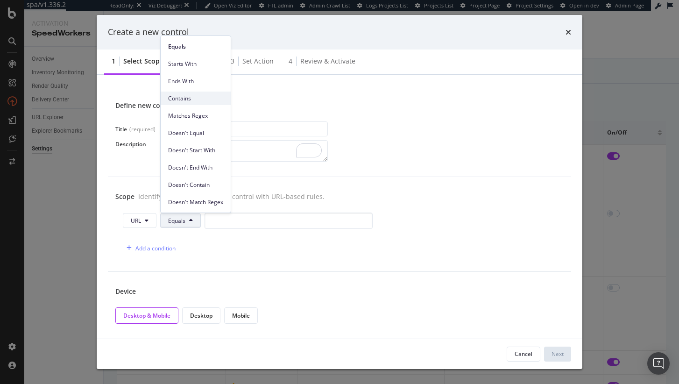
click at [204, 92] on div "Contains" at bounding box center [196, 99] width 70 height 14
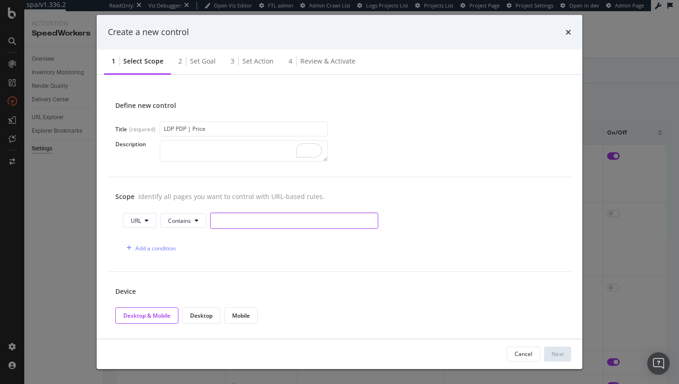
click at [232, 219] on input "modal" at bounding box center [294, 221] width 168 height 16
paste input "/realestateandhomes-detail/"
type input "/realestateandhomes-detail/"
click at [159, 247] on div "Add a condition" at bounding box center [156, 248] width 40 height 8
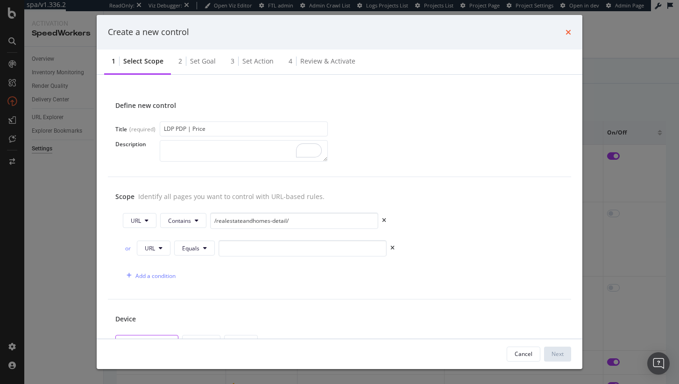
click at [569, 32] on icon "times" at bounding box center [569, 32] width 6 height 7
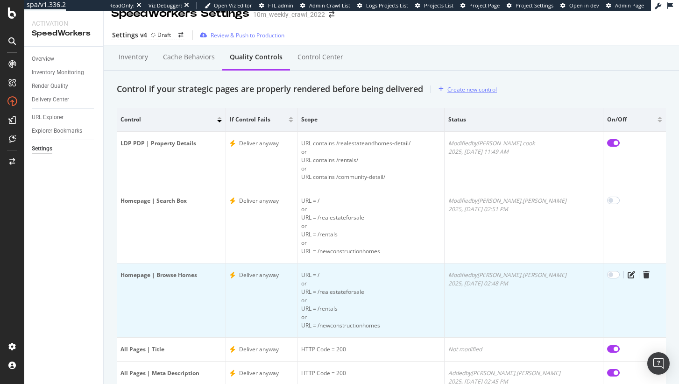
scroll to position [35, 0]
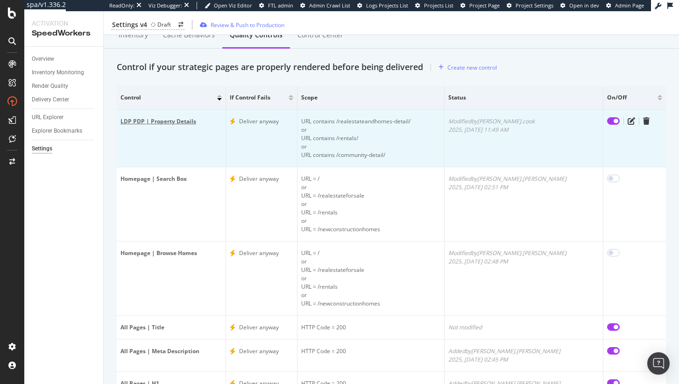
click at [185, 123] on div "LDP PDP | Property Details" at bounding box center [171, 121] width 101 height 8
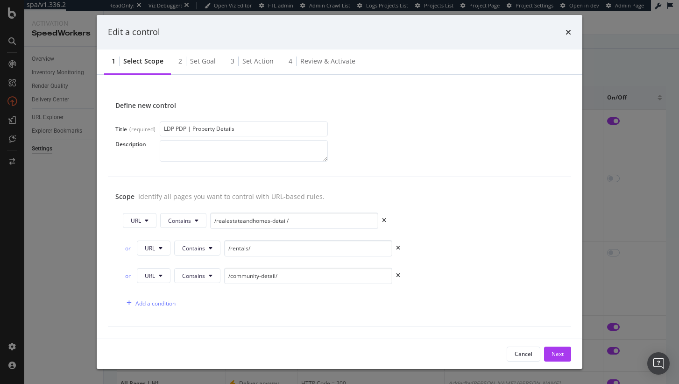
scroll to position [66, 0]
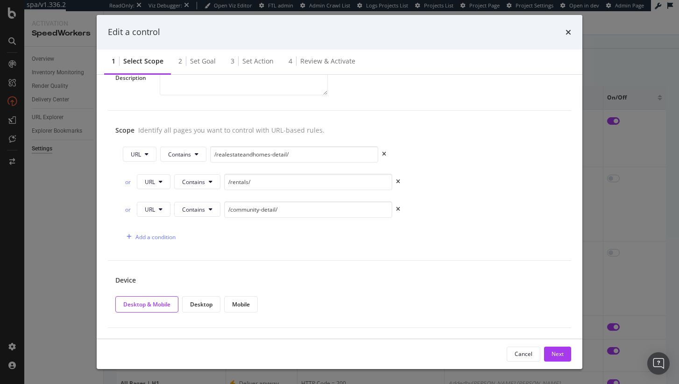
click at [543, 355] on div "Cancel Next" at bounding box center [539, 354] width 64 height 15
click at [569, 354] on button "Next" at bounding box center [557, 354] width 27 height 15
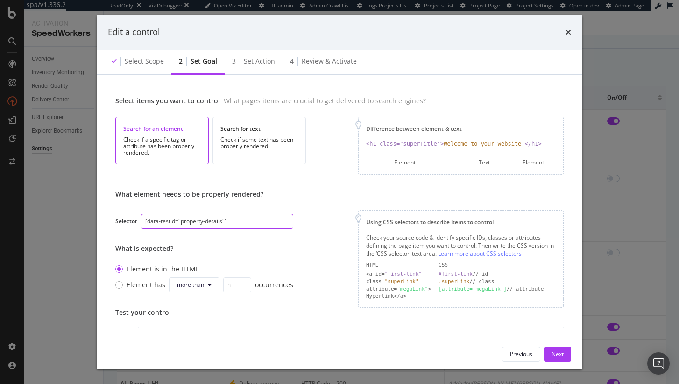
click at [235, 219] on input "[data-testid="property-details"]" at bounding box center [217, 221] width 152 height 15
paste input "details-container"
type input "[data-testid="details-container"]"
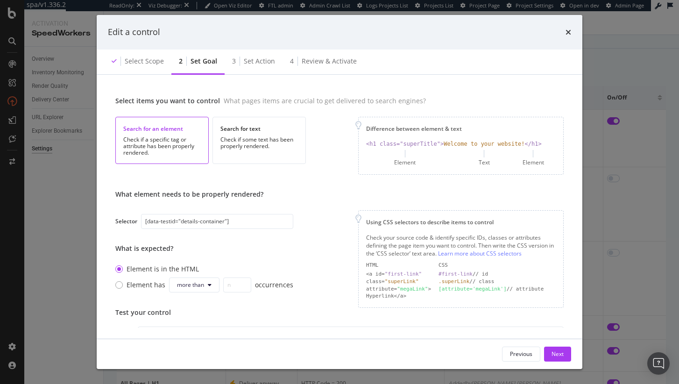
click at [292, 235] on div "What element needs to be properly rendered? Selector [data-testid="details-cont…" at bounding box center [339, 249] width 449 height 118
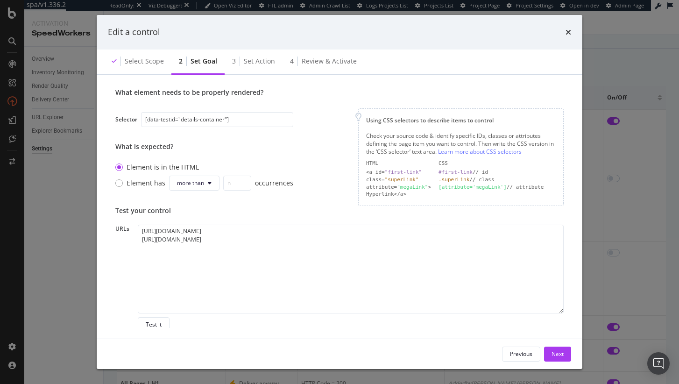
scroll to position [106, 0]
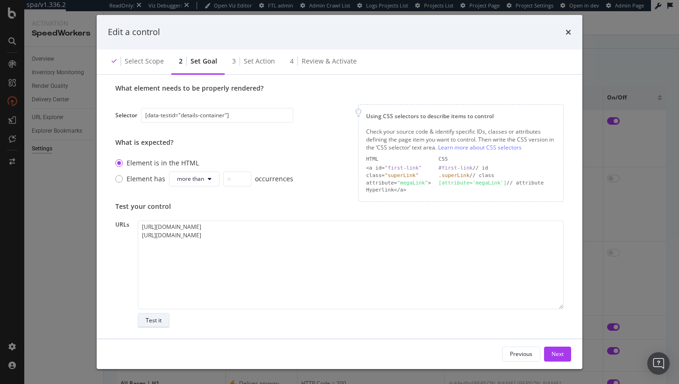
click at [155, 321] on div "Test it" at bounding box center [154, 320] width 16 height 8
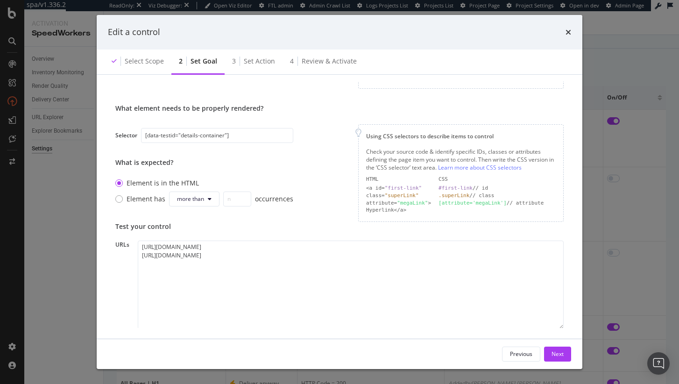
scroll to position [192, 0]
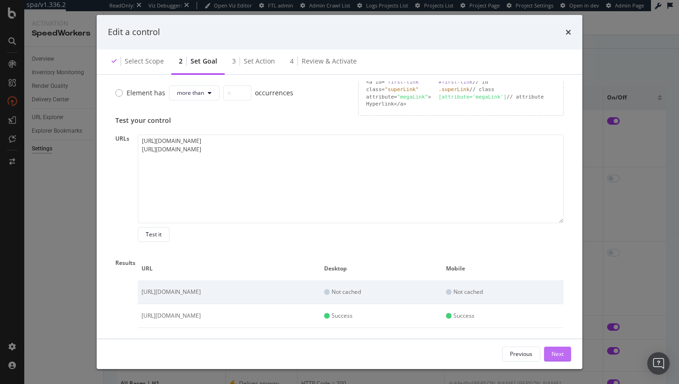
click at [562, 353] on div "Next" at bounding box center [558, 354] width 12 height 8
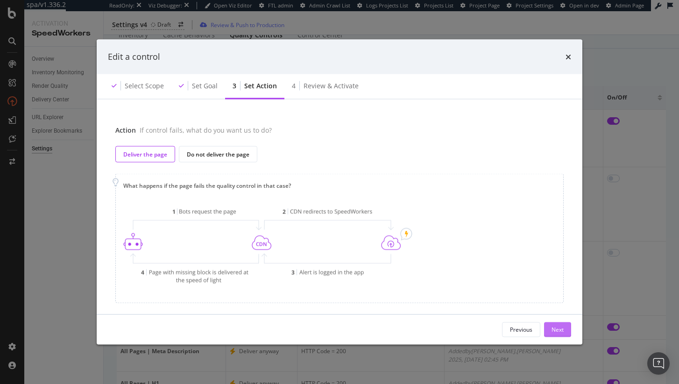
click at [560, 333] on div "Next" at bounding box center [558, 330] width 12 height 8
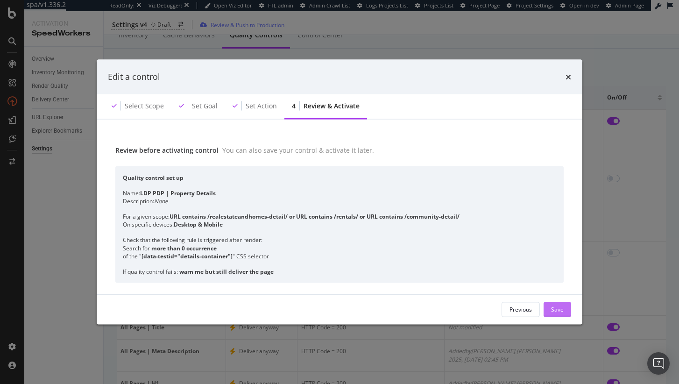
click at [561, 310] on div "Save" at bounding box center [557, 310] width 13 height 8
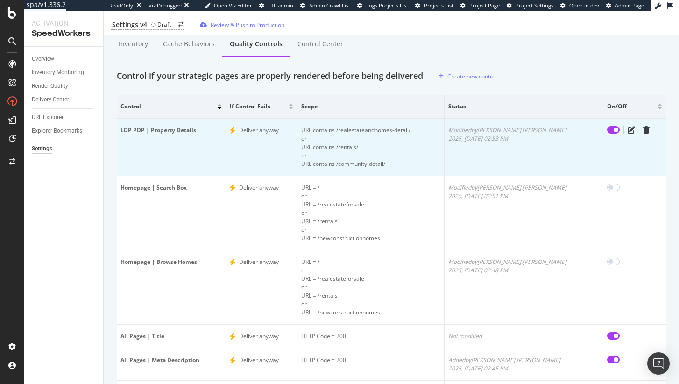
scroll to position [29, 0]
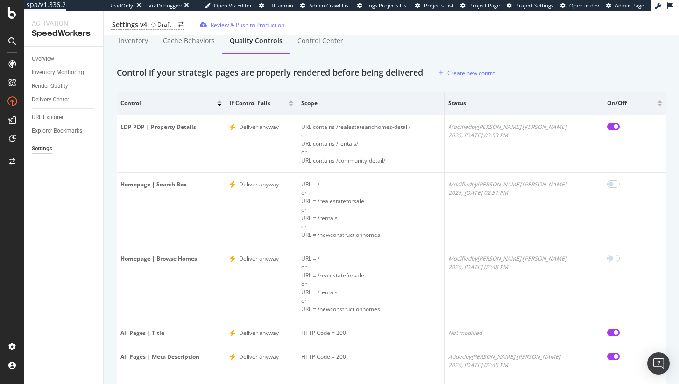
click at [476, 68] on div "Create new control" at bounding box center [466, 73] width 62 height 14
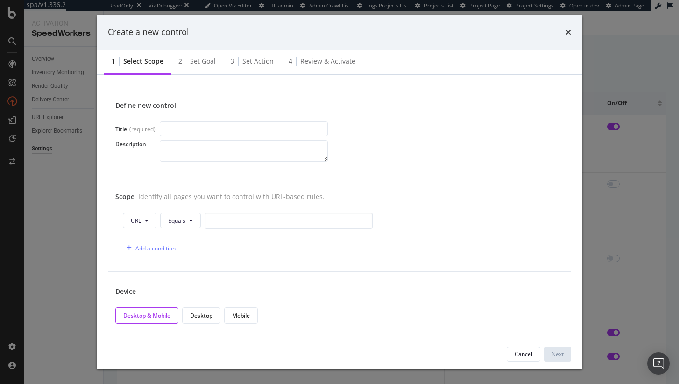
click at [226, 124] on input "modal" at bounding box center [244, 128] width 168 height 15
type input "SRP | Property Cards"
click at [171, 218] on span "Equals" at bounding box center [176, 221] width 17 height 8
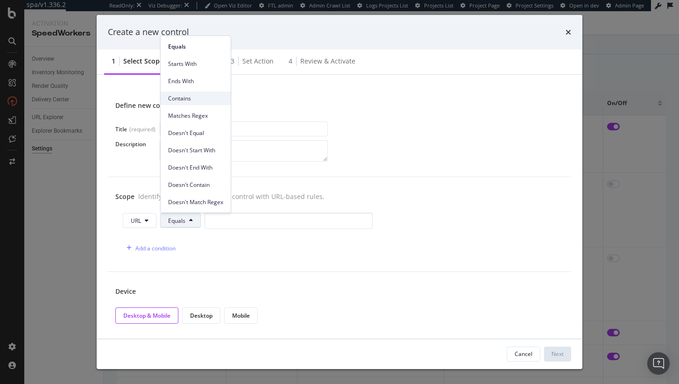
click at [207, 93] on div "Contains" at bounding box center [196, 99] width 70 height 14
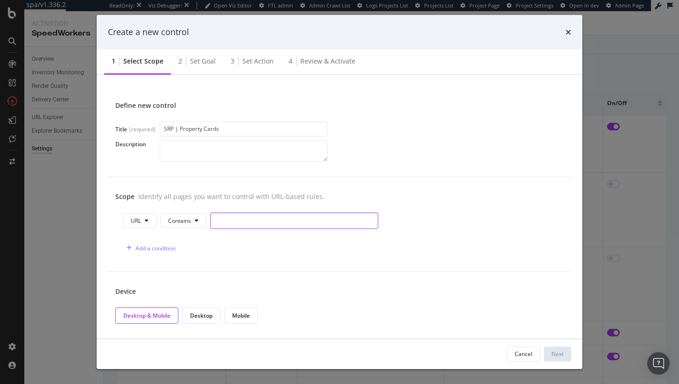
click at [239, 216] on input "modal" at bounding box center [294, 221] width 168 height 16
paste input "/realestateandhomes-search"
type input "/realestateandhomes-search"
click at [160, 245] on div "Add a condition" at bounding box center [156, 248] width 40 height 8
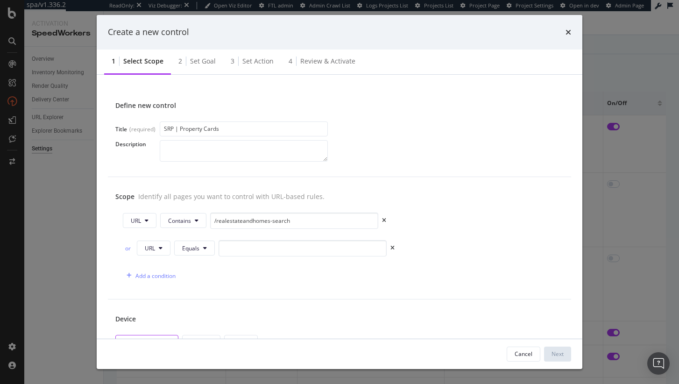
click at [243, 263] on div "URL Contains /realestateandhomes-search or URL Equals Add a condition" at bounding box center [339, 248] width 449 height 71
click at [243, 252] on input "modal" at bounding box center [303, 248] width 168 height 16
drag, startPoint x: 194, startPoint y: 250, endPoint x: 212, endPoint y: 271, distance: 27.8
click at [194, 250] on span "Equals" at bounding box center [190, 248] width 17 height 8
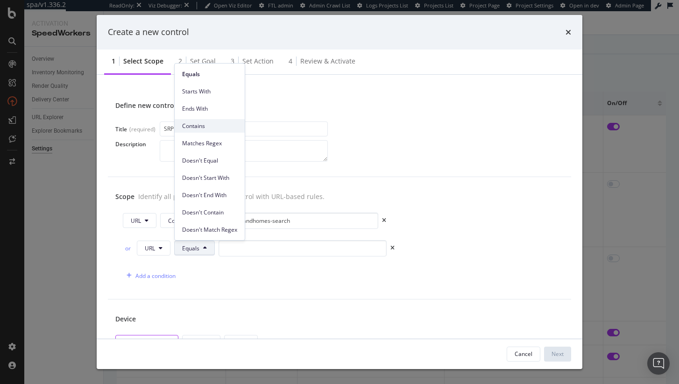
click at [214, 129] on span "Contains" at bounding box center [209, 126] width 55 height 8
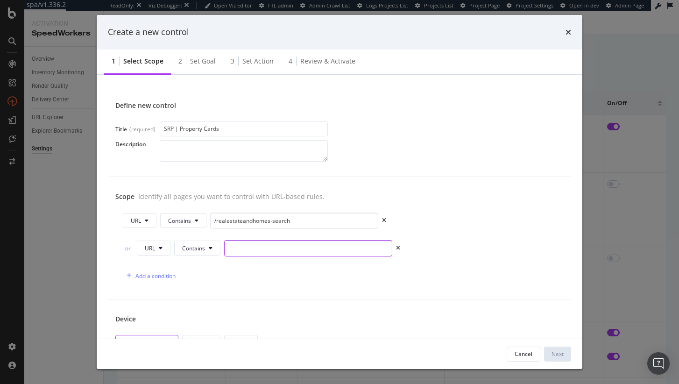
click at [260, 244] on input "modal" at bounding box center [308, 248] width 168 height 16
paste input "/apartments"
type input "/apartments"
click at [165, 276] on div "Add a condition" at bounding box center [156, 276] width 40 height 8
click at [186, 273] on span "Equals" at bounding box center [190, 276] width 17 height 8
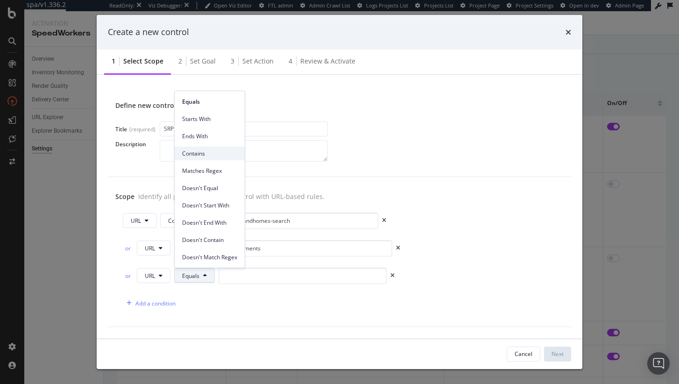
click at [211, 157] on span "Contains" at bounding box center [209, 154] width 55 height 8
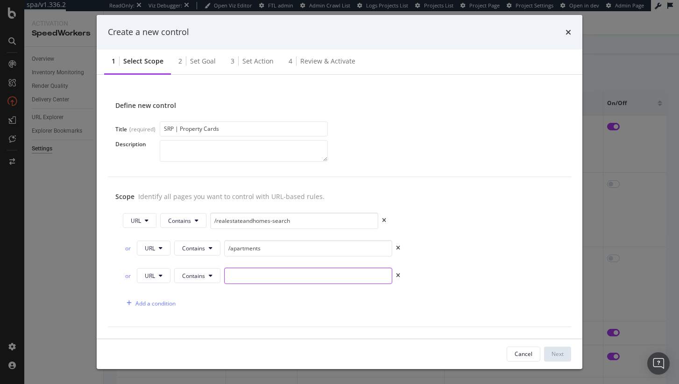
click at [286, 277] on input "modal" at bounding box center [308, 276] width 168 height 16
paste input "/homesforrent"
type input "/homesforrent"
click at [167, 291] on div "URL Contains /realestateandhomes-search or URL Contains /apartments or URL Cont…" at bounding box center [339, 262] width 449 height 99
click at [167, 301] on div "Add a condition" at bounding box center [156, 304] width 40 height 8
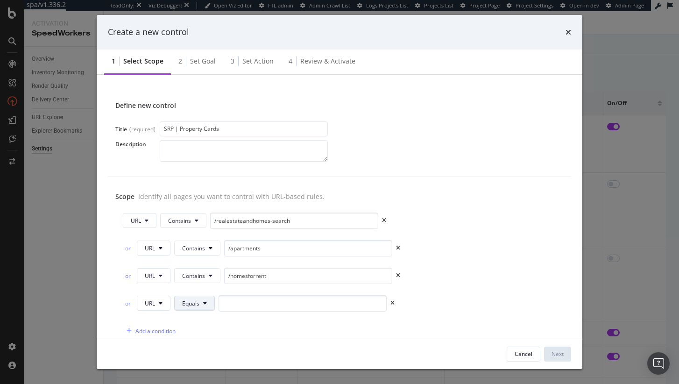
click at [191, 303] on span "Equals" at bounding box center [190, 304] width 17 height 8
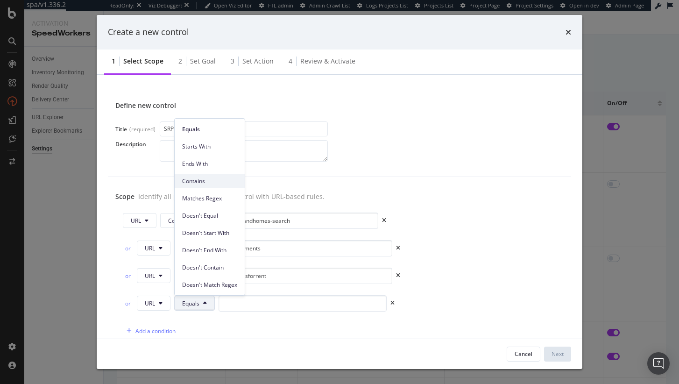
click at [228, 184] on span "Contains" at bounding box center [209, 181] width 55 height 8
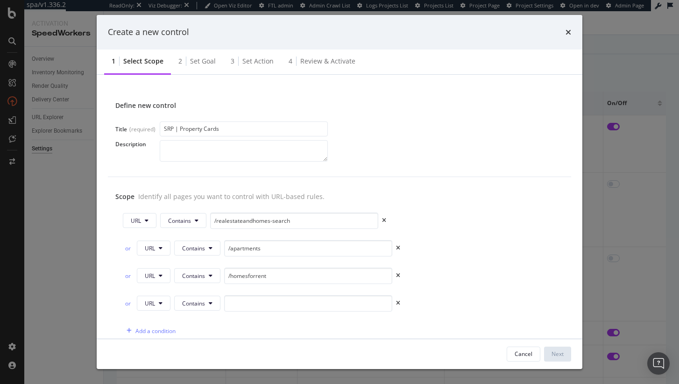
click at [285, 313] on div "or URL Contains" at bounding box center [340, 305] width 434 height 20
click at [288, 299] on input "modal" at bounding box center [308, 303] width 168 height 16
paste input "/newhomecommunities"
type input "/newhomecommunities"
click at [499, 185] on div "Scope Identify all pages you want to control with URL-based rules. URL Contains…" at bounding box center [340, 266] width 464 height 178
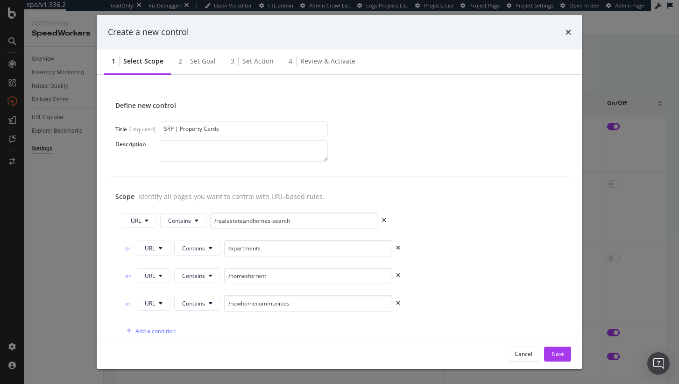
scroll to position [94, 0]
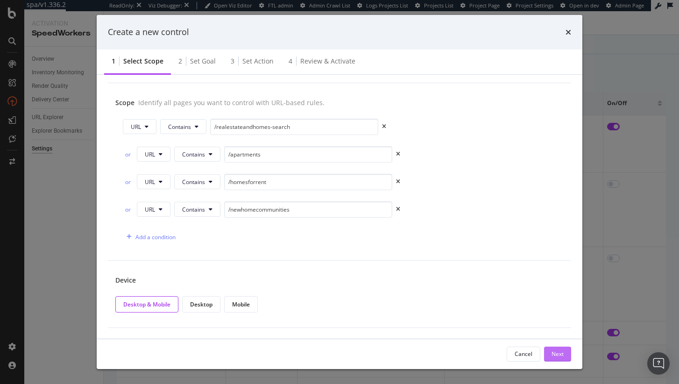
click at [549, 356] on button "Next" at bounding box center [557, 354] width 27 height 15
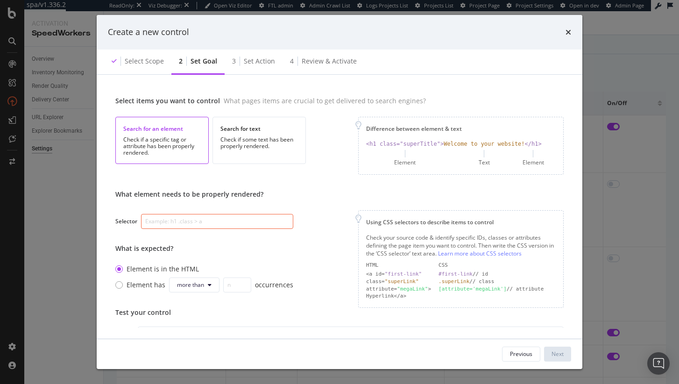
click at [205, 225] on input "modal" at bounding box center [217, 221] width 152 height 15
paste input "[class*="PropertyCard"]"
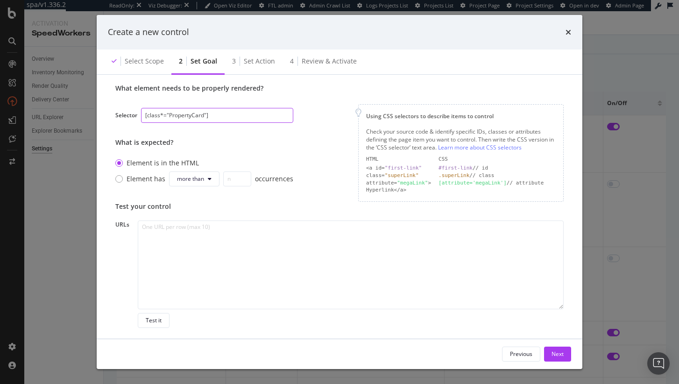
type input "[class*="PropertyCard"]"
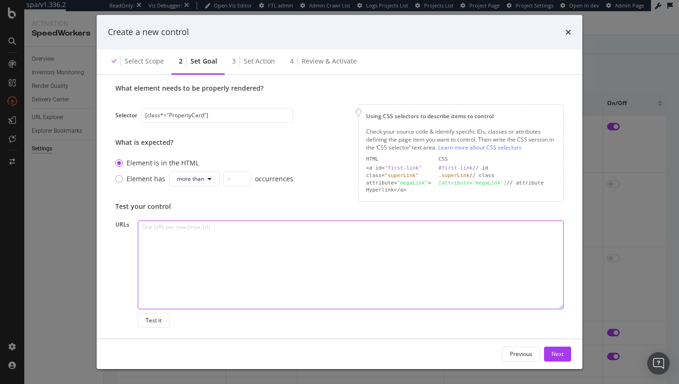
drag, startPoint x: 287, startPoint y: 267, endPoint x: 293, endPoint y: 252, distance: 15.7
click at [287, 267] on textarea "modal" at bounding box center [351, 265] width 426 height 89
click at [285, 265] on textarea "To enrich screen reader interactions, please activate Accessibility in Grammarl…" at bounding box center [351, 265] width 426 height 89
paste textarea "https://www.realtor.com/realestateandhomes-search/Connecticut https://www.realt…"
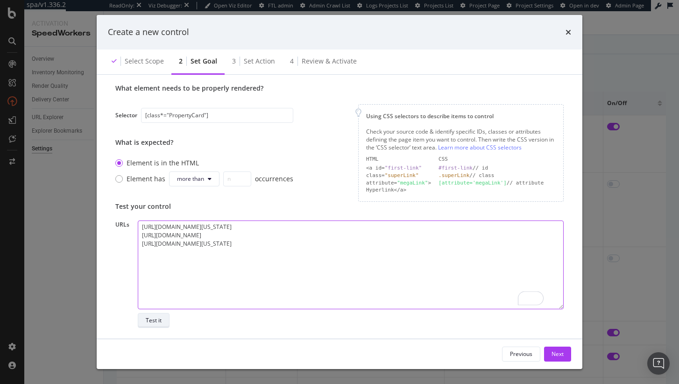
type textarea "https://www.realtor.com/realestateandhomes-search/Connecticut https://www.realt…"
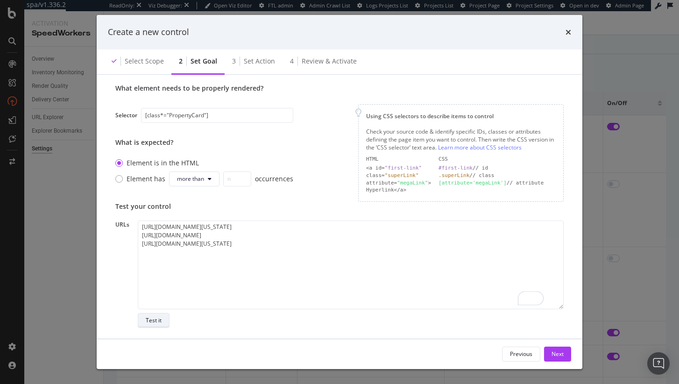
click at [166, 320] on button "Test it" at bounding box center [154, 320] width 32 height 15
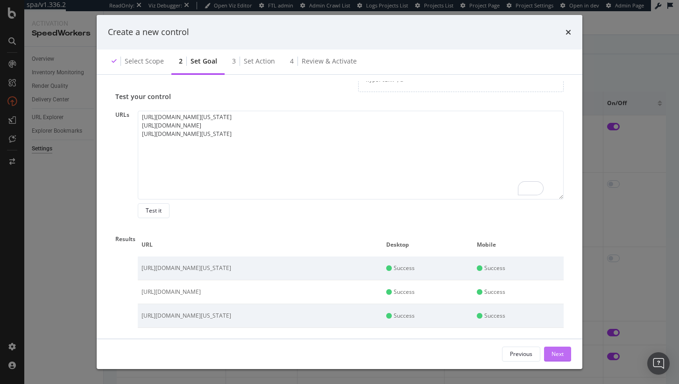
click at [553, 355] on div "Next" at bounding box center [558, 354] width 12 height 8
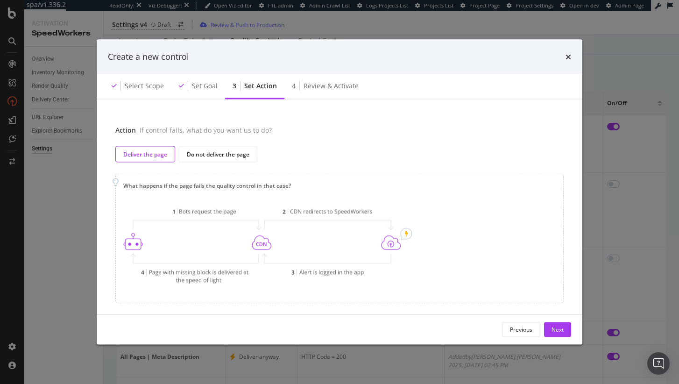
click at [576, 346] on div "Create a new control Select scope Set goal 3 Set action 4 Review & Activate Act…" at bounding box center [339, 192] width 679 height 384
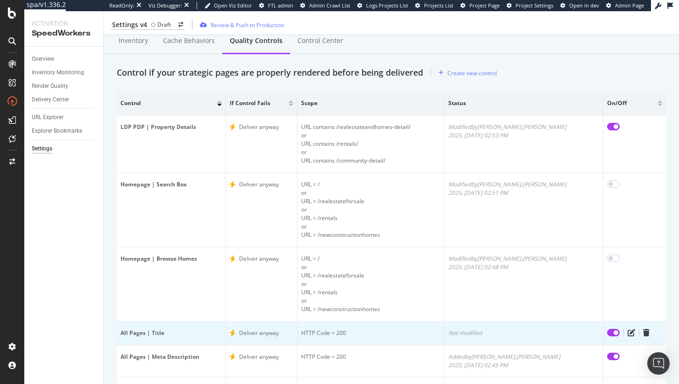
click at [562, 327] on td "Not modified" at bounding box center [524, 333] width 158 height 24
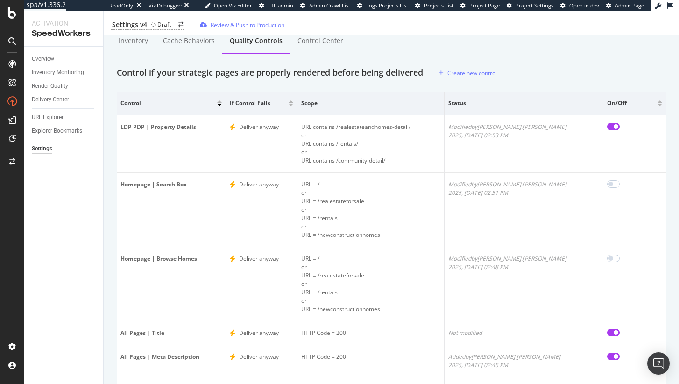
click at [464, 65] on div "Control if your strategic pages are properly rendered before being delivered Cr…" at bounding box center [391, 72] width 549 height 15
click at [467, 70] on div "Create new control" at bounding box center [473, 73] width 50 height 8
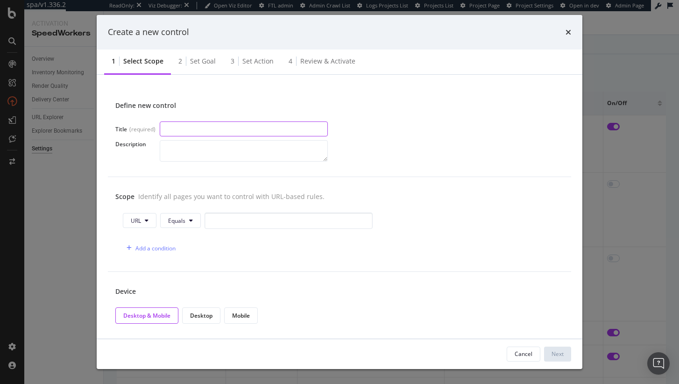
paste input "SRP | Property Cards"
type input "SRP | Property Cards"
click at [243, 143] on textarea "modal" at bounding box center [244, 150] width 168 height 21
click at [251, 207] on div "Scope Identify all pages you want to control with URL-based rules. URL Equals A…" at bounding box center [340, 224] width 464 height 95
click at [190, 222] on icon "modal" at bounding box center [191, 221] width 4 height 6
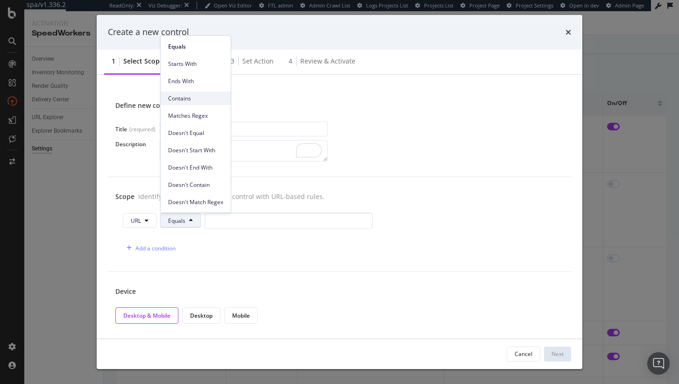
click at [202, 102] on span "Contains" at bounding box center [195, 98] width 55 height 8
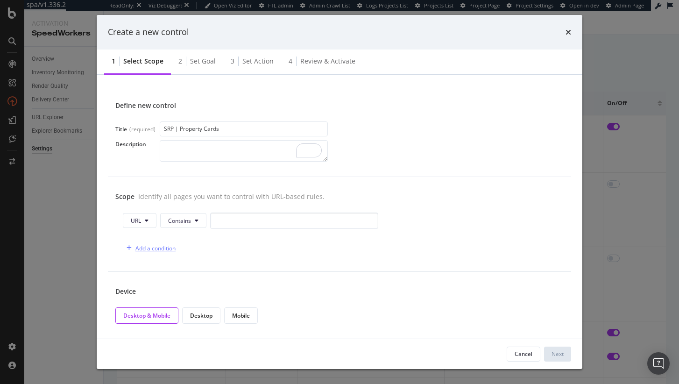
click at [167, 250] on div "Add a condition" at bounding box center [156, 248] width 40 height 8
click at [200, 243] on button "Equals" at bounding box center [194, 248] width 41 height 15
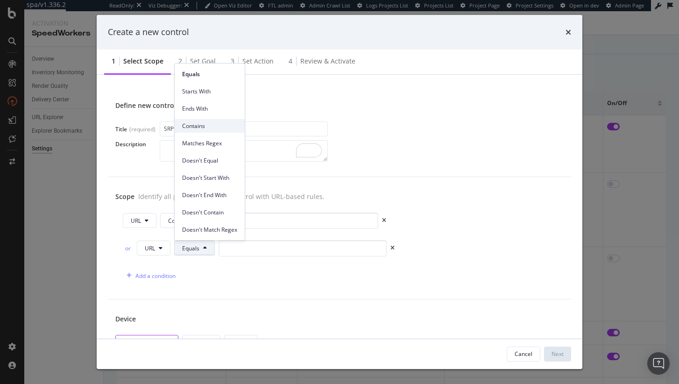
click at [210, 125] on span "Contains" at bounding box center [209, 126] width 55 height 8
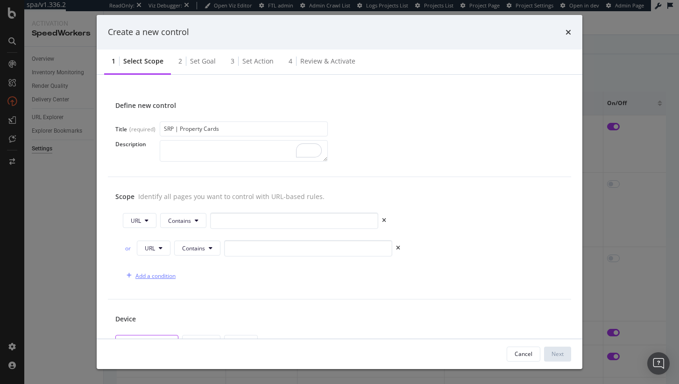
click at [157, 271] on div "Add a condition" at bounding box center [149, 276] width 53 height 14
click at [202, 271] on button "Equals" at bounding box center [194, 275] width 41 height 15
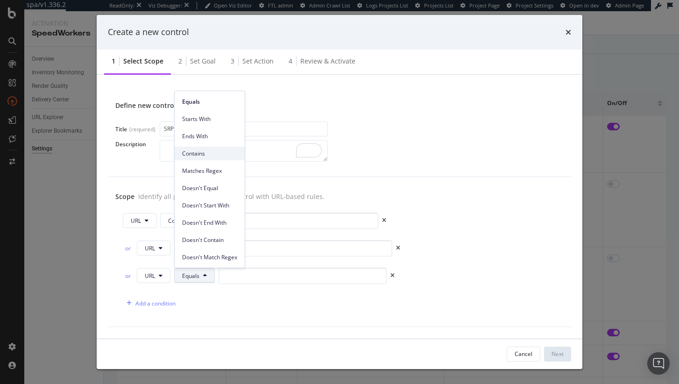
click at [216, 151] on span "Contains" at bounding box center [209, 154] width 55 height 8
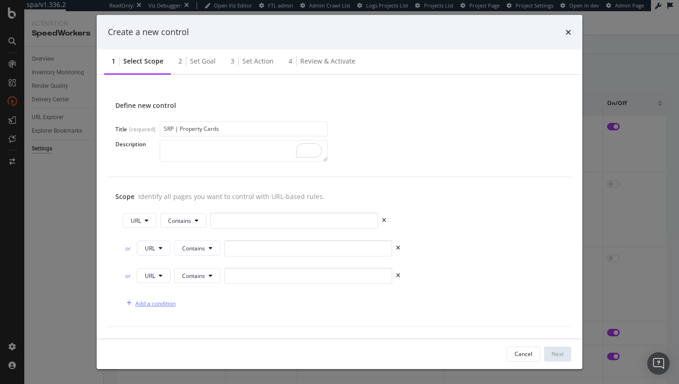
click at [169, 300] on div "Add a condition" at bounding box center [156, 304] width 40 height 8
drag, startPoint x: 205, startPoint y: 301, endPoint x: 206, endPoint y: 296, distance: 5.8
click at [205, 301] on icon "modal" at bounding box center [205, 303] width 4 height 6
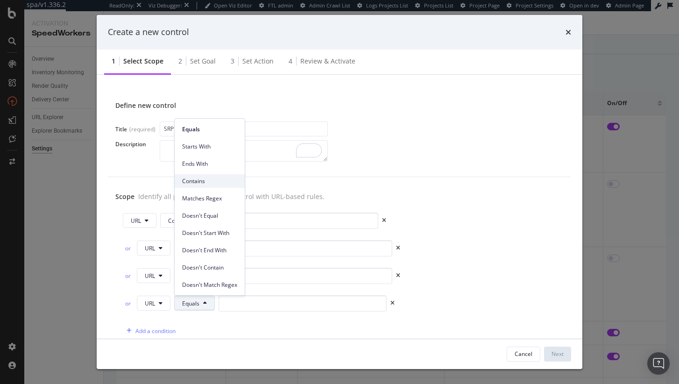
click at [216, 179] on span "Contains" at bounding box center [209, 181] width 55 height 8
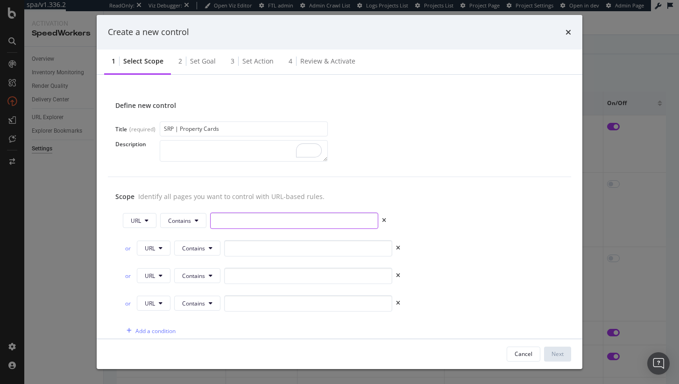
click at [270, 222] on input "modal" at bounding box center [294, 221] width 168 height 16
paste input "/realestateandhomes-search"
type input "/realestateandhomes-search"
click at [299, 246] on input "modal" at bounding box center [308, 248] width 168 height 16
paste input "/apartments"
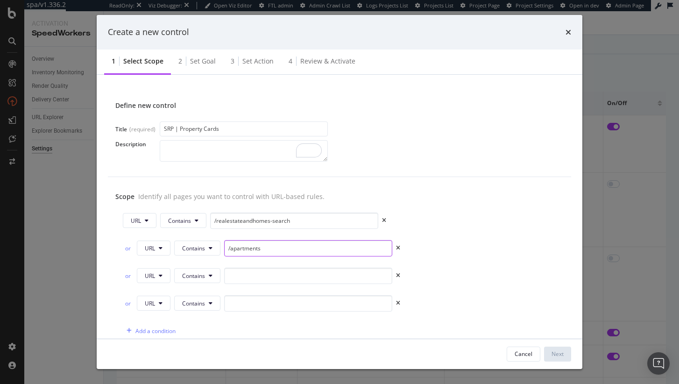
type input "/apartments"
click at [315, 279] on input "modal" at bounding box center [308, 276] width 168 height 16
paste input "/homesforrent"
type input "/homesforrent"
click at [282, 307] on input "modal" at bounding box center [308, 303] width 168 height 16
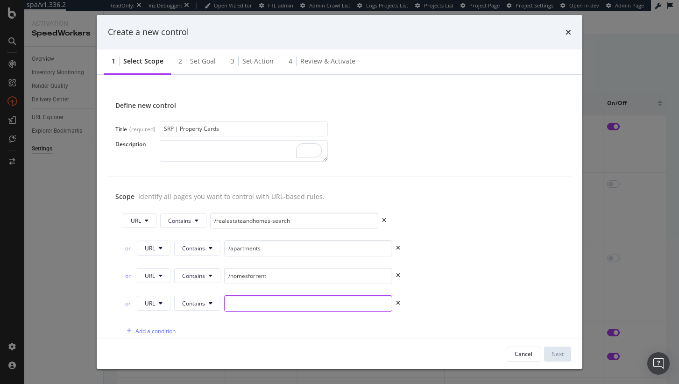
paste input "/newhomecommunities"
type input "/newhomecommunities"
click at [440, 244] on div "or URL Contains /apartments" at bounding box center [340, 250] width 434 height 20
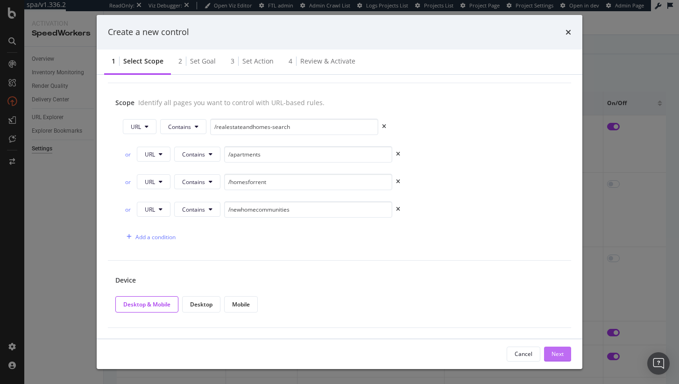
click at [552, 349] on div "Next" at bounding box center [558, 354] width 12 height 14
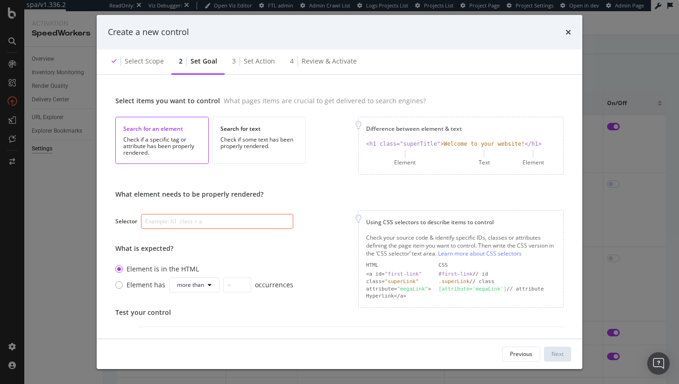
click at [227, 220] on input "modal" at bounding box center [217, 221] width 152 height 15
paste input "[class*="PropertyCard"]"
type input "[class*="PropertyCard"]"
click at [307, 226] on div "What element needs to be properly rendered? Selector [class*="PropertyCard"] Wh…" at bounding box center [339, 249] width 449 height 118
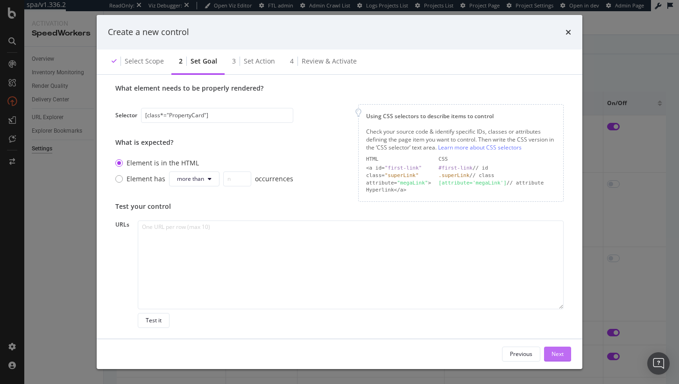
click at [563, 355] on div "Next" at bounding box center [558, 354] width 12 height 8
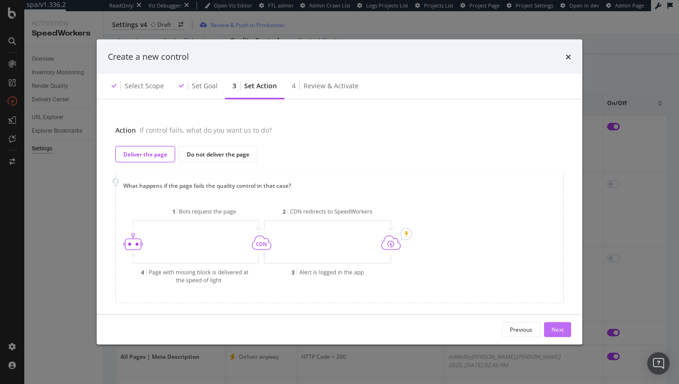
click at [553, 327] on div "Next" at bounding box center [558, 330] width 12 height 8
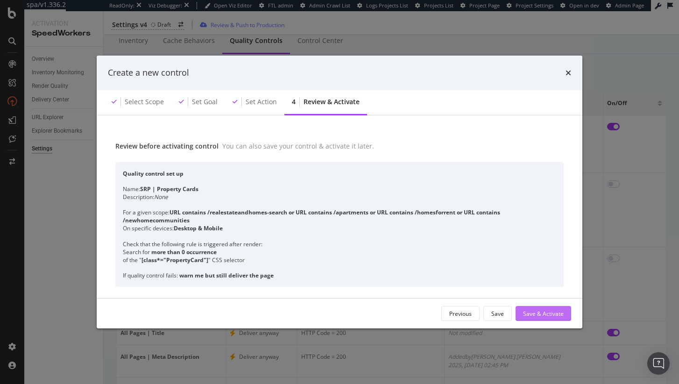
click at [551, 315] on div "Save & Activate" at bounding box center [543, 313] width 41 height 8
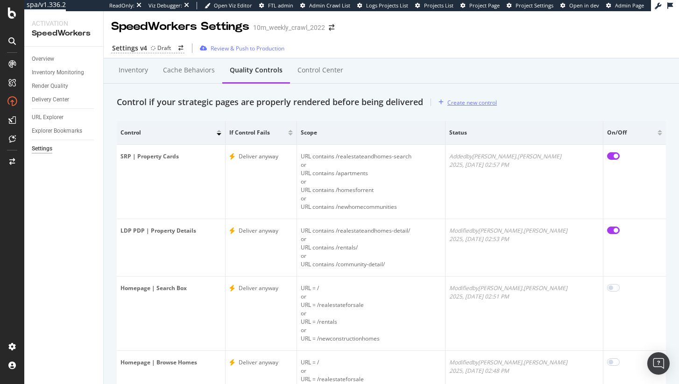
click at [466, 103] on div "Create new control" at bounding box center [473, 103] width 50 height 8
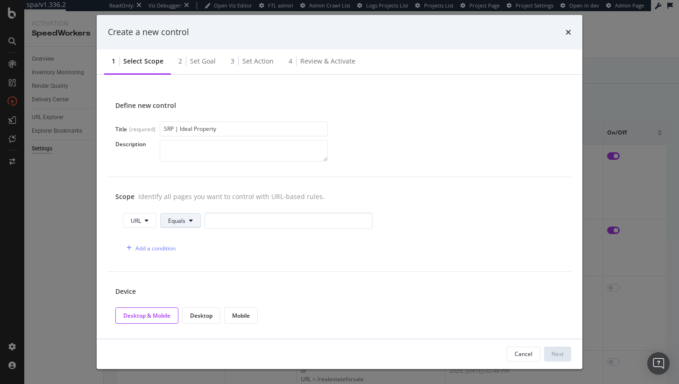
type input "SRP | Ideal Property"
click at [175, 223] on span "Equals" at bounding box center [176, 221] width 17 height 8
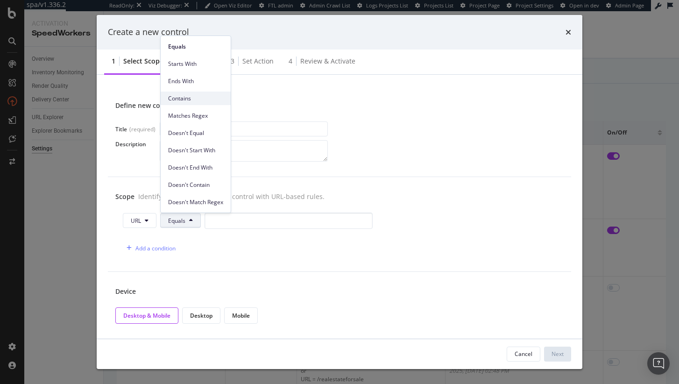
click at [206, 98] on span "Contains" at bounding box center [195, 98] width 55 height 8
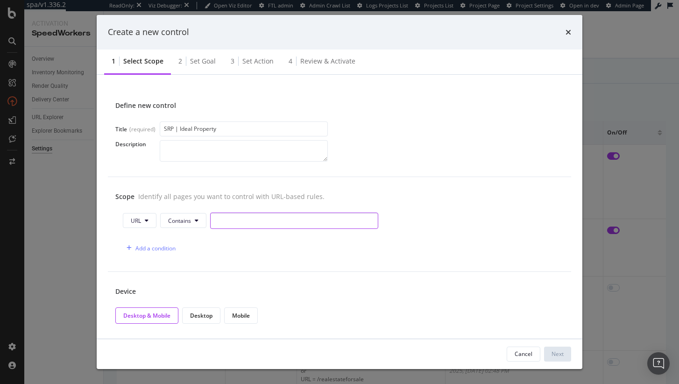
click at [236, 216] on input "modal" at bounding box center [294, 221] width 168 height 16
paste input "/realestateandhomes-search"
type input "/realestateandhomes-search"
click at [155, 248] on div "Add a condition" at bounding box center [156, 248] width 40 height 8
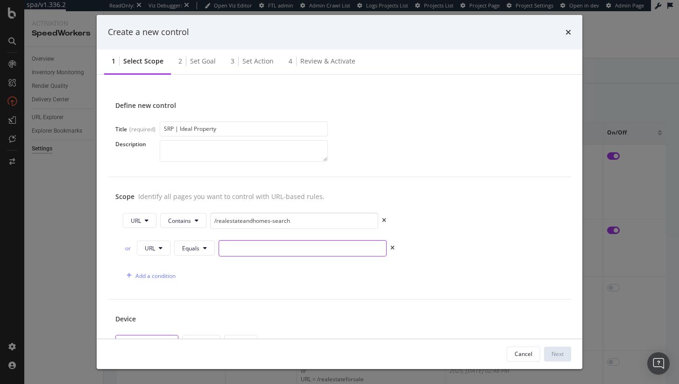
click at [256, 246] on input "modal" at bounding box center [303, 248] width 168 height 16
paste input "/apartments"
type input "/apartments"
click at [194, 250] on span "Equals" at bounding box center [190, 248] width 17 height 8
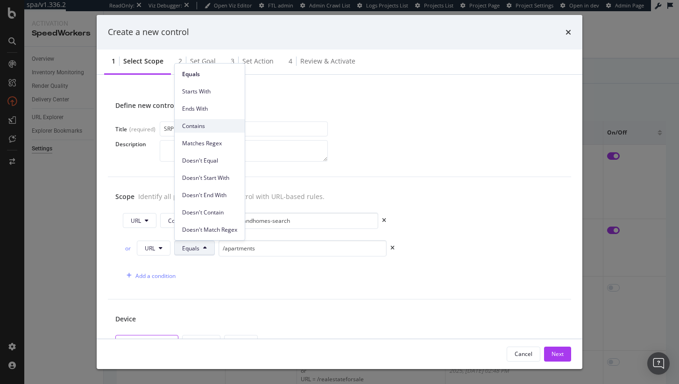
click at [216, 127] on span "Contains" at bounding box center [209, 126] width 55 height 8
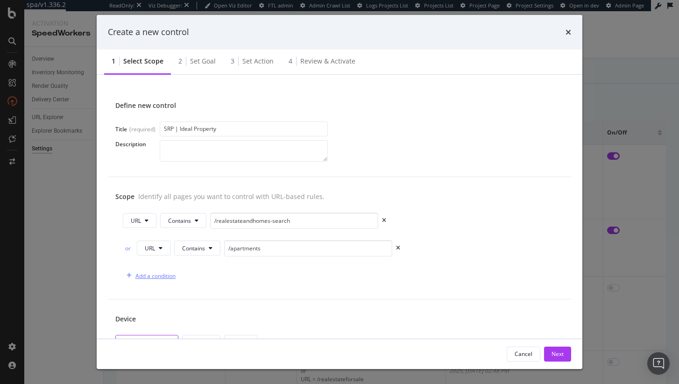
click at [153, 273] on div "Add a condition" at bounding box center [156, 276] width 40 height 8
click at [208, 277] on button "Equals" at bounding box center [194, 275] width 41 height 15
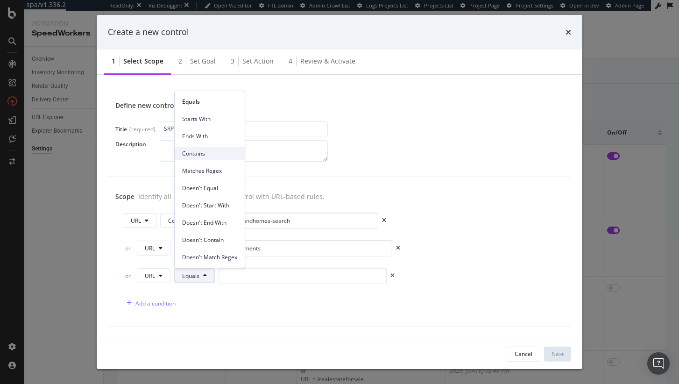
click at [229, 154] on span "Contains" at bounding box center [209, 154] width 55 height 8
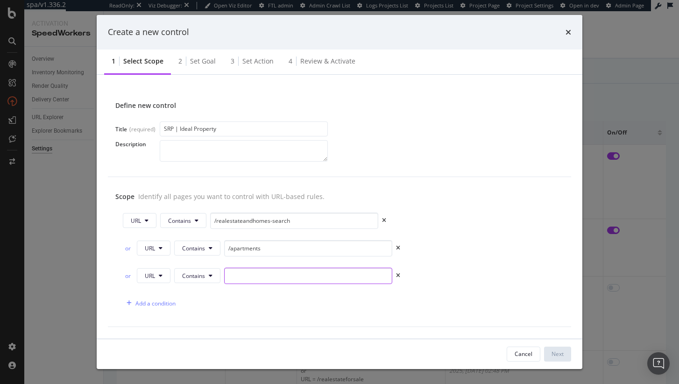
click at [270, 278] on input "modal" at bounding box center [308, 276] width 168 height 16
paste input "/homesforrent"
type input "/homesforrent"
click at [154, 297] on div "Add a condition" at bounding box center [149, 303] width 53 height 14
click at [202, 305] on button "Equals" at bounding box center [194, 303] width 41 height 15
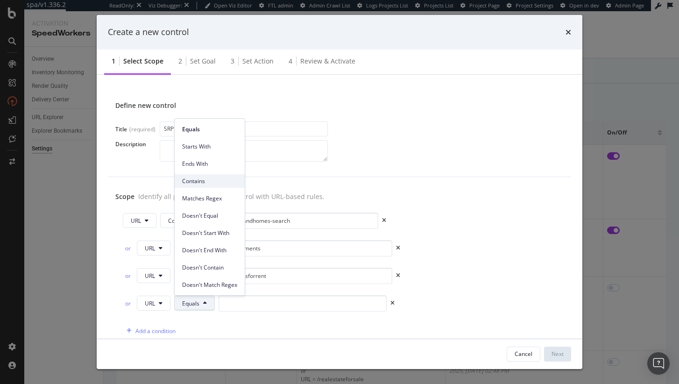
click at [219, 181] on span "Contains" at bounding box center [209, 181] width 55 height 8
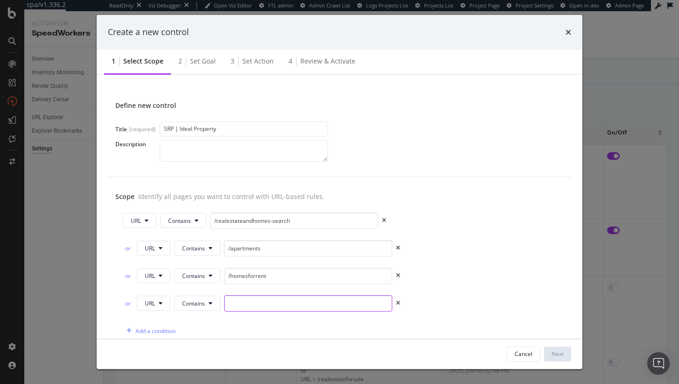
click at [266, 306] on input "modal" at bounding box center [308, 303] width 168 height 16
paste input "/newhomecommunities"
type input "/newhomecommunities"
click at [474, 241] on div "or URL Contains /apartments" at bounding box center [340, 250] width 434 height 20
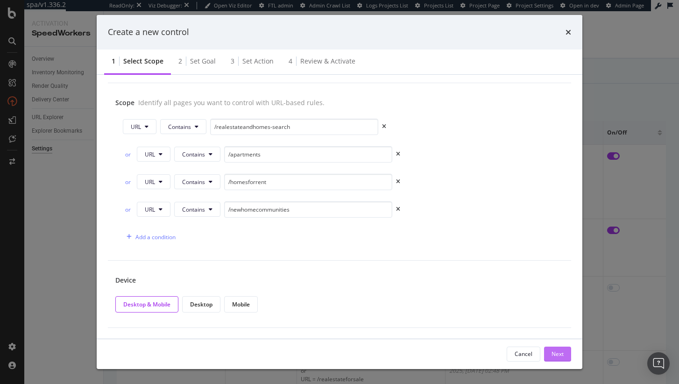
click at [547, 350] on button "Next" at bounding box center [557, 354] width 27 height 15
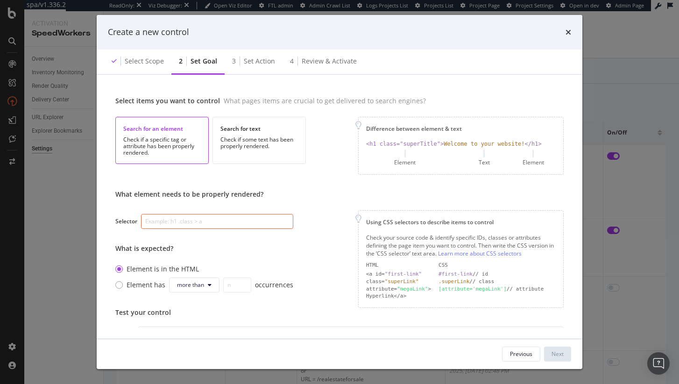
click at [223, 221] on input "modal" at bounding box center [217, 221] width 152 height 15
paste input "[class*="IdealLinking"]"
type input "[class*="IdealLinking"]"
click at [293, 215] on div "What element needs to be properly rendered? Selector [class*="IdealLinking"] Wh…" at bounding box center [339, 249] width 449 height 118
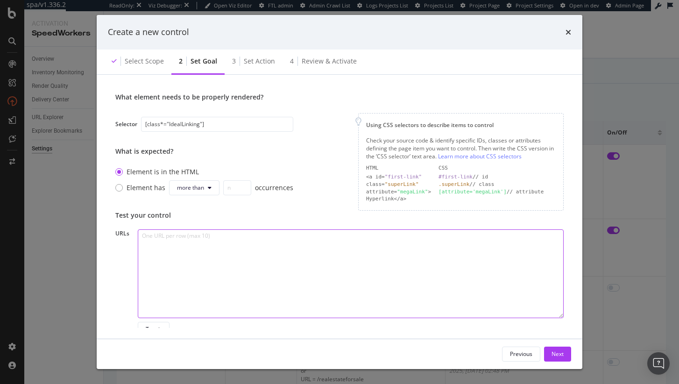
click at [281, 229] on textarea "modal" at bounding box center [351, 273] width 426 height 89
paste textarea "https://www.realtor.com/realestateandhomes-search/Connecticut https://www.realt…"
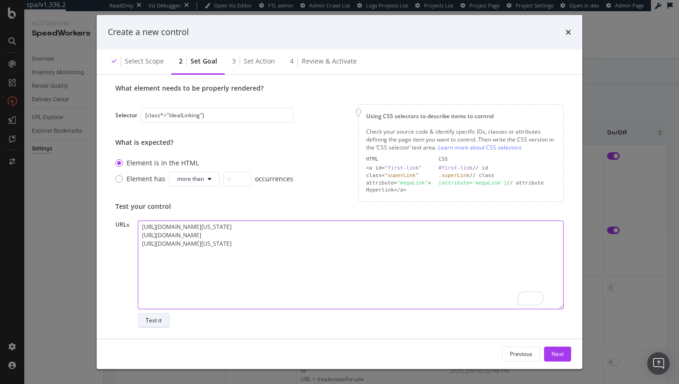
scroll to position [106, 0]
type textarea "https://www.realtor.com/realestateandhomes-search/Connecticut https://www.realt…"
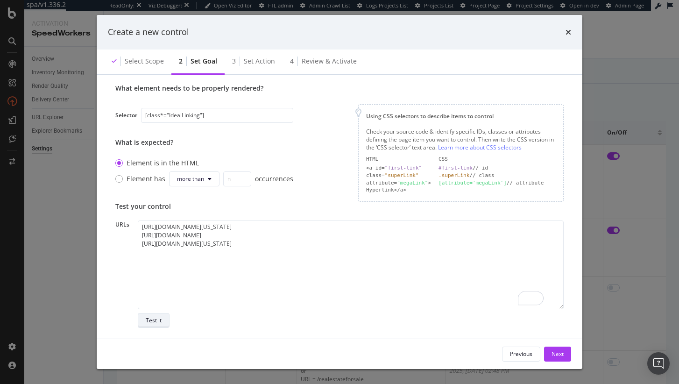
click at [145, 317] on button "Test it" at bounding box center [154, 320] width 32 height 15
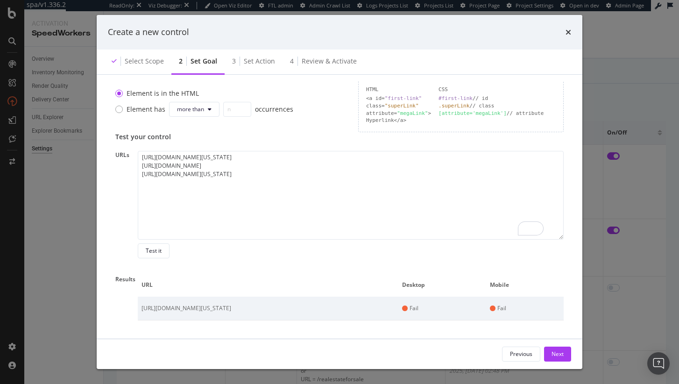
scroll to position [216, 0]
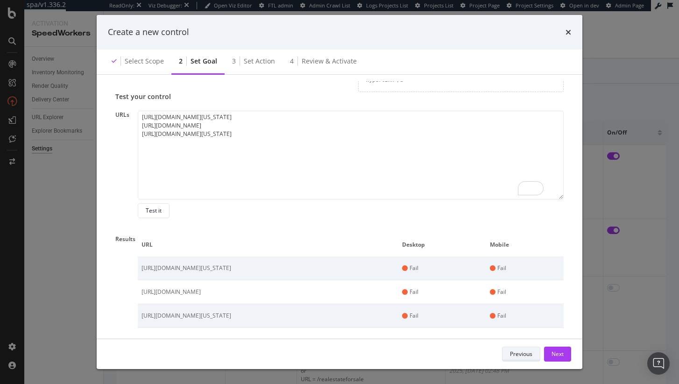
click at [522, 354] on div "Previous" at bounding box center [521, 354] width 22 height 8
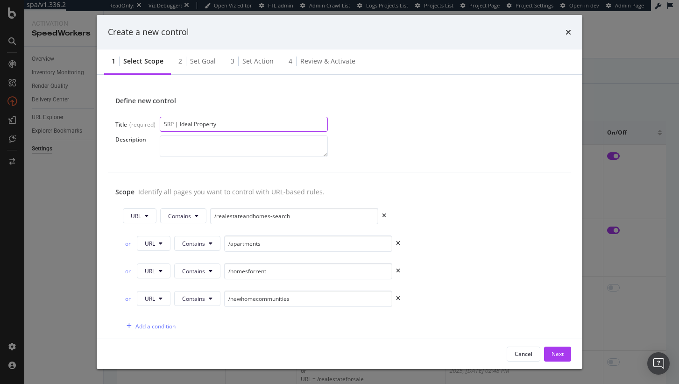
click at [230, 122] on input "SRP | Ideal Property" at bounding box center [244, 124] width 168 height 15
paste input "Pagination"
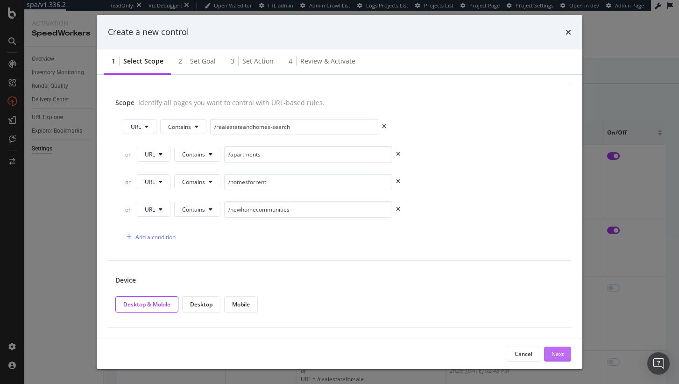
type input "SRP | Pagination"
click at [559, 354] on div "Next" at bounding box center [558, 354] width 12 height 8
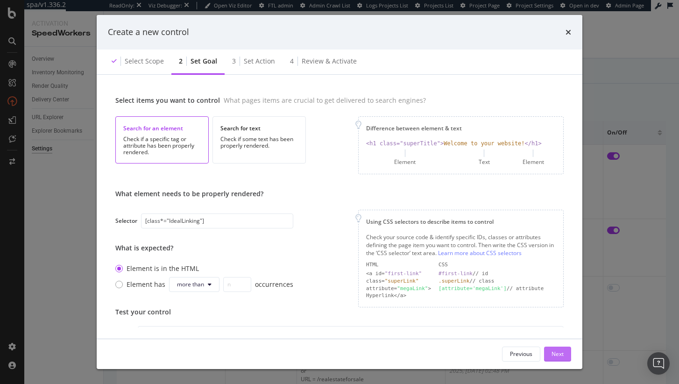
scroll to position [5, 0]
click at [231, 219] on input "[class*="IdealLinking"]" at bounding box center [217, 221] width 152 height 15
paste input "Paginator_paginator"
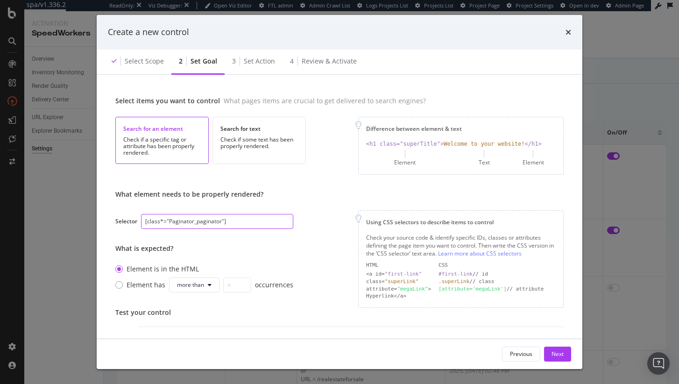
scroll to position [106, 0]
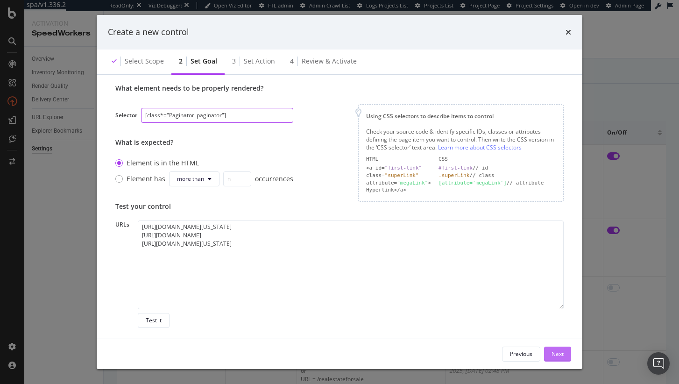
type input "[class*="Paginator_paginator"]"
click at [566, 354] on button "Next" at bounding box center [557, 354] width 27 height 15
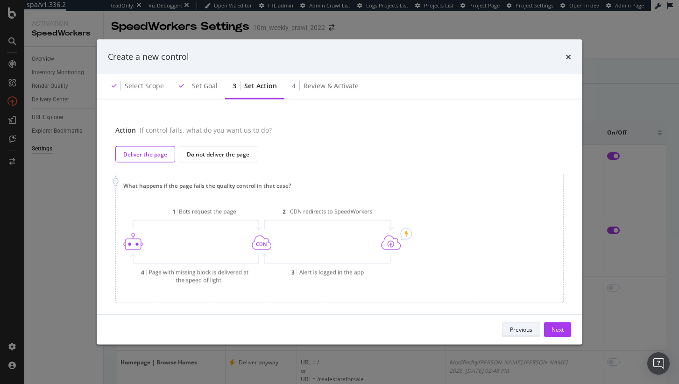
click at [517, 328] on div "Previous" at bounding box center [521, 330] width 22 height 8
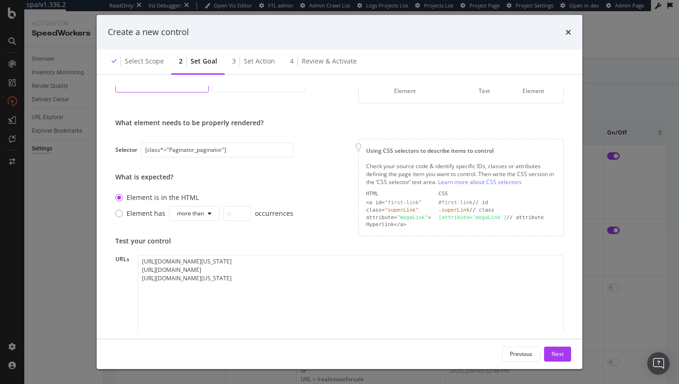
scroll to position [106, 0]
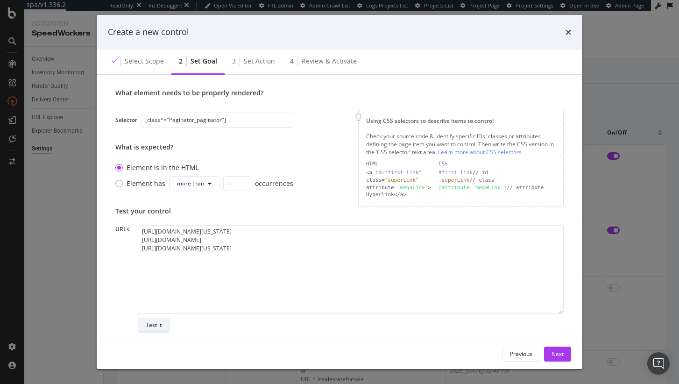
click at [158, 325] on div "Test it" at bounding box center [154, 325] width 16 height 8
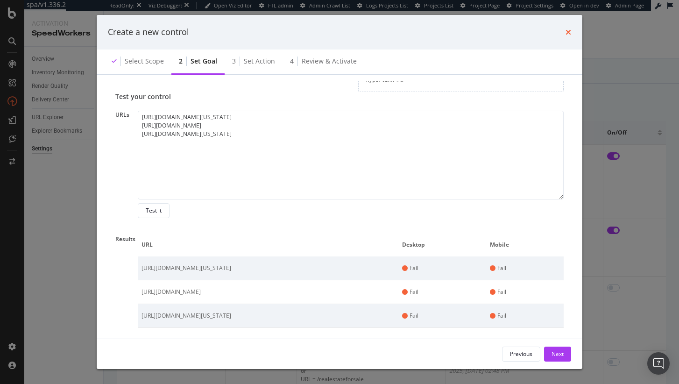
click at [571, 30] on icon "times" at bounding box center [569, 32] width 6 height 7
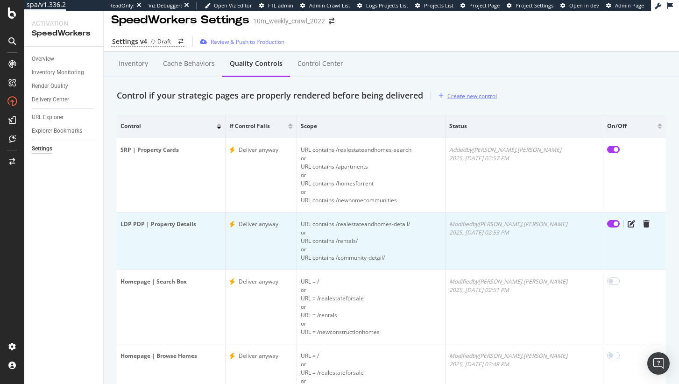
scroll to position [0, 0]
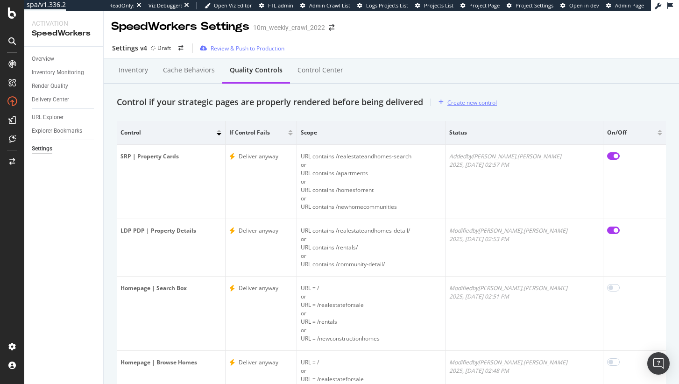
click at [451, 105] on div "Create new control" at bounding box center [473, 103] width 50 height 8
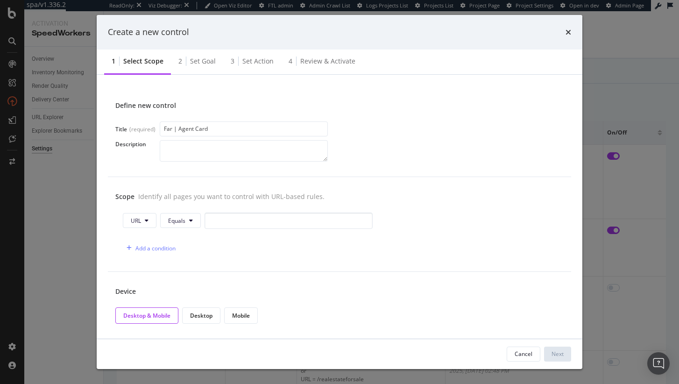
type input "Far | Agent Card"
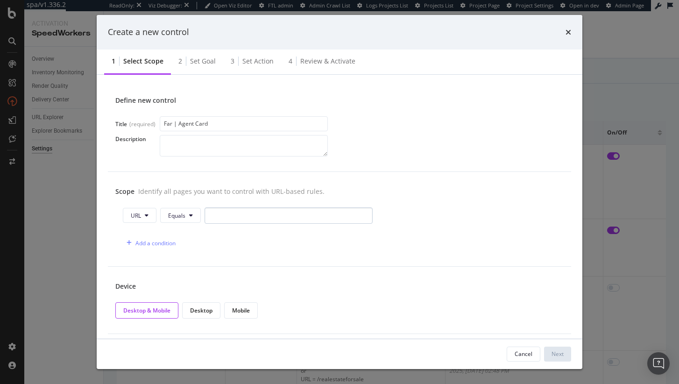
scroll to position [11, 0]
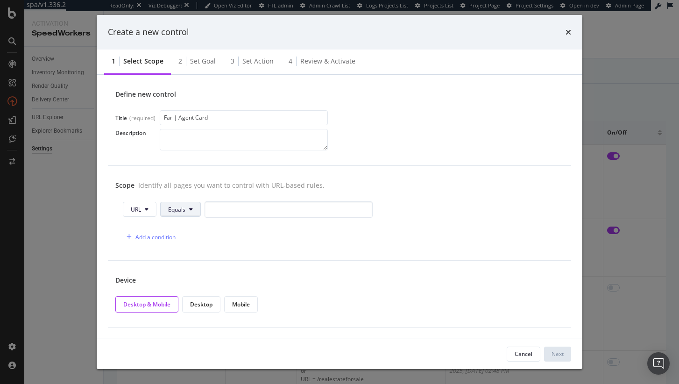
click at [183, 209] on span "Equals" at bounding box center [176, 210] width 17 height 8
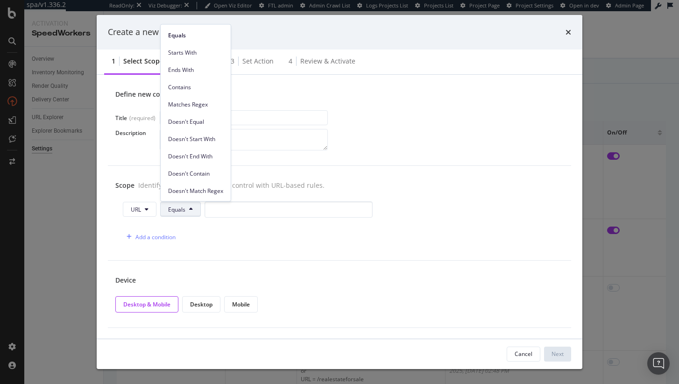
click at [199, 83] on span "Contains" at bounding box center [195, 87] width 55 height 8
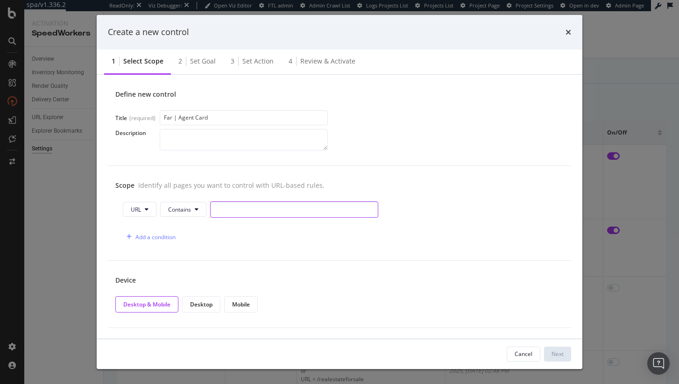
click at [230, 205] on input "modal" at bounding box center [294, 209] width 168 height 16
paste input "/realestateagents/"
type input "/realestateagents/"
click at [143, 234] on div "Add a condition" at bounding box center [156, 237] width 40 height 8
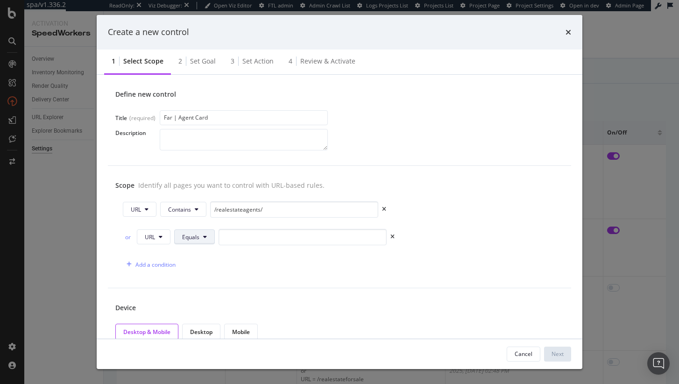
click at [195, 239] on span "Equals" at bounding box center [190, 237] width 17 height 8
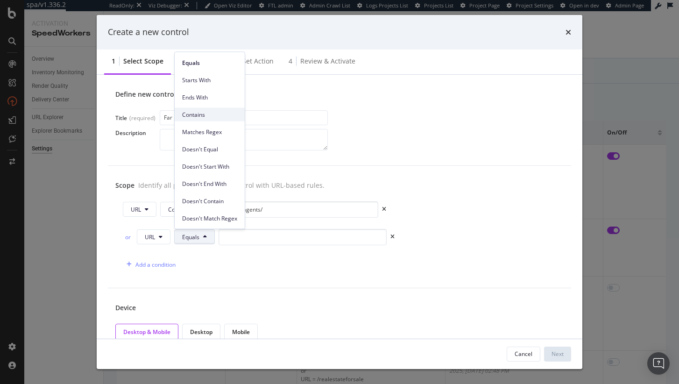
click at [223, 111] on span "Contains" at bounding box center [209, 114] width 55 height 8
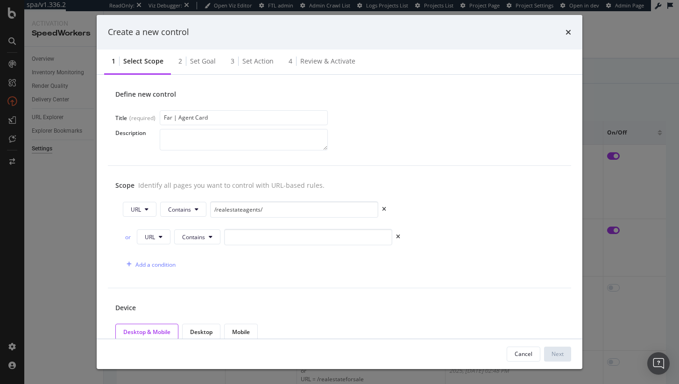
click at [252, 245] on div "or URL Contains" at bounding box center [340, 239] width 434 height 20
click at [256, 239] on input "modal" at bounding box center [308, 237] width 168 height 16
paste input "/realestateagency/"
type input "/realestateagency/"
click at [138, 267] on div "Add a condition" at bounding box center [156, 265] width 40 height 8
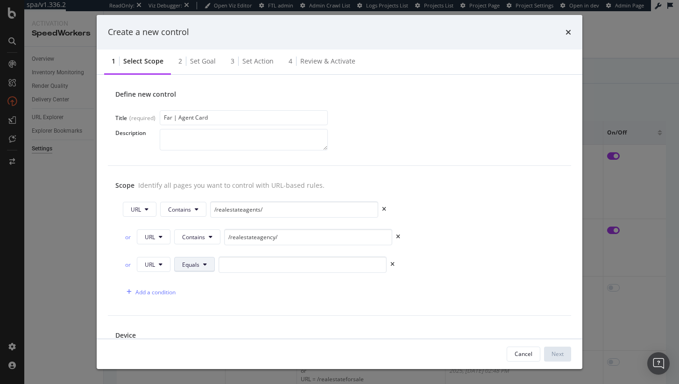
click at [200, 265] on button "Equals" at bounding box center [194, 264] width 41 height 15
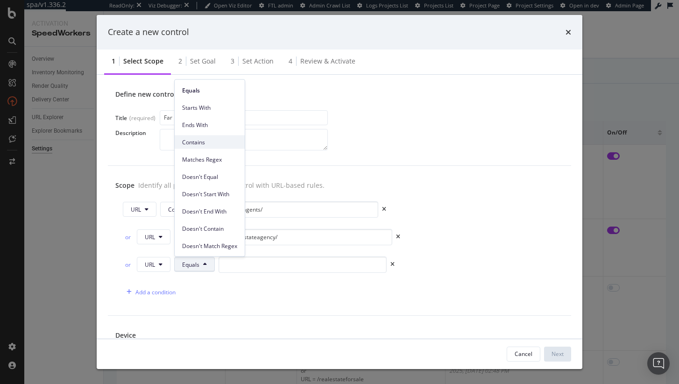
click at [220, 142] on span "Contains" at bounding box center [209, 142] width 55 height 8
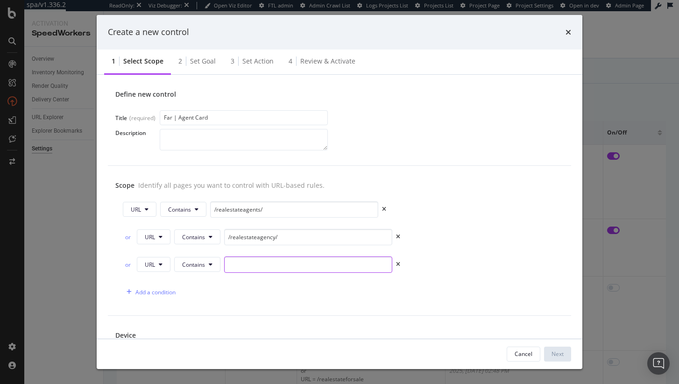
click at [271, 267] on input "modal" at bounding box center [308, 265] width 168 height 16
paste input "/realestateteam/"
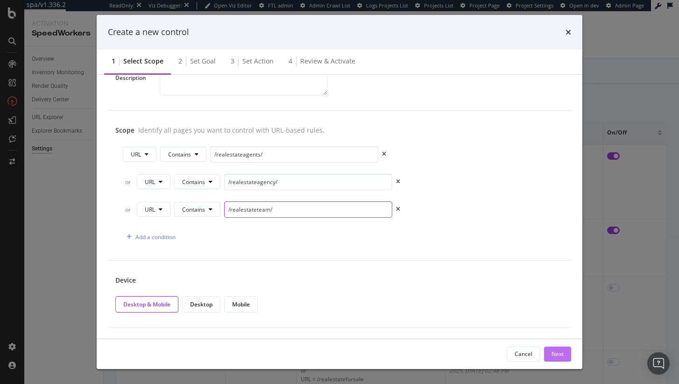
type input "/realestateteam/"
click at [551, 350] on button "Next" at bounding box center [557, 354] width 27 height 15
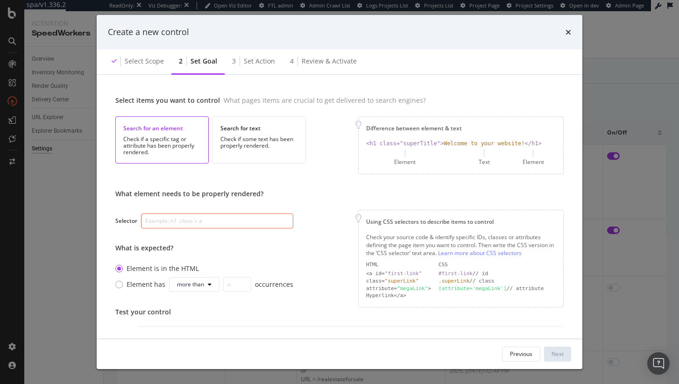
scroll to position [5, 0]
click at [189, 225] on input "modal" at bounding box center [217, 221] width 152 height 15
paste input "[data-testid="component-agentCard"]"
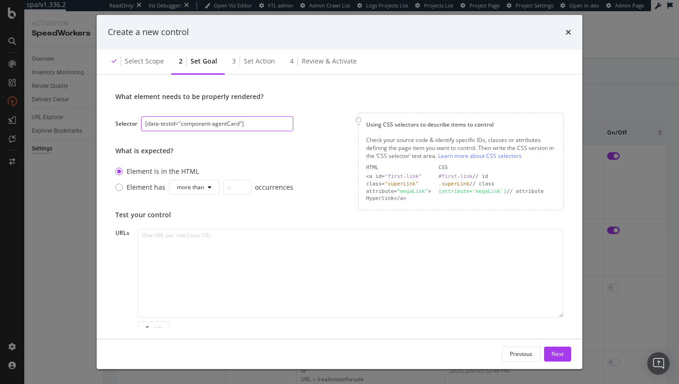
scroll to position [106, 0]
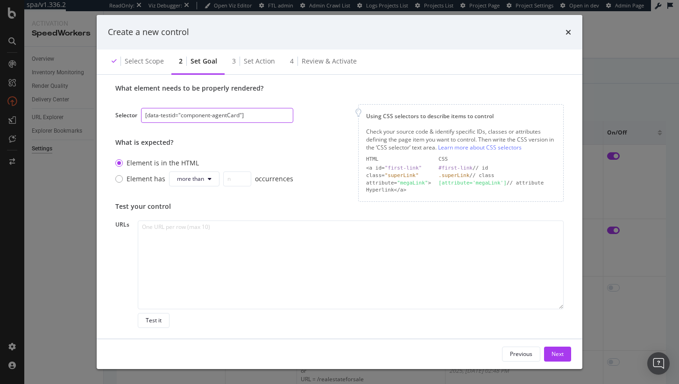
type input "[data-testid="component-agentCard"]"
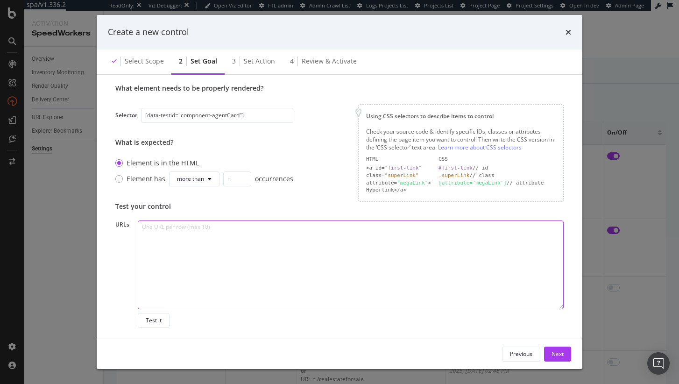
click at [364, 240] on textarea "To enrich screen reader interactions, please activate Accessibility in Grammarl…" at bounding box center [351, 265] width 426 height 89
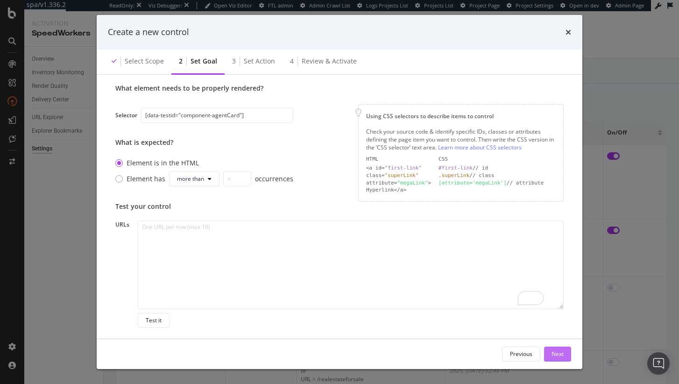
click at [555, 351] on div "Next" at bounding box center [558, 354] width 12 height 8
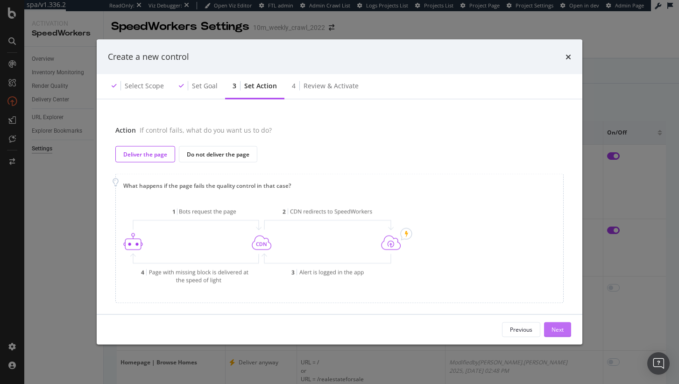
scroll to position [0, 0]
click at [554, 328] on div "Next" at bounding box center [558, 330] width 12 height 8
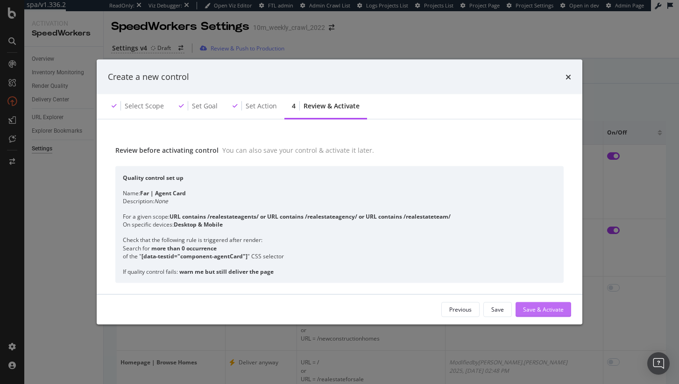
click at [561, 308] on div "Save & Activate" at bounding box center [543, 310] width 41 height 8
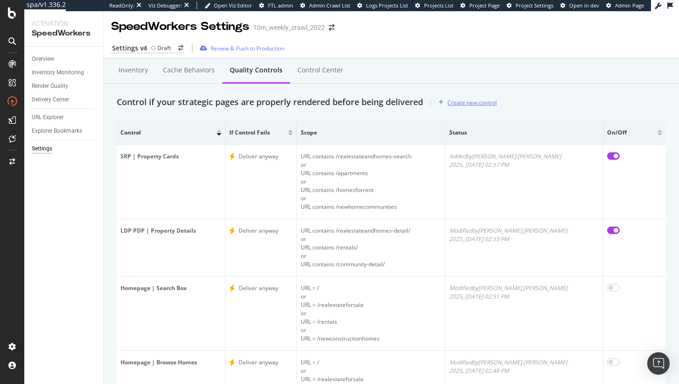
click at [484, 102] on div "Create new control" at bounding box center [473, 103] width 50 height 8
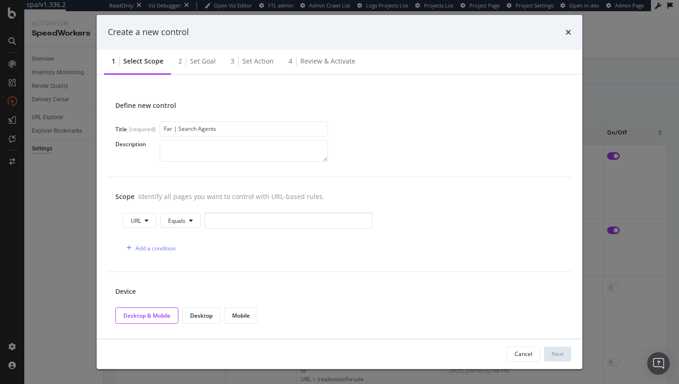
type input "Far | Search Agents"
click at [181, 213] on button "Equals" at bounding box center [180, 220] width 41 height 15
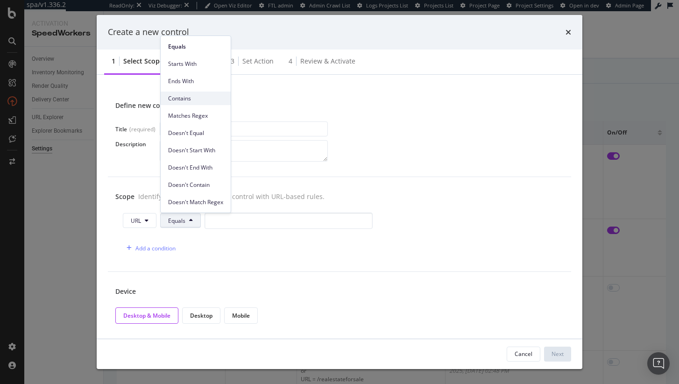
click at [205, 96] on span "Contains" at bounding box center [195, 98] width 55 height 8
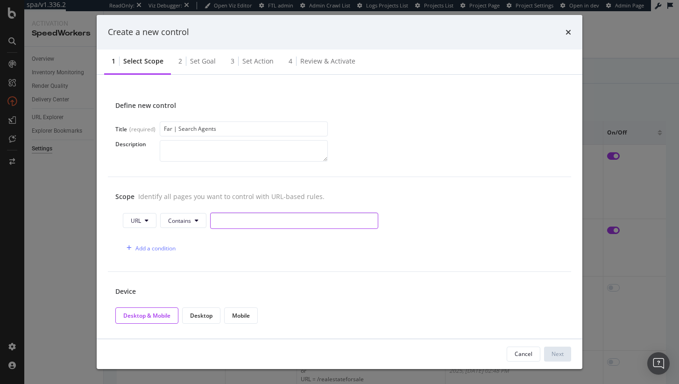
click at [247, 226] on input "modal" at bounding box center [294, 221] width 168 height 16
paste input "/realestateagents/"
type input "/realestateagents/"
click at [150, 233] on div "URL Contains /realestateagents/ Add a condition" at bounding box center [339, 235] width 449 height 44
click at [155, 245] on div "Add a condition" at bounding box center [156, 248] width 40 height 8
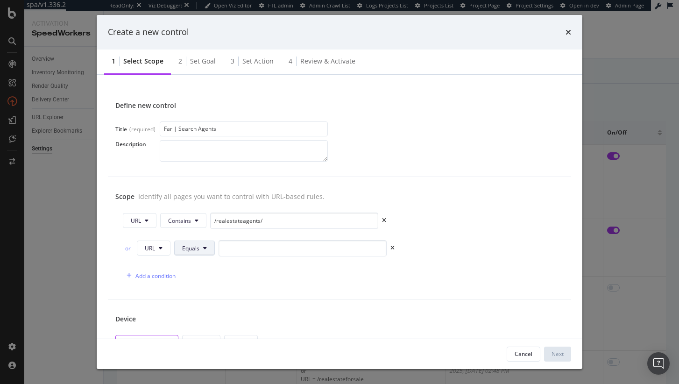
click at [196, 246] on span "Equals" at bounding box center [190, 248] width 17 height 8
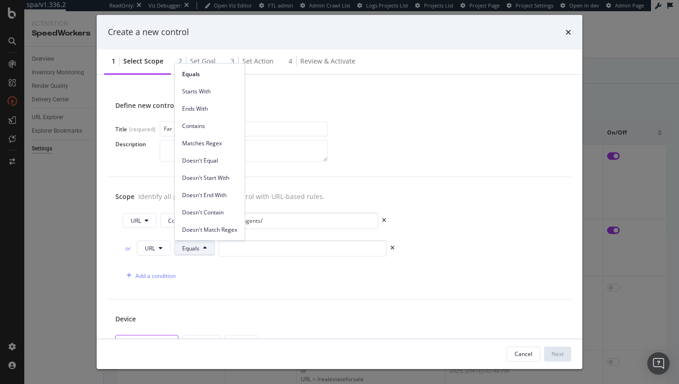
click at [220, 133] on div "Matches Regex" at bounding box center [210, 141] width 70 height 17
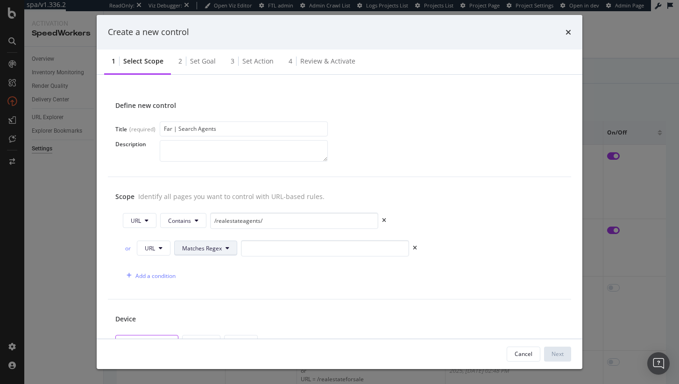
click at [218, 249] on span "Matches Regex" at bounding box center [202, 248] width 40 height 8
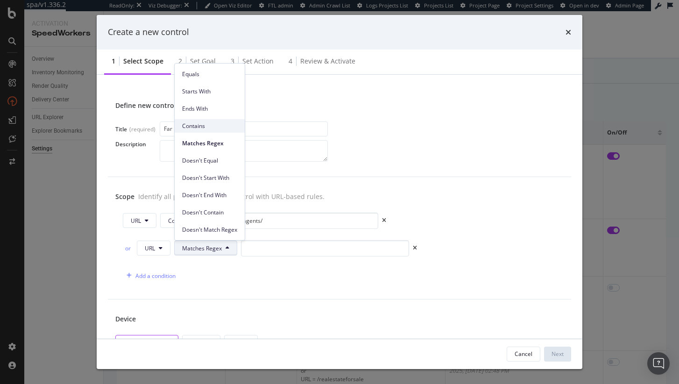
click at [223, 129] on span "Contains" at bounding box center [209, 126] width 55 height 8
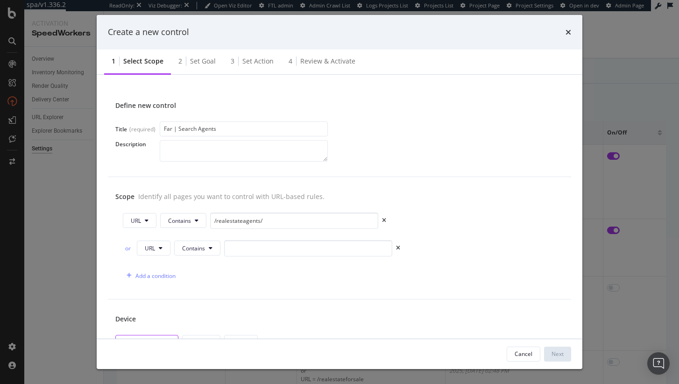
click at [260, 238] on div "URL Contains /realestateagents/ or URL Contains Add a condition" at bounding box center [339, 248] width 449 height 71
click at [257, 248] on input "modal" at bounding box center [308, 248] width 168 height 16
paste input "/realestateagency/"
type input "/realestateagency/"
click at [161, 262] on div "URL Contains /realestateagents/ or URL Contains /realestateagency/ Add a condit…" at bounding box center [339, 248] width 449 height 71
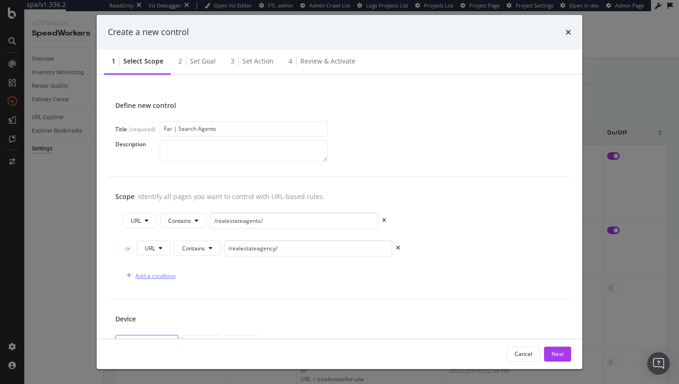
click at [160, 273] on div "Add a condition" at bounding box center [156, 276] width 40 height 8
click at [201, 275] on button "Equals" at bounding box center [194, 275] width 41 height 15
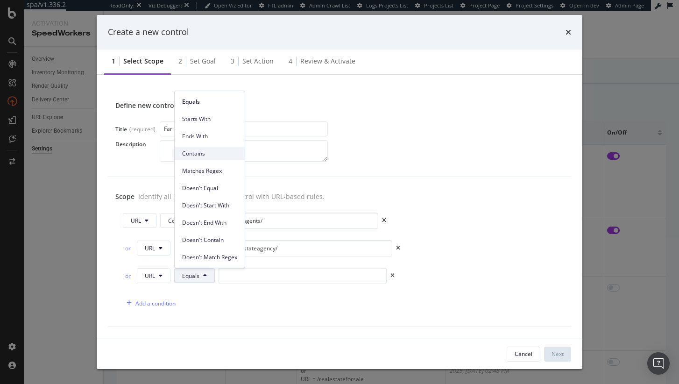
click at [216, 157] on span "Contains" at bounding box center [209, 154] width 55 height 8
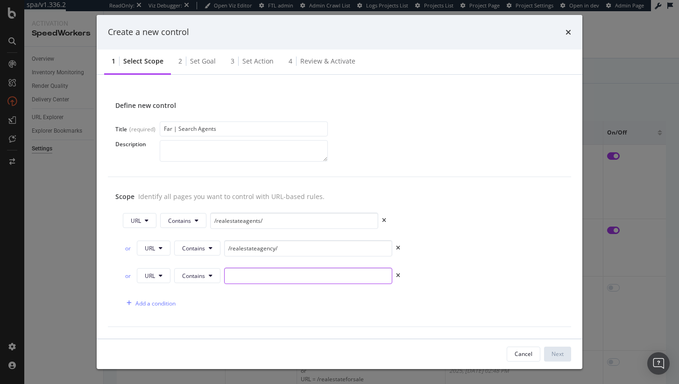
click at [313, 275] on input "modal" at bounding box center [308, 276] width 168 height 16
paste input "/realestateteam/"
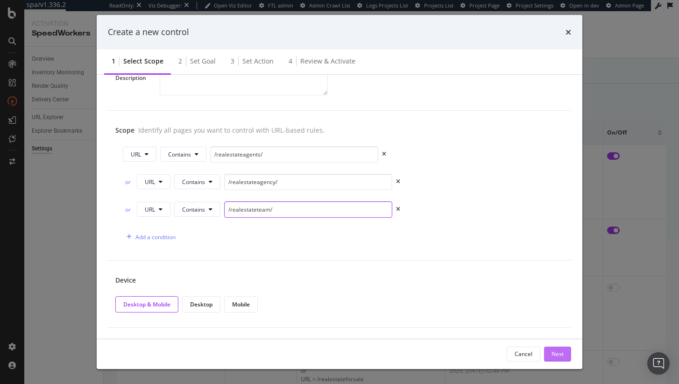
type input "/realestateteam/"
click at [561, 353] on div "Next" at bounding box center [558, 354] width 12 height 8
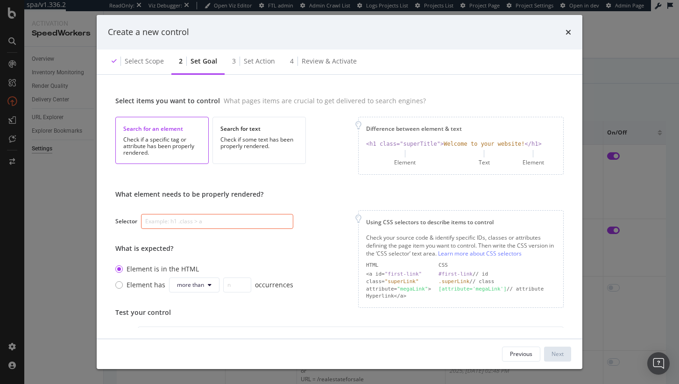
click at [224, 227] on input "modal" at bounding box center [217, 221] width 152 height 15
paste input "#geo-linking-module"
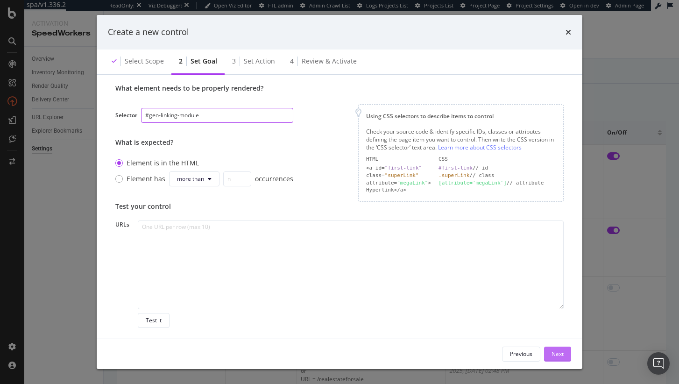
type input "#geo-linking-module"
click at [552, 356] on div "Next" at bounding box center [558, 354] width 12 height 8
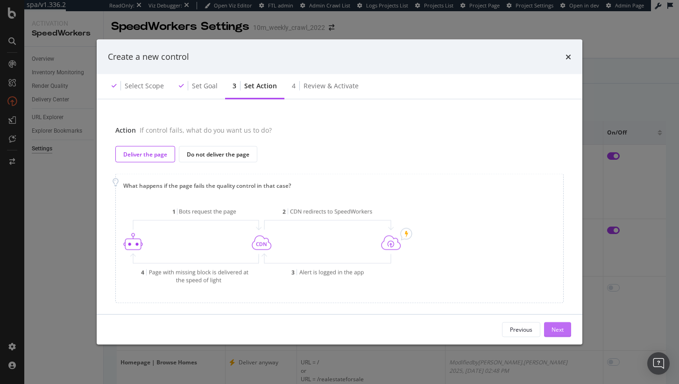
click at [560, 331] on div "Next" at bounding box center [558, 330] width 12 height 8
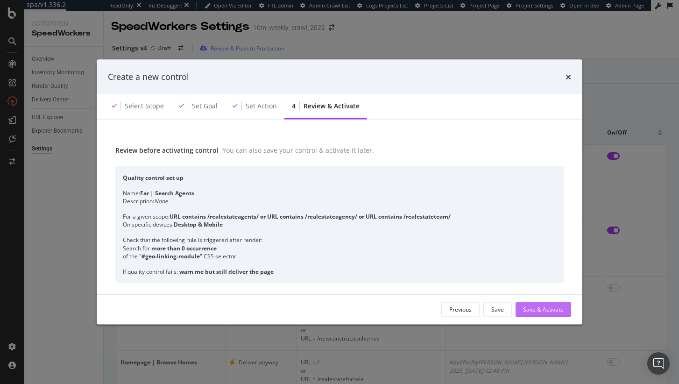
click at [548, 307] on div "Save & Activate" at bounding box center [543, 310] width 41 height 8
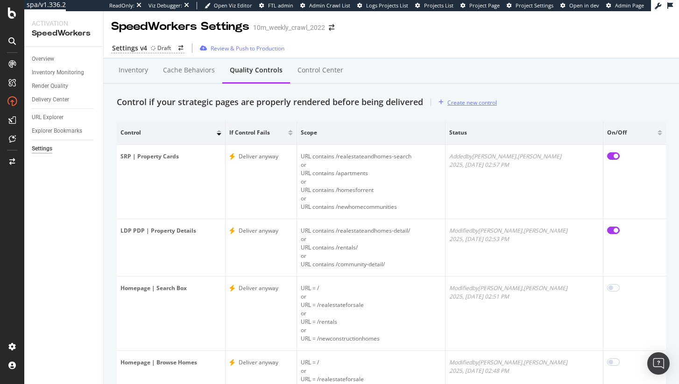
click at [478, 100] on div "Create new control" at bounding box center [473, 103] width 50 height 8
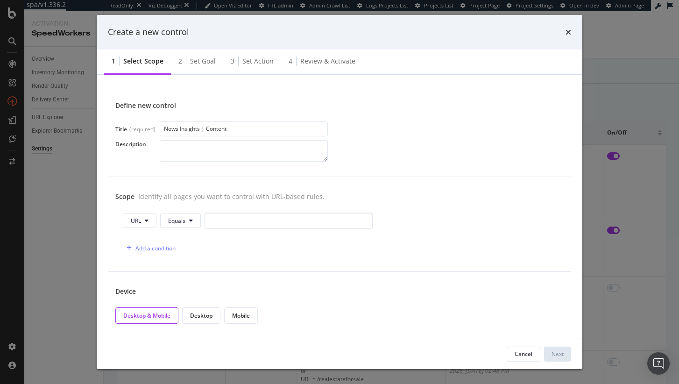
type input "News Insights | Content"
click at [178, 221] on span "Equals" at bounding box center [176, 221] width 17 height 8
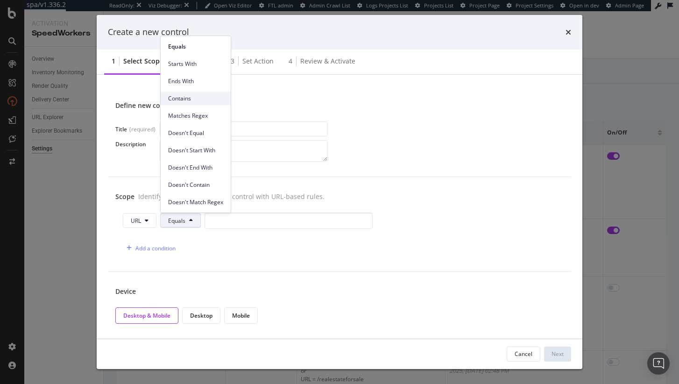
click at [214, 97] on span "Contains" at bounding box center [195, 98] width 55 height 8
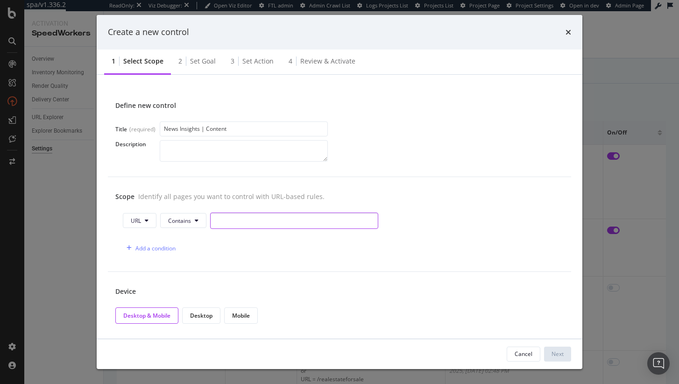
drag, startPoint x: 240, startPoint y: 217, endPoint x: 218, endPoint y: 230, distance: 26.0
click at [240, 217] on input "modal" at bounding box center [294, 221] width 168 height 16
paste input "/news"
type input "/news"
click at [144, 243] on div "Add a condition" at bounding box center [149, 248] width 53 height 14
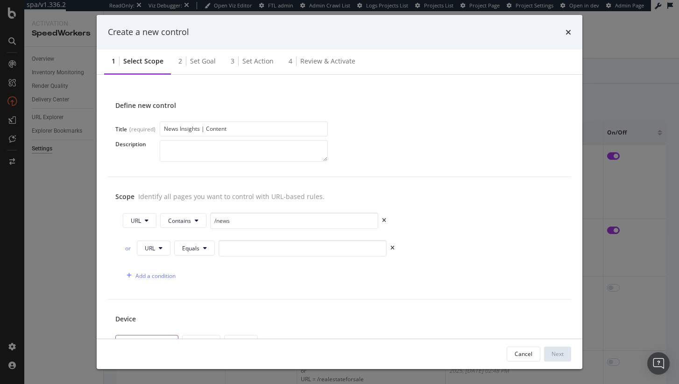
click at [186, 240] on div "or URL Equals" at bounding box center [259, 248] width 272 height 16
click at [193, 248] on span "Equals" at bounding box center [190, 248] width 17 height 8
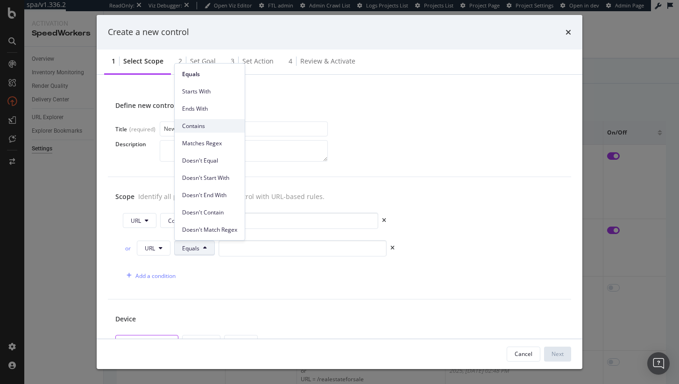
click at [217, 120] on div "Contains" at bounding box center [210, 126] width 70 height 14
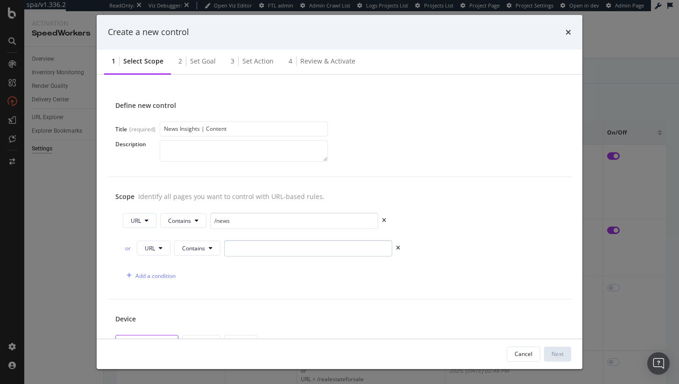
click at [244, 242] on div "URL Contains /news or URL Contains Add a condition" at bounding box center [339, 248] width 449 height 71
drag, startPoint x: 244, startPoint y: 249, endPoint x: 209, endPoint y: 271, distance: 41.1
click at [243, 251] on input "modal" at bounding box center [308, 248] width 168 height 16
paste input "/advice"
type input "/advice"
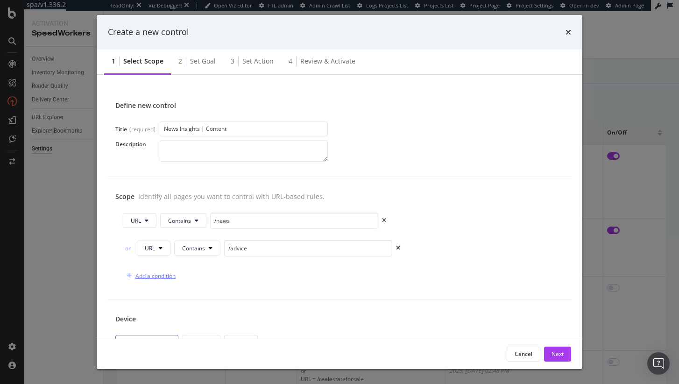
click at [157, 277] on div "Add a condition" at bounding box center [156, 276] width 40 height 8
click at [198, 277] on span "Equals" at bounding box center [190, 276] width 17 height 8
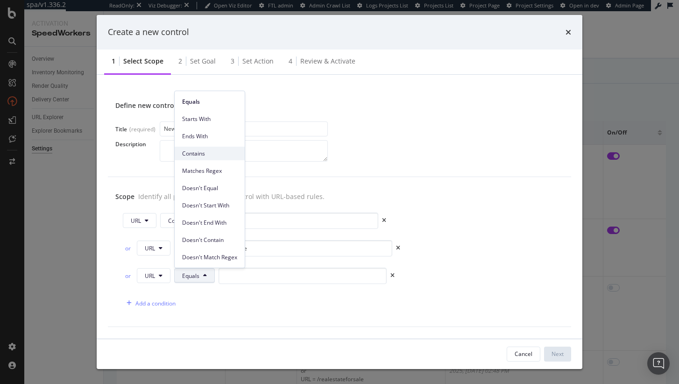
click at [237, 153] on div "Contains" at bounding box center [210, 154] width 70 height 14
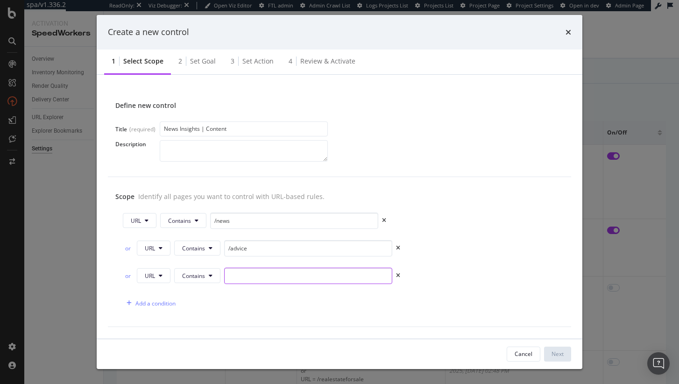
click at [269, 281] on input "modal" at bounding box center [308, 276] width 168 height 16
paste input "/research/"
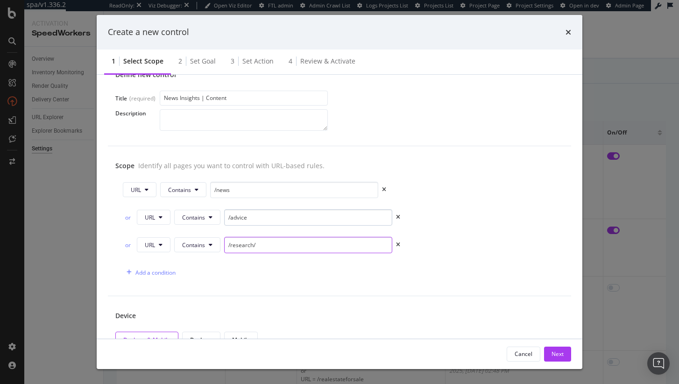
scroll to position [66, 0]
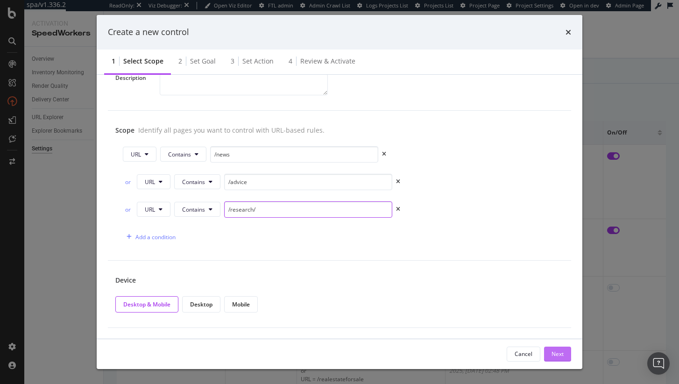
type input "/research/"
click at [562, 353] on div "Next" at bounding box center [558, 354] width 12 height 8
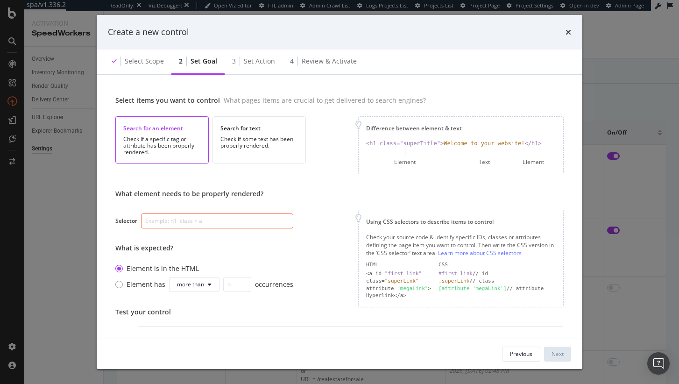
scroll to position [5, 0]
click at [241, 219] on input "modal" at bounding box center [217, 221] width 152 height 15
paste input "[class*="core-paragraph"]"
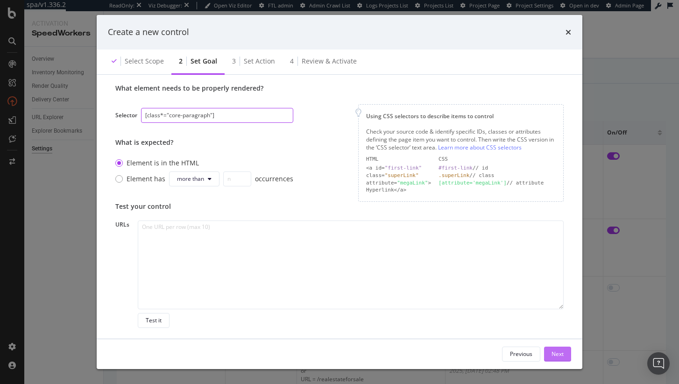
type input "[class*="core-paragraph"]"
click at [565, 351] on button "Next" at bounding box center [557, 354] width 27 height 15
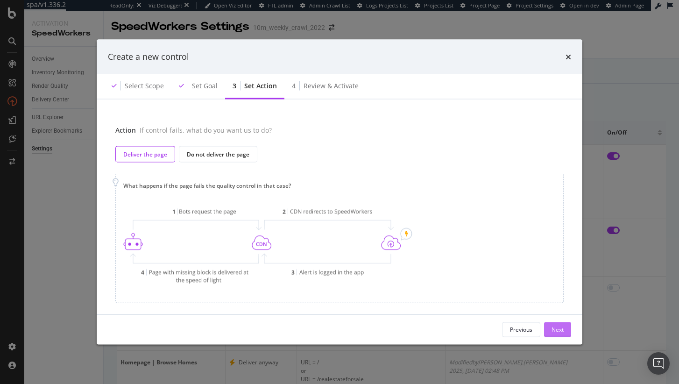
click at [560, 328] on div "Next" at bounding box center [558, 330] width 12 height 8
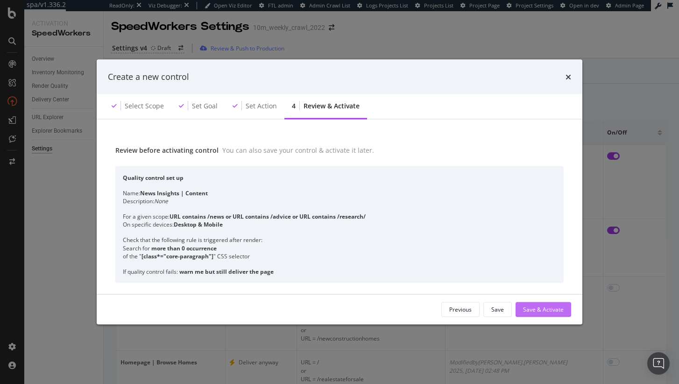
click at [557, 311] on div "Save & Activate" at bounding box center [543, 310] width 41 height 8
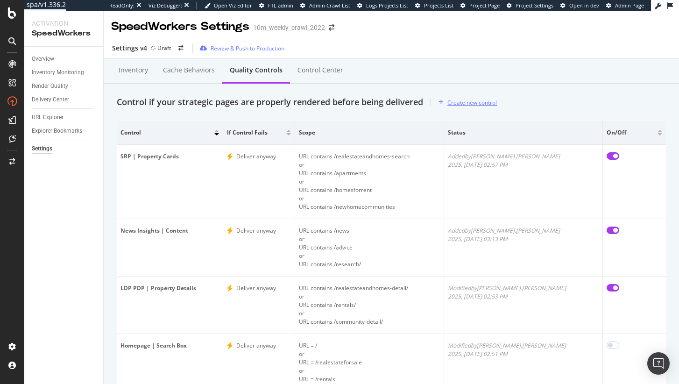
click at [488, 100] on div "Create new control" at bounding box center [473, 103] width 50 height 8
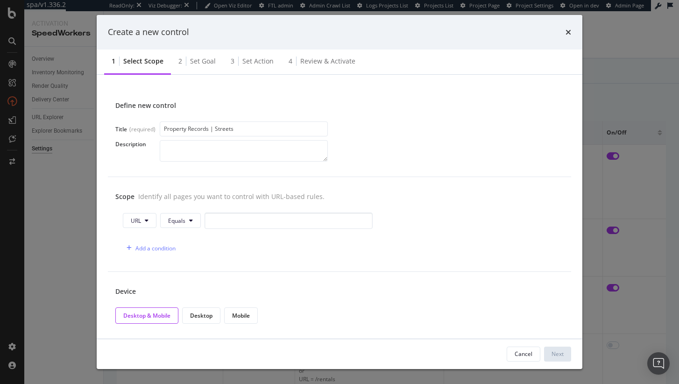
type input "Property Records | Streets"
click at [169, 222] on span "Equals" at bounding box center [176, 221] width 17 height 8
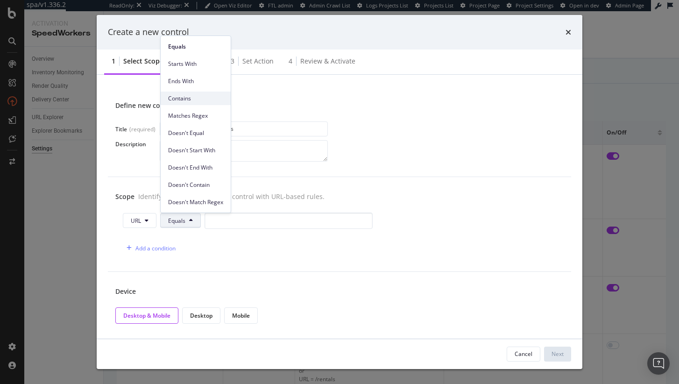
click at [204, 99] on span "Contains" at bounding box center [195, 98] width 55 height 8
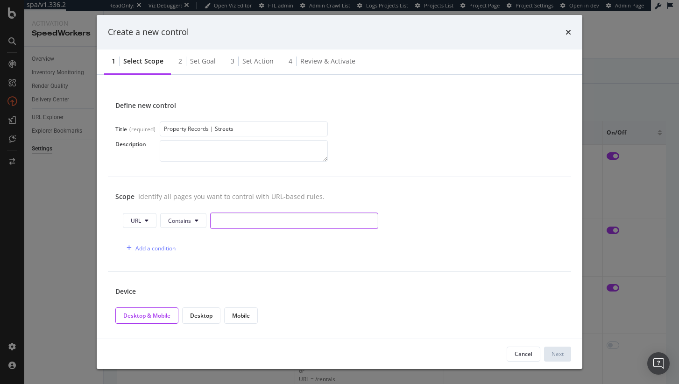
click at [248, 221] on input "modal" at bounding box center [294, 221] width 168 height 16
paste input "/propertyrecord-search"
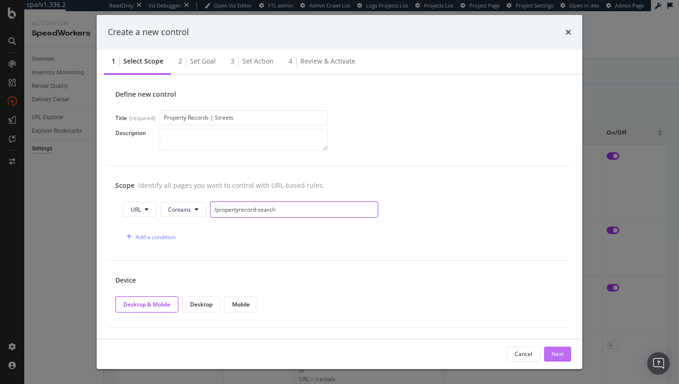
type input "/propertyrecord-search"
click at [550, 348] on button "Next" at bounding box center [557, 354] width 27 height 15
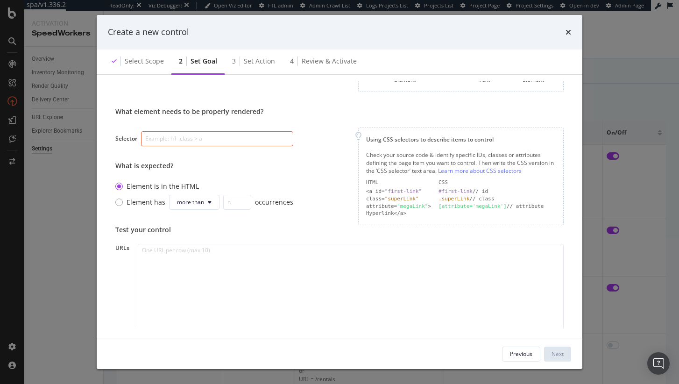
scroll to position [84, 0]
click at [183, 139] on input "modal" at bounding box center [217, 137] width 152 height 15
paste input "[class*="list-column-item"]"
type input "[class*="list-column-item"]"
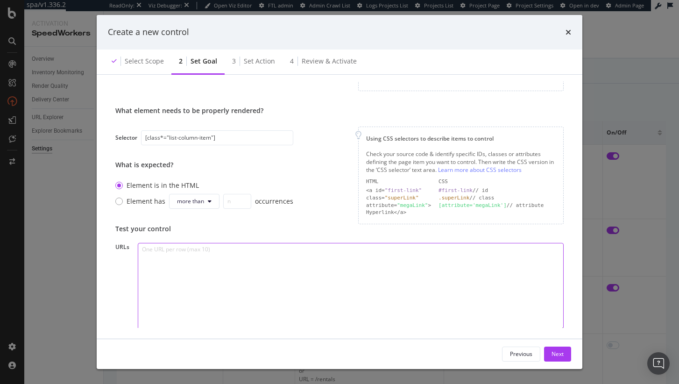
click at [244, 262] on textarea "To enrich screen reader interactions, please activate Accessibility in Grammarl…" at bounding box center [351, 287] width 426 height 89
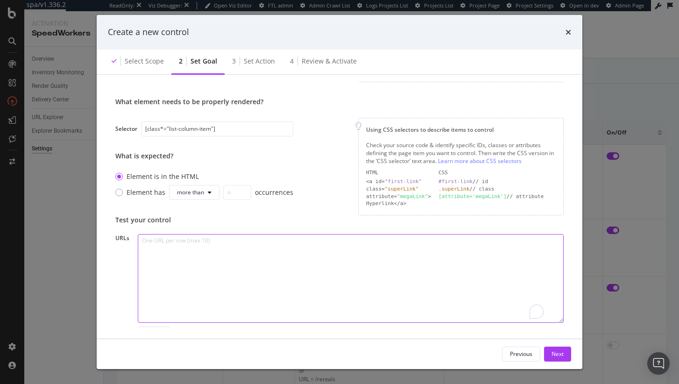
scroll to position [105, 0]
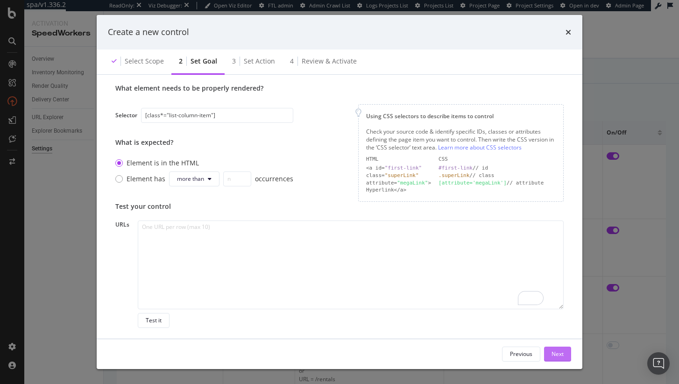
click at [559, 350] on div "Next" at bounding box center [558, 354] width 12 height 8
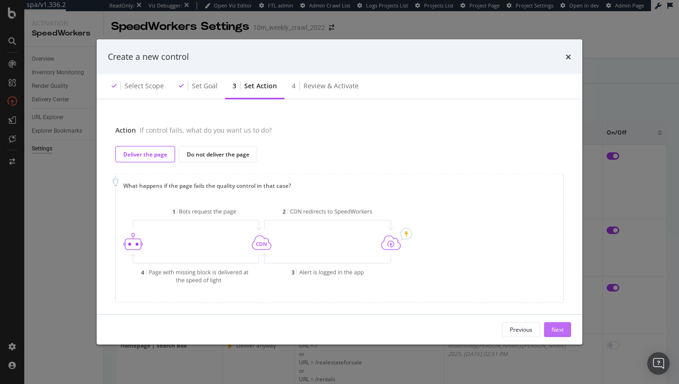
click at [552, 331] on div "Next" at bounding box center [558, 330] width 12 height 8
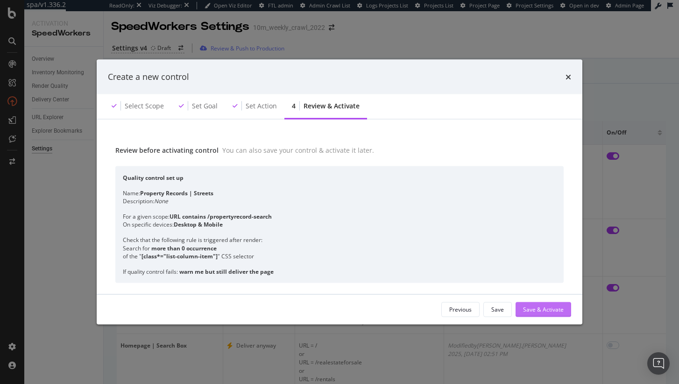
click at [547, 301] on div "Previous Save Save & Activate" at bounding box center [340, 309] width 486 height 30
click at [549, 305] on div "Save & Activate" at bounding box center [543, 309] width 41 height 14
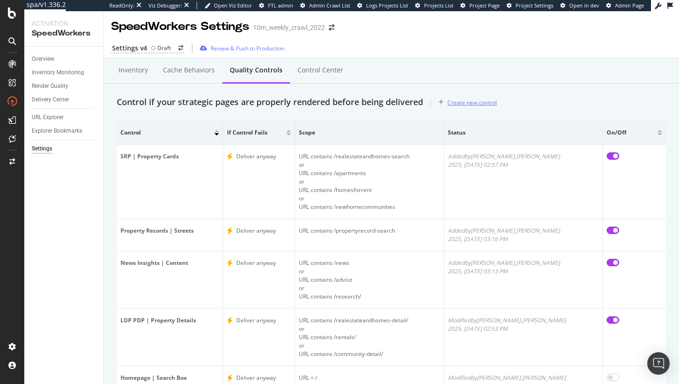
click at [489, 103] on div "Create new control" at bounding box center [473, 103] width 50 height 8
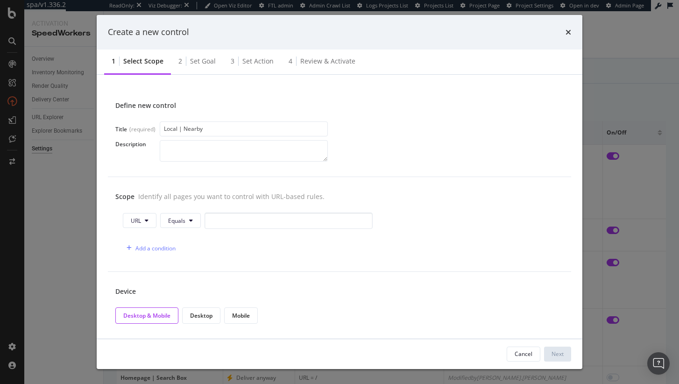
type input "Local | Nearby"
click at [182, 224] on span "Equals" at bounding box center [176, 221] width 17 height 8
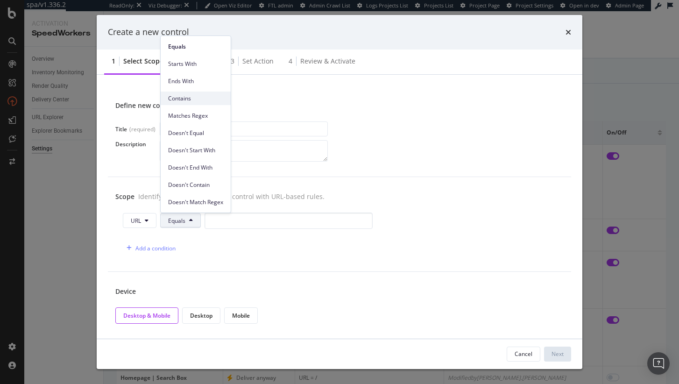
click at [205, 100] on span "Contains" at bounding box center [195, 98] width 55 height 8
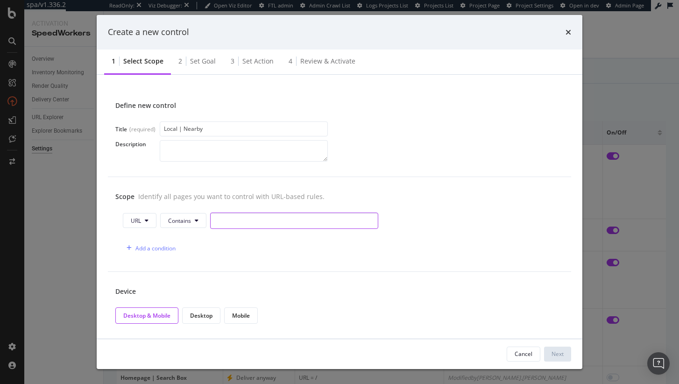
click at [249, 226] on input "modal" at bounding box center [294, 221] width 168 height 16
paste input "/local/"
type input "/local/"
click at [558, 349] on div "Next" at bounding box center [558, 354] width 12 height 14
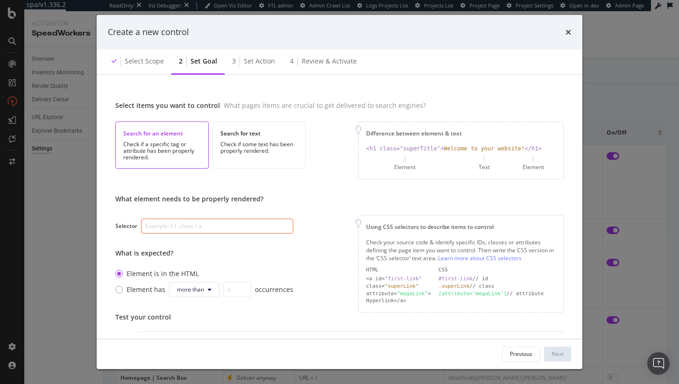
click at [220, 227] on input "modal" at bounding box center [217, 226] width 152 height 15
paste input "[data-testid="nearby-section"]"
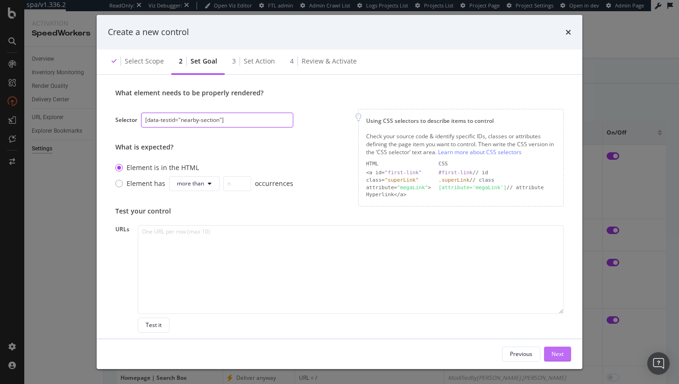
type input "[data-testid="nearby-section"]"
click at [566, 356] on button "Next" at bounding box center [557, 354] width 27 height 15
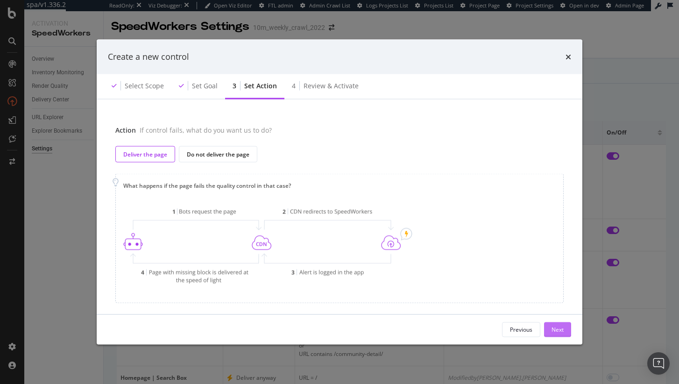
click at [551, 328] on button "Next" at bounding box center [557, 329] width 27 height 15
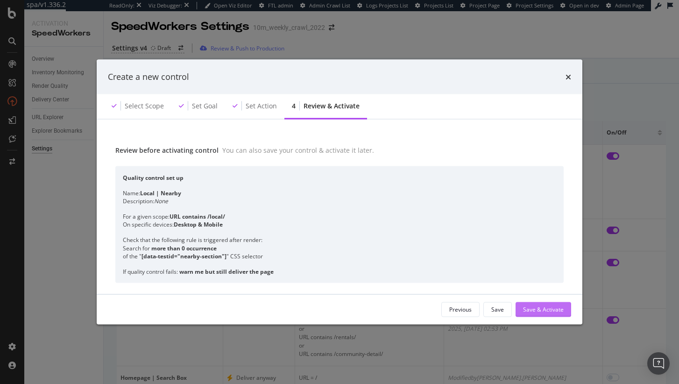
click at [546, 308] on div "Save & Activate" at bounding box center [543, 310] width 41 height 8
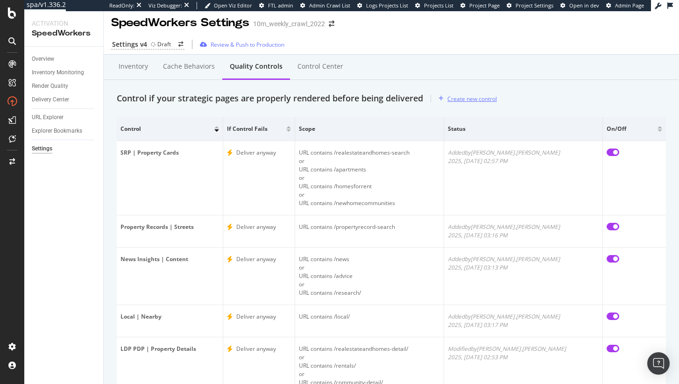
scroll to position [0, 0]
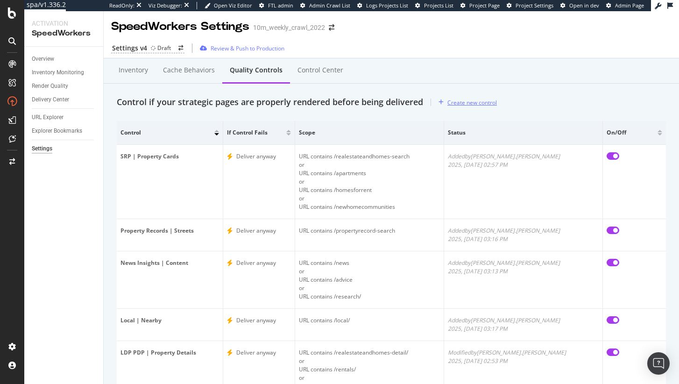
click at [466, 99] on div "Create new control" at bounding box center [473, 103] width 50 height 8
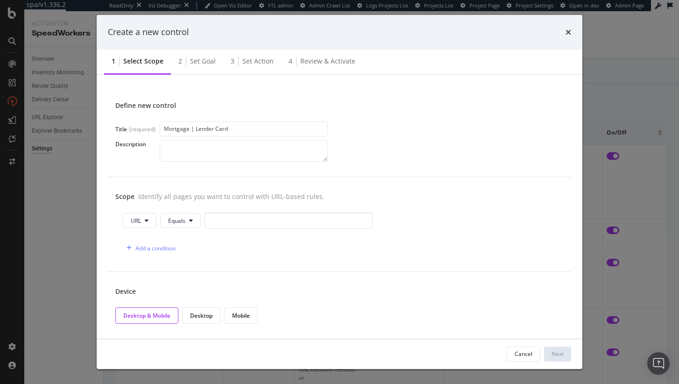
type input "Mortgage | Lender Card"
click at [223, 215] on input "modal" at bounding box center [289, 221] width 168 height 16
click at [173, 221] on span "Equals" at bounding box center [176, 221] width 17 height 8
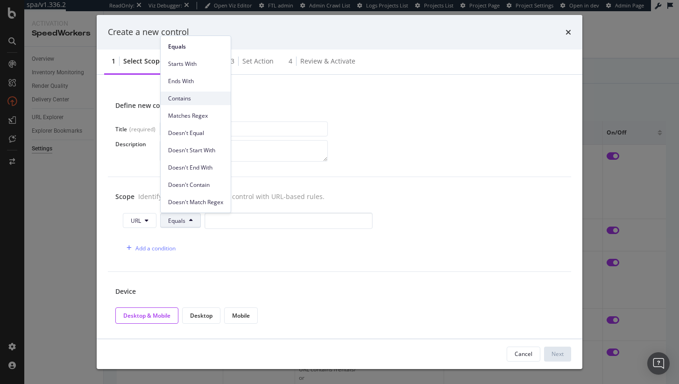
click at [201, 100] on span "Contains" at bounding box center [195, 98] width 55 height 8
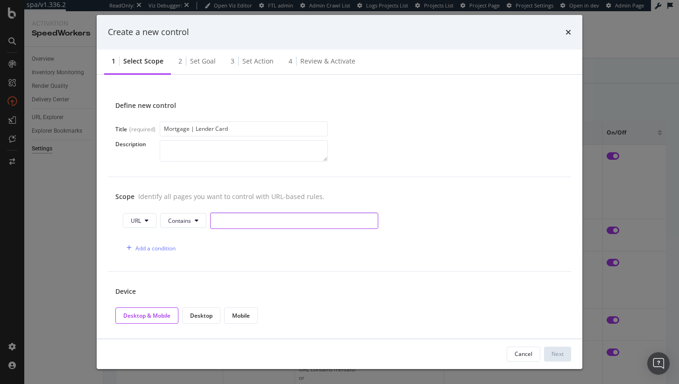
click at [233, 225] on input "modal" at bounding box center [294, 221] width 168 height 16
paste input "/mortgage/"
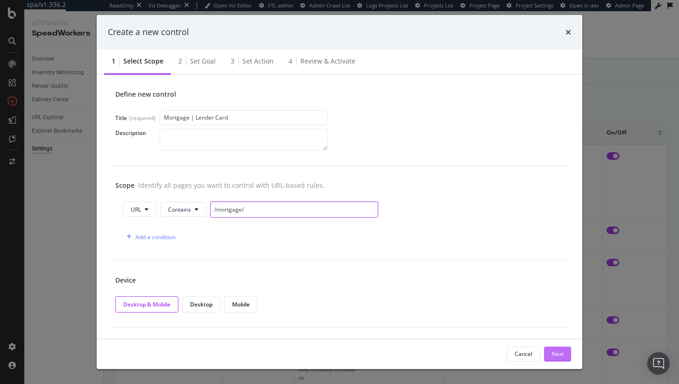
type input "/mortgage/"
click at [563, 353] on div "Next" at bounding box center [558, 354] width 12 height 8
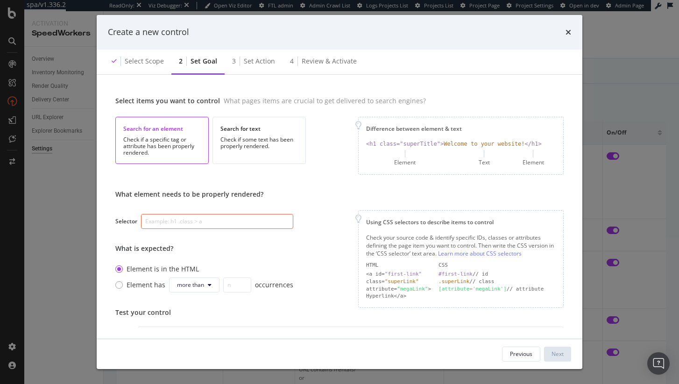
click at [207, 225] on input "modal" at bounding box center [217, 221] width 152 height 15
paste input "[class*="mrc-rate-table-lender-card"]"
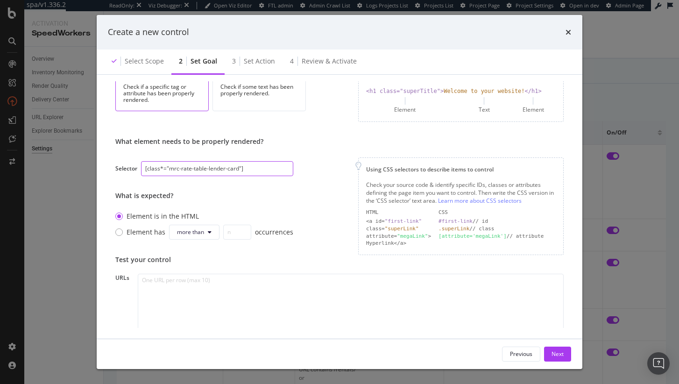
scroll to position [106, 0]
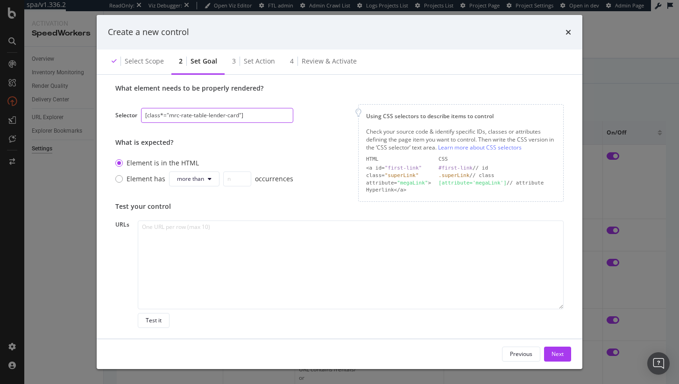
type input "[class*="mrc-rate-table-lender-card"]"
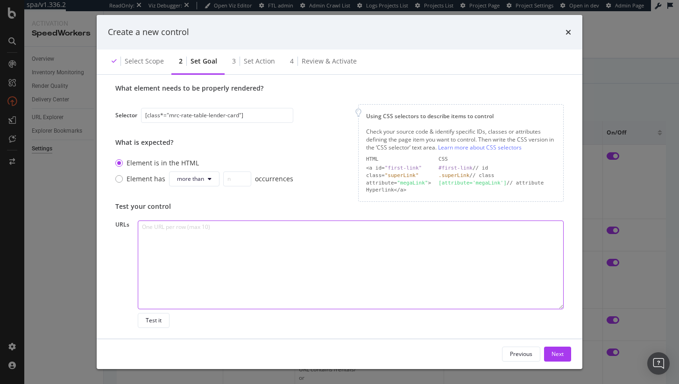
click at [193, 240] on textarea "To enrich screen reader interactions, please activate Accessibility in Grammarl…" at bounding box center [351, 265] width 426 height 89
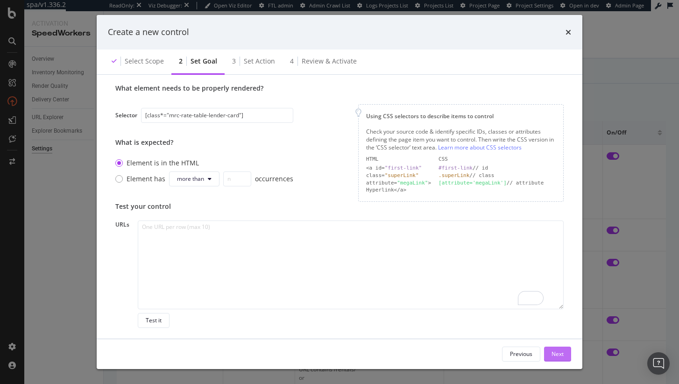
click at [569, 353] on button "Next" at bounding box center [557, 354] width 27 height 15
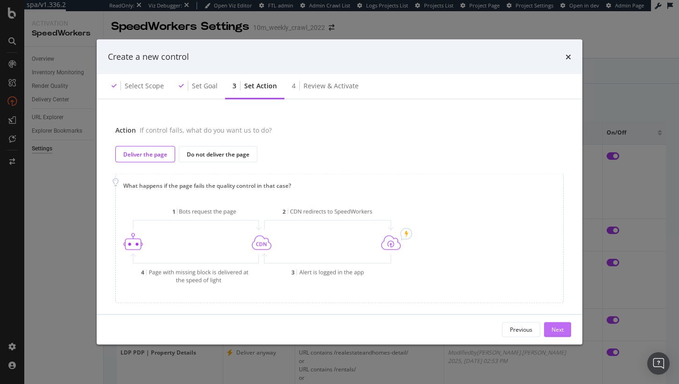
click at [559, 328] on div "Next" at bounding box center [558, 330] width 12 height 8
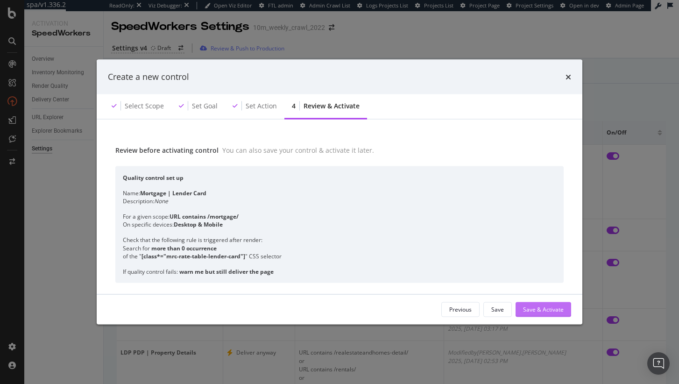
click at [550, 303] on div "Save & Activate" at bounding box center [543, 309] width 41 height 14
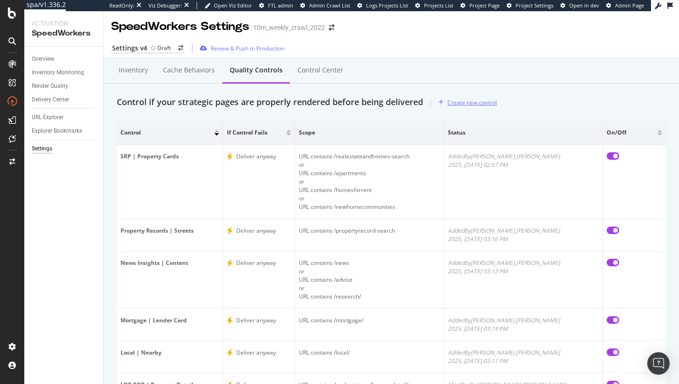
click at [458, 103] on div "Create new control" at bounding box center [473, 103] width 50 height 8
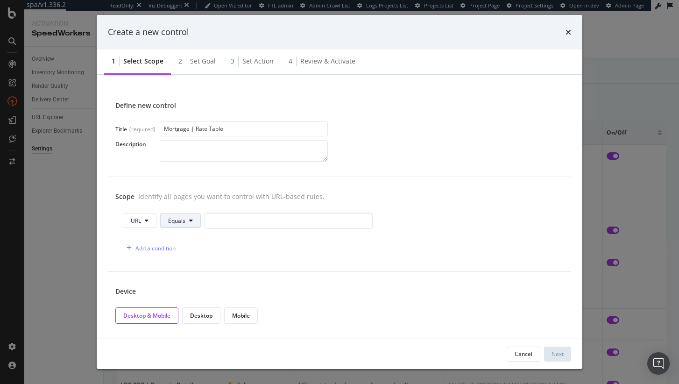
type input "Mortgage | Rate Table"
click at [179, 221] on span "Equals" at bounding box center [176, 221] width 17 height 8
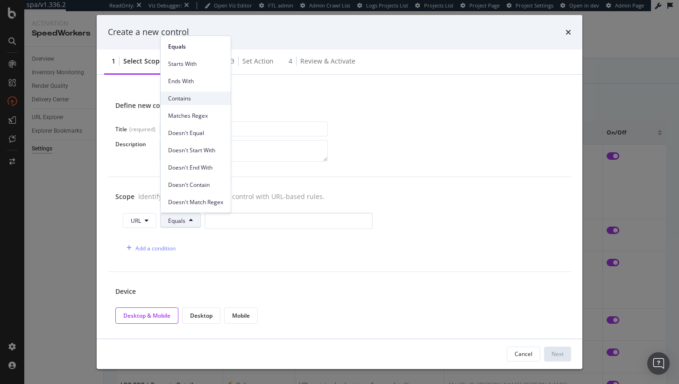
click at [188, 98] on span "Contains" at bounding box center [195, 98] width 55 height 8
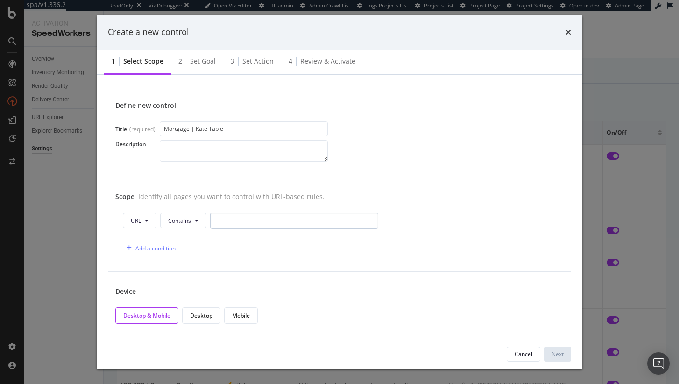
drag, startPoint x: 250, startPoint y: 233, endPoint x: 250, endPoint y: 224, distance: 8.9
click at [249, 232] on div "URL Contains Add a condition" at bounding box center [339, 235] width 449 height 44
click at [250, 224] on input "modal" at bounding box center [294, 221] width 168 height 16
paste input "[class*="mrc-rate-table-filters"]"
type input "[class*="mrc-rate-table-filters"]"
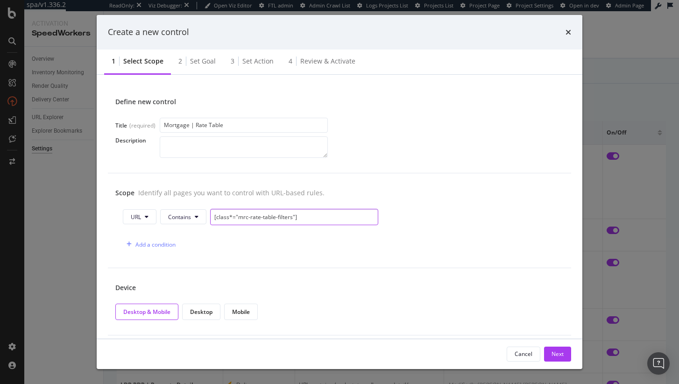
scroll to position [11, 0]
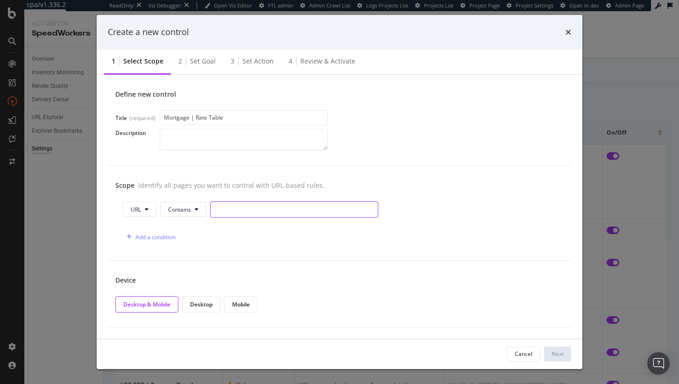
paste input "/mortgage/"
type input "/mortgage/"
click at [556, 351] on div "Next" at bounding box center [558, 354] width 12 height 8
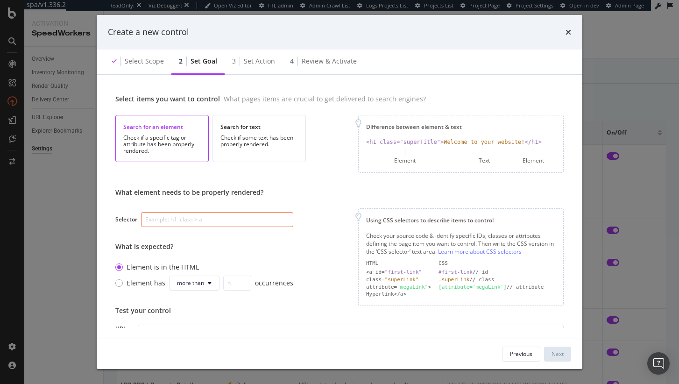
click at [246, 223] on input "modal" at bounding box center [217, 219] width 152 height 15
paste input "[class*="mrc-rate-table-filters"]"
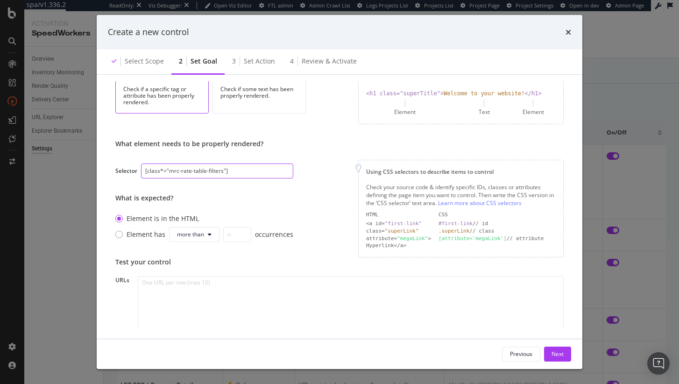
scroll to position [106, 0]
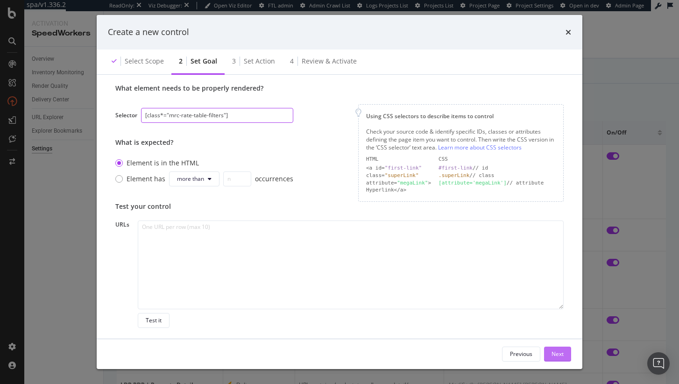
type input "[class*="mrc-rate-table-filters"]"
drag, startPoint x: 569, startPoint y: 354, endPoint x: 566, endPoint y: 350, distance: 5.1
click at [569, 354] on button "Next" at bounding box center [557, 354] width 27 height 15
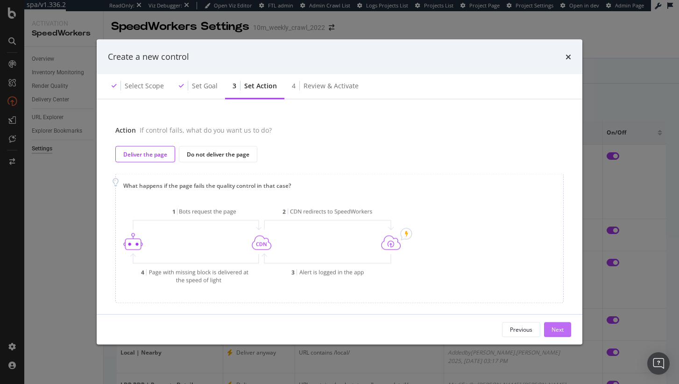
click at [559, 330] on div "Next" at bounding box center [558, 330] width 12 height 8
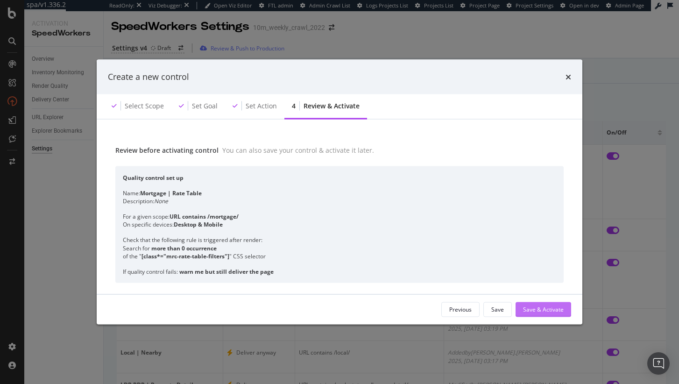
click at [553, 312] on div "Save & Activate" at bounding box center [543, 310] width 41 height 8
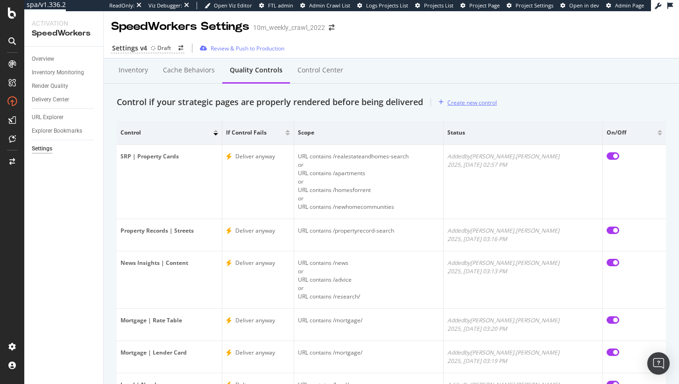
click at [475, 106] on div "Create new control" at bounding box center [473, 103] width 50 height 8
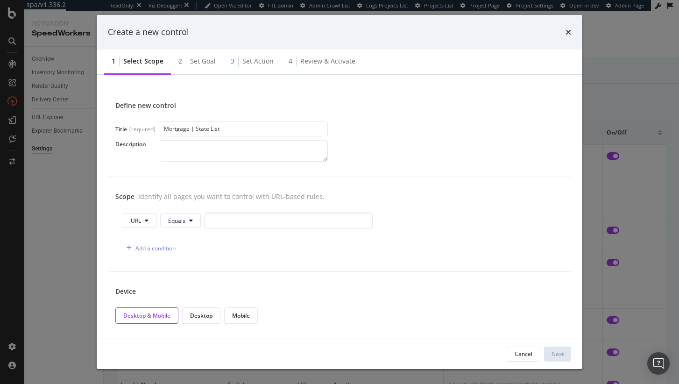
type input "Mortgage | State List"
click at [237, 216] on input "modal" at bounding box center [289, 221] width 168 height 16
click at [173, 221] on span "Equals" at bounding box center [176, 221] width 17 height 8
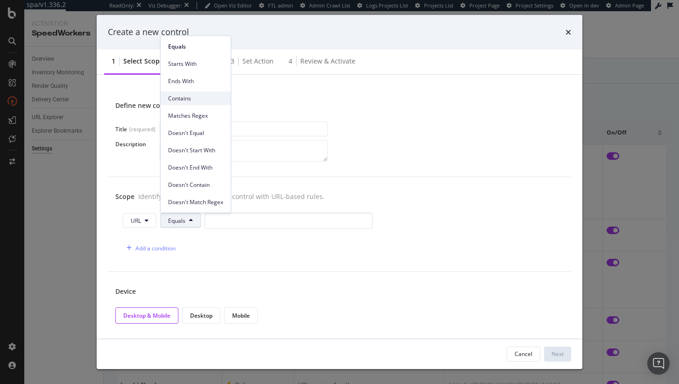
click at [207, 92] on div "Contains" at bounding box center [196, 99] width 70 height 14
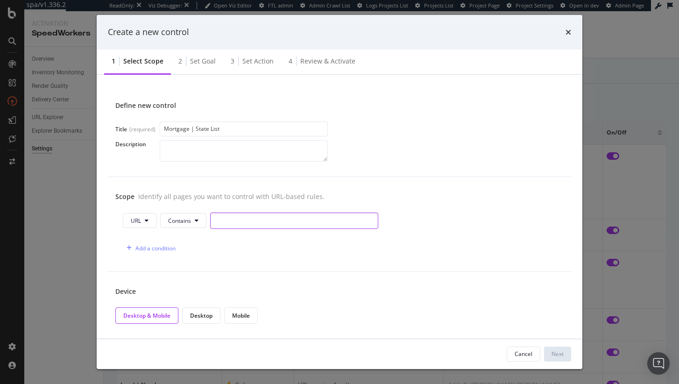
click at [254, 223] on input "modal" at bounding box center [294, 221] width 168 height 16
paste input "/mortgage/"
type input "/mortgage/"
drag, startPoint x: 549, startPoint y: 342, endPoint x: 561, endPoint y: 357, distance: 19.3
click at [550, 344] on div "Cancel Next" at bounding box center [340, 354] width 486 height 30
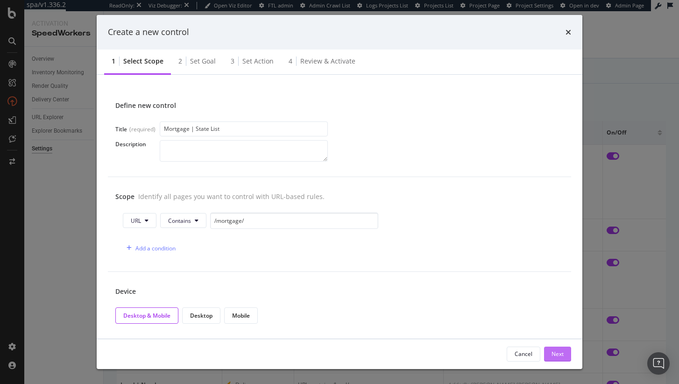
click at [561, 358] on div "Next" at bounding box center [558, 354] width 12 height 8
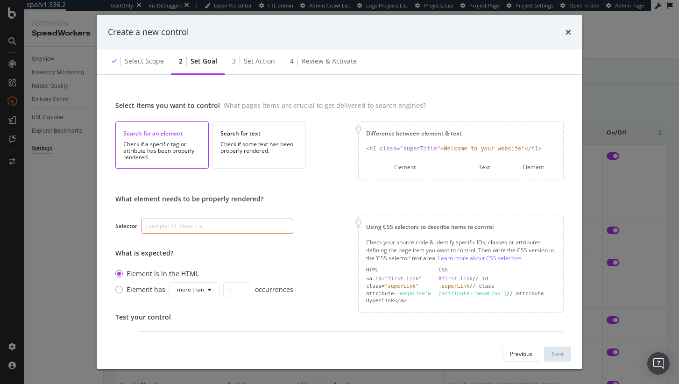
click at [213, 229] on input "modal" at bounding box center [217, 226] width 152 height 15
paste input "[class*="state-list list"]"
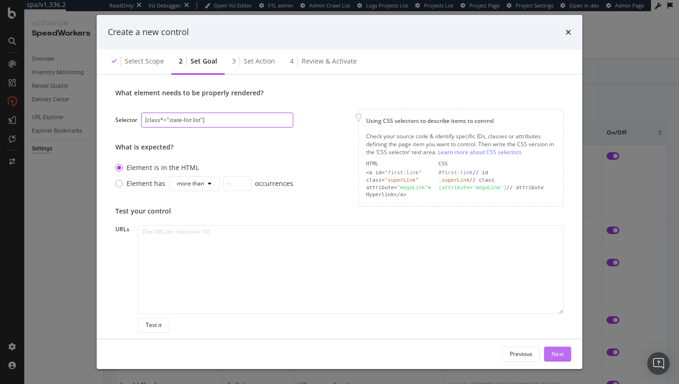
type input "[class*="state-list list"]"
click at [571, 360] on button "Next" at bounding box center [557, 354] width 27 height 15
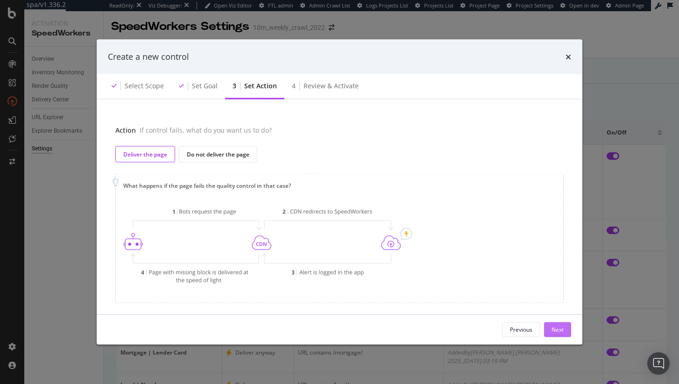
click at [564, 330] on div "Next" at bounding box center [558, 330] width 12 height 8
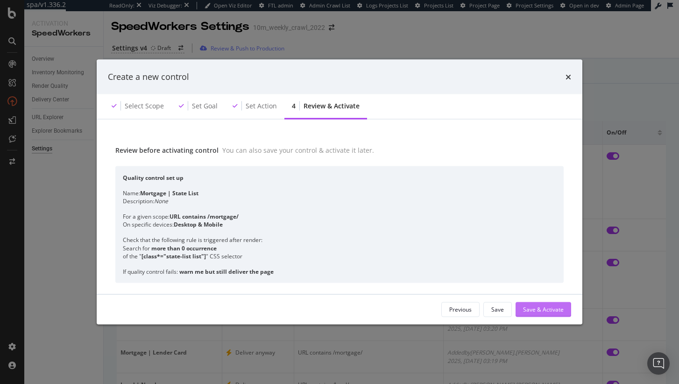
click at [544, 307] on div "Save & Activate" at bounding box center [543, 310] width 41 height 8
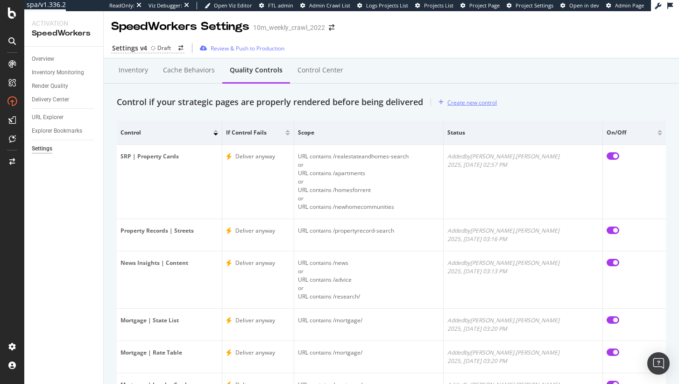
click at [475, 102] on div "Create new control" at bounding box center [473, 103] width 50 height 8
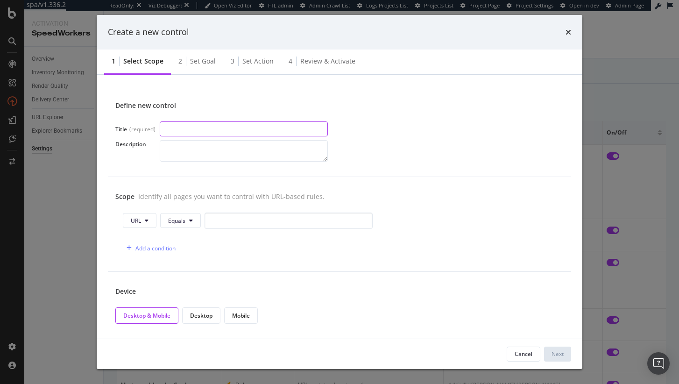
click at [274, 126] on input "modal" at bounding box center [244, 128] width 168 height 15
paste input "Sell | Search Bar"
type input "Sell | Search Bar"
click at [168, 231] on div "URL Equals" at bounding box center [340, 223] width 434 height 20
click at [182, 220] on span "Equals" at bounding box center [176, 221] width 17 height 8
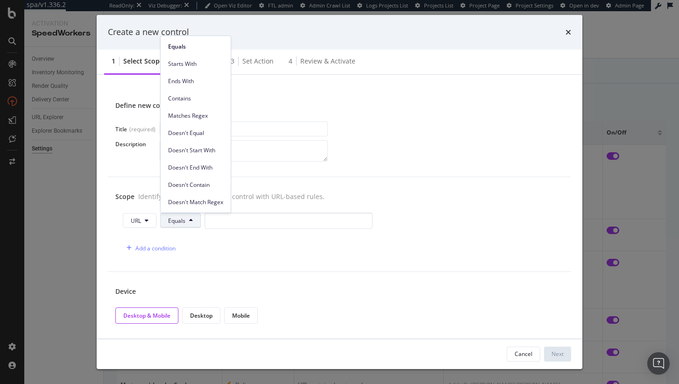
drag, startPoint x: 202, startPoint y: 94, endPoint x: 214, endPoint y: 141, distance: 48.9
click at [202, 94] on div "Contains" at bounding box center [196, 99] width 70 height 14
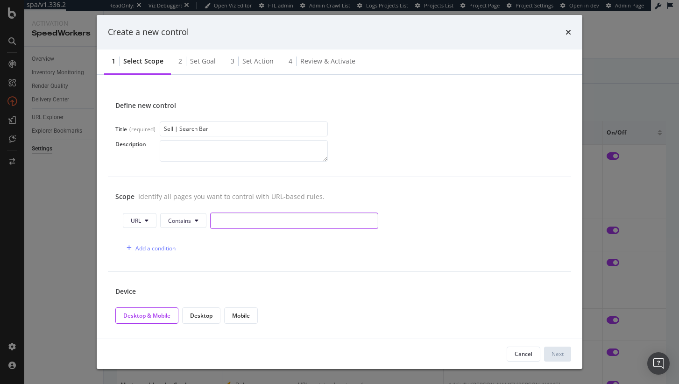
click at [243, 215] on input "modal" at bounding box center [294, 221] width 168 height 16
paste input "/sell/"
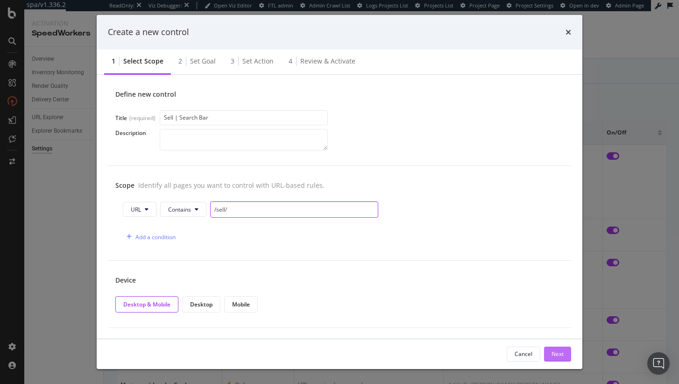
type input "/sell/"
click at [557, 349] on div "Next" at bounding box center [558, 354] width 12 height 14
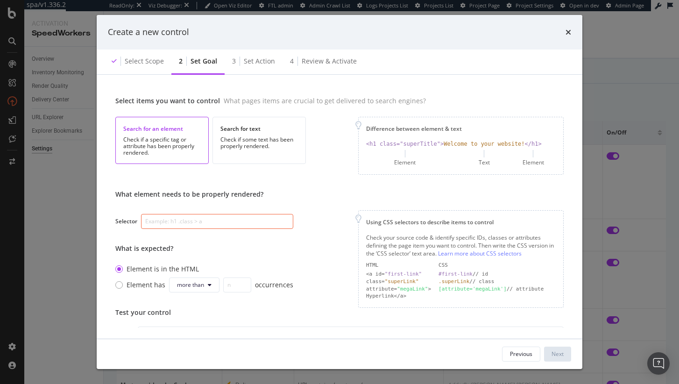
click at [227, 217] on input "modal" at bounding box center [217, 221] width 152 height 15
paste input "[class*="SearchBarstyles"]"
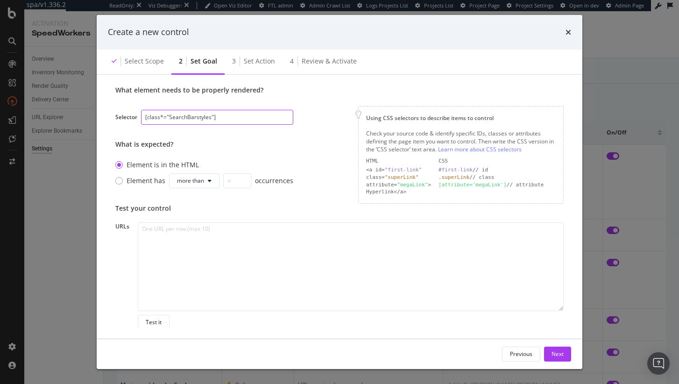
scroll to position [106, 0]
type input "[class*="SearchBarstyles"]"
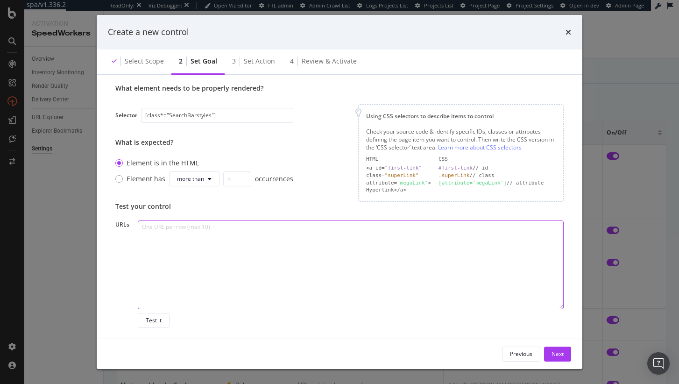
click at [267, 245] on textarea "modal" at bounding box center [351, 265] width 426 height 89
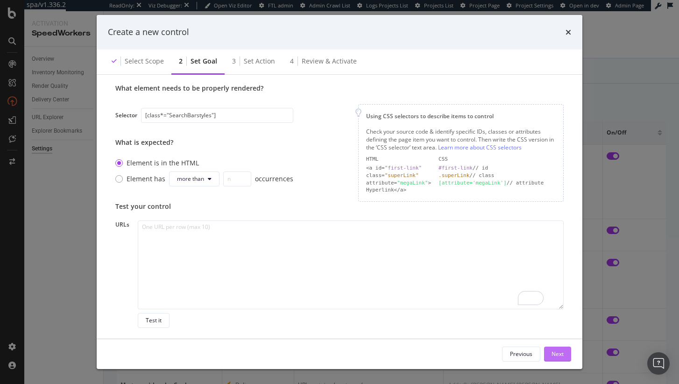
click at [559, 349] on div "Next" at bounding box center [558, 354] width 12 height 14
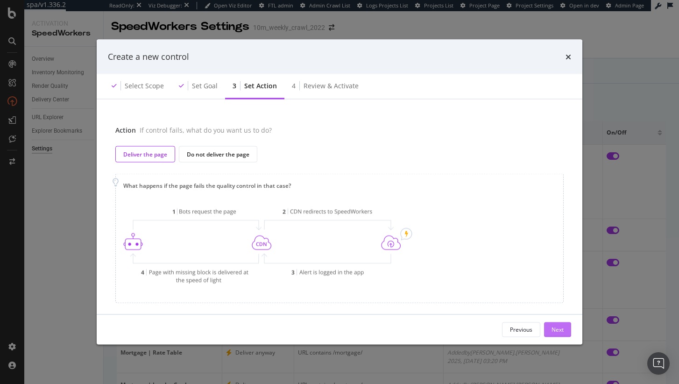
click at [557, 326] on div "Next" at bounding box center [558, 330] width 12 height 8
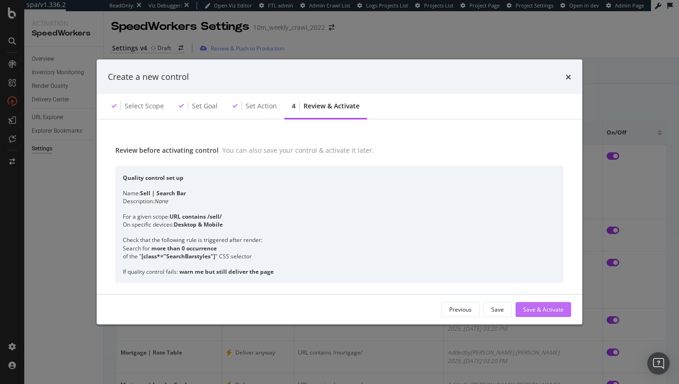
click at [556, 311] on div "Save & Activate" at bounding box center [543, 310] width 41 height 8
